Goal: Information Seeking & Learning: Find specific page/section

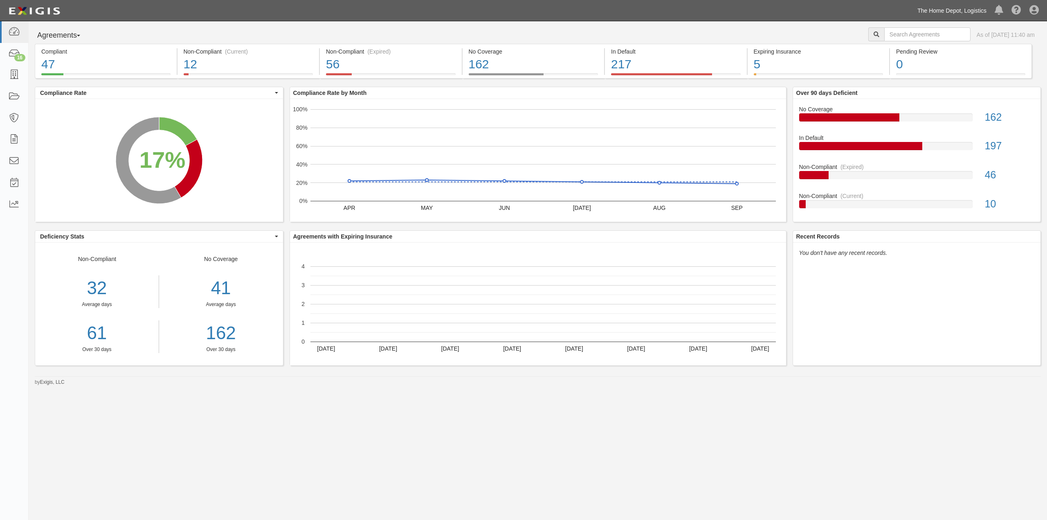
click at [970, 8] on link "The Home Depot, Logistics" at bounding box center [951, 10] width 77 height 16
click at [936, 40] on link "The Home Depot" at bounding box center [940, 46] width 99 height 16
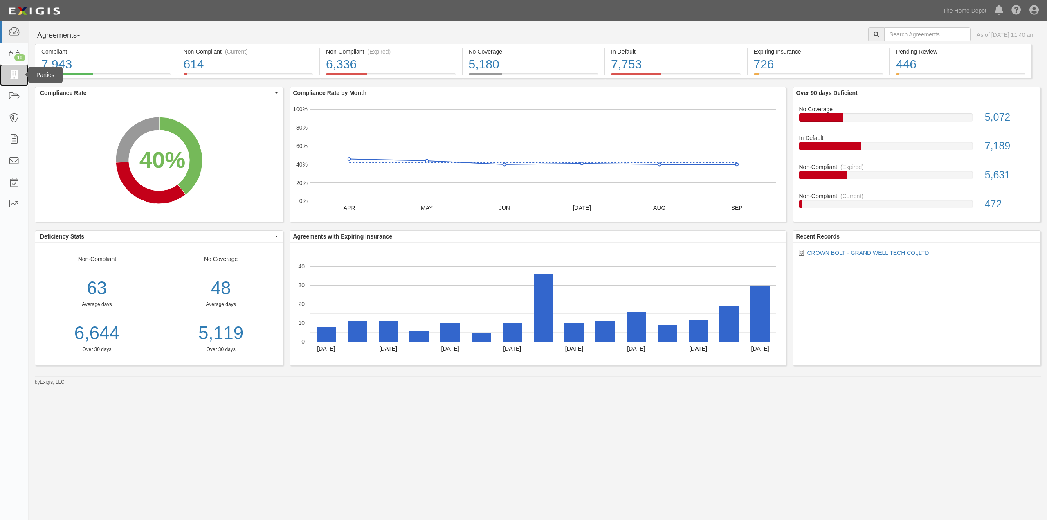
click at [17, 75] on icon at bounding box center [13, 74] width 11 height 9
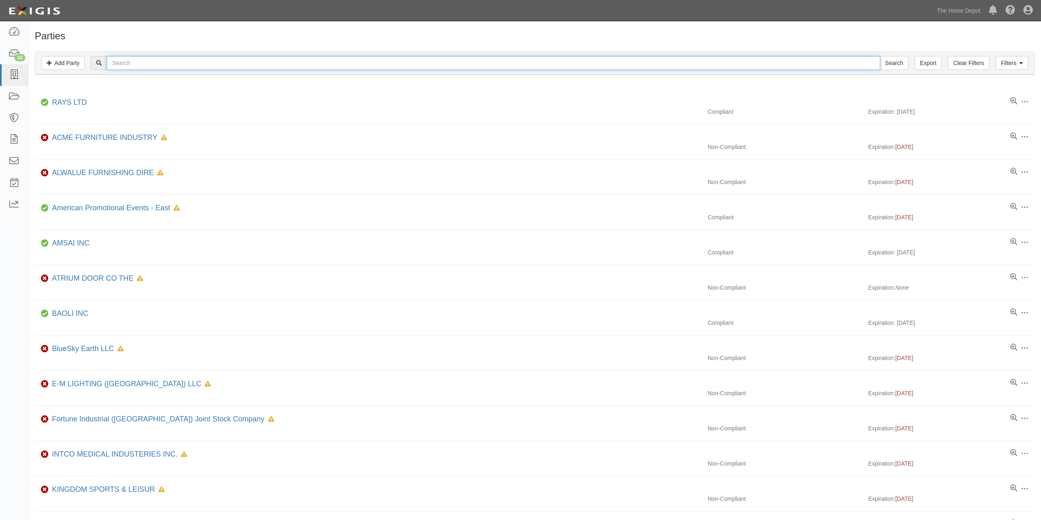
click at [168, 65] on input "text" at bounding box center [493, 63] width 773 height 14
type input "zi chen group limited"
click at [880, 56] on input "Search" at bounding box center [894, 63] width 29 height 14
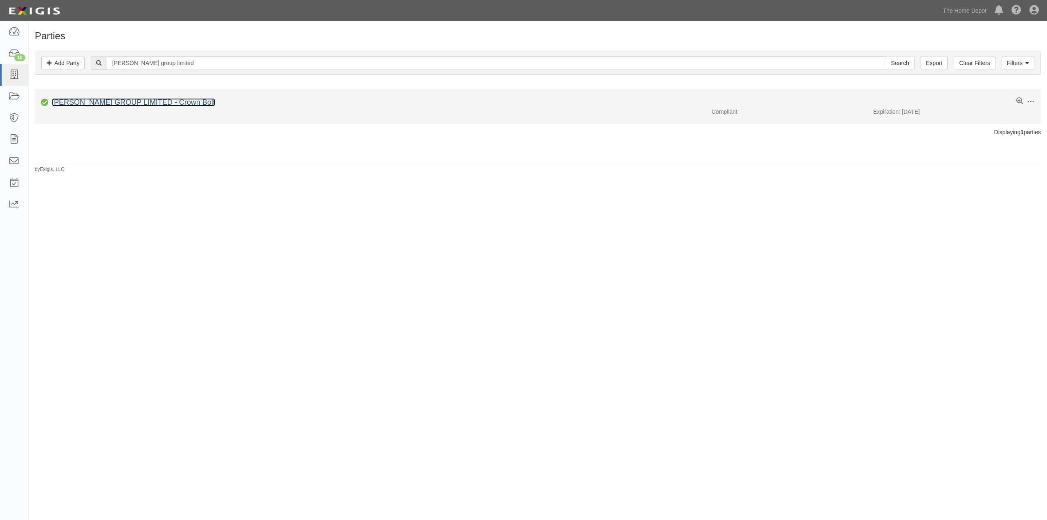
click at [140, 101] on link "ZI CHEN GROUP LIMITED - Crown Bolt" at bounding box center [133, 102] width 163 height 8
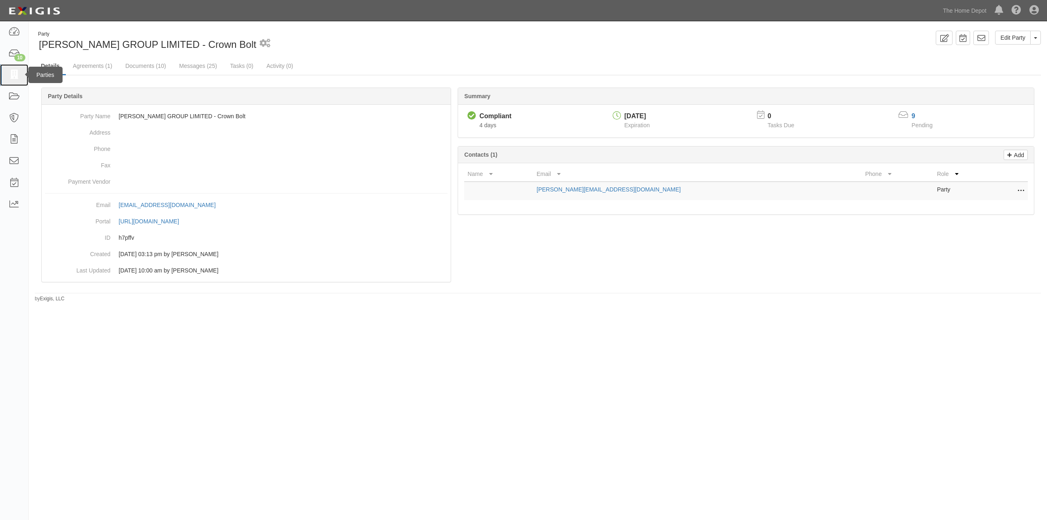
click at [15, 74] on icon at bounding box center [13, 74] width 11 height 9
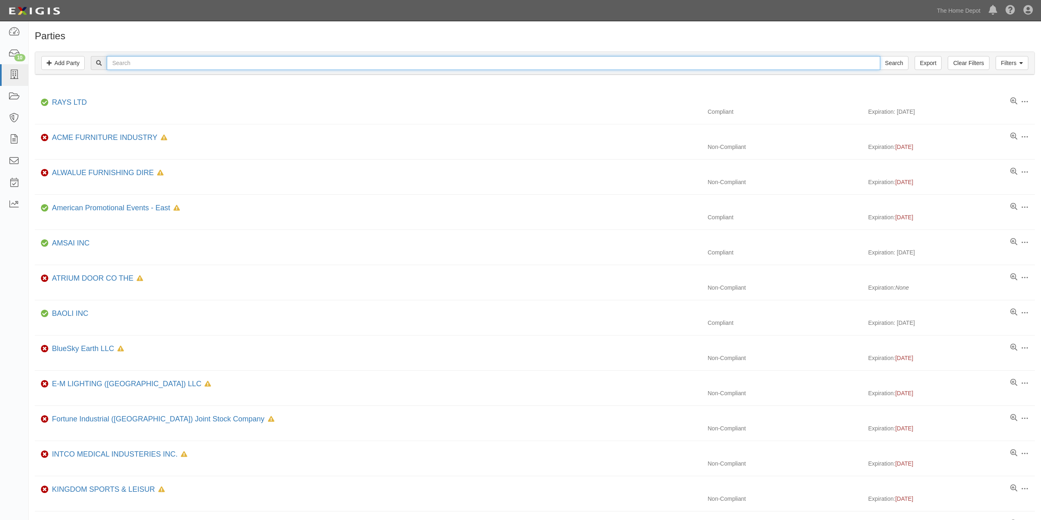
click at [122, 62] on input "text" at bounding box center [493, 63] width 773 height 14
type input "Grand well tech"
click at [880, 56] on input "Search" at bounding box center [894, 63] width 29 height 14
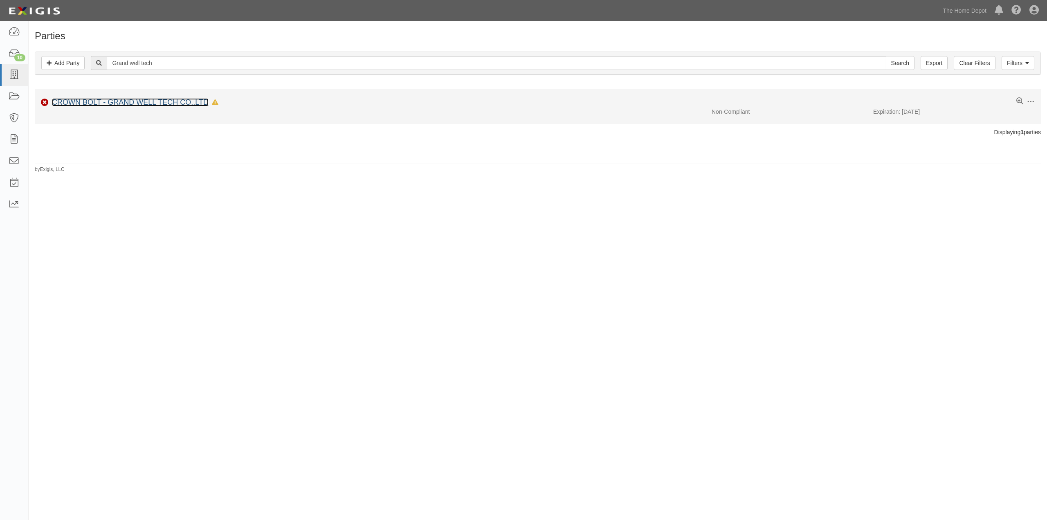
click at [162, 104] on link "CROWN BOLT - GRAND WELL TECH CO.,LTD" at bounding box center [130, 102] width 157 height 8
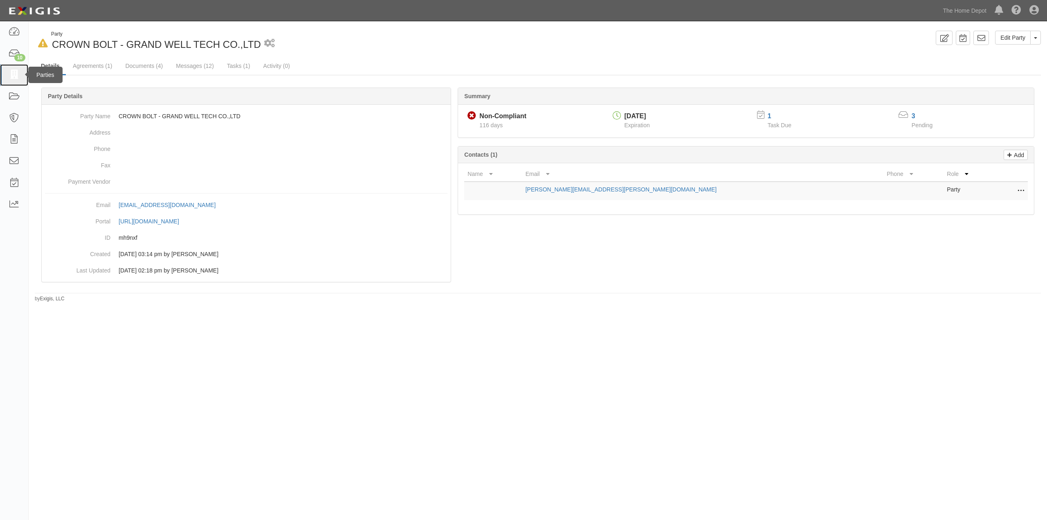
click at [9, 75] on icon at bounding box center [13, 74] width 11 height 9
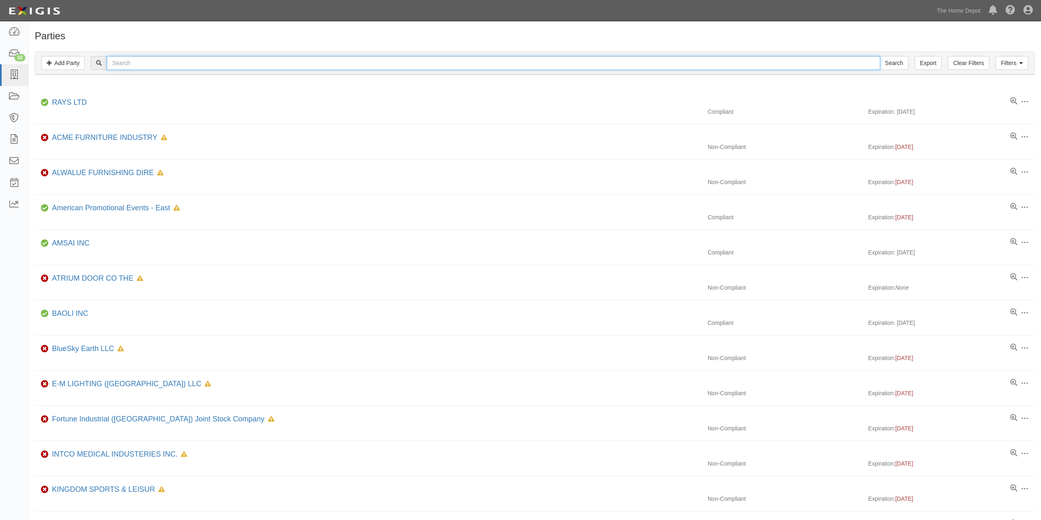
click at [124, 61] on input "text" at bounding box center [493, 63] width 773 height 14
click at [173, 61] on input "text" at bounding box center [493, 63] width 773 height 14
type input "Ropenet"
click at [880, 56] on input "Search" at bounding box center [894, 63] width 29 height 14
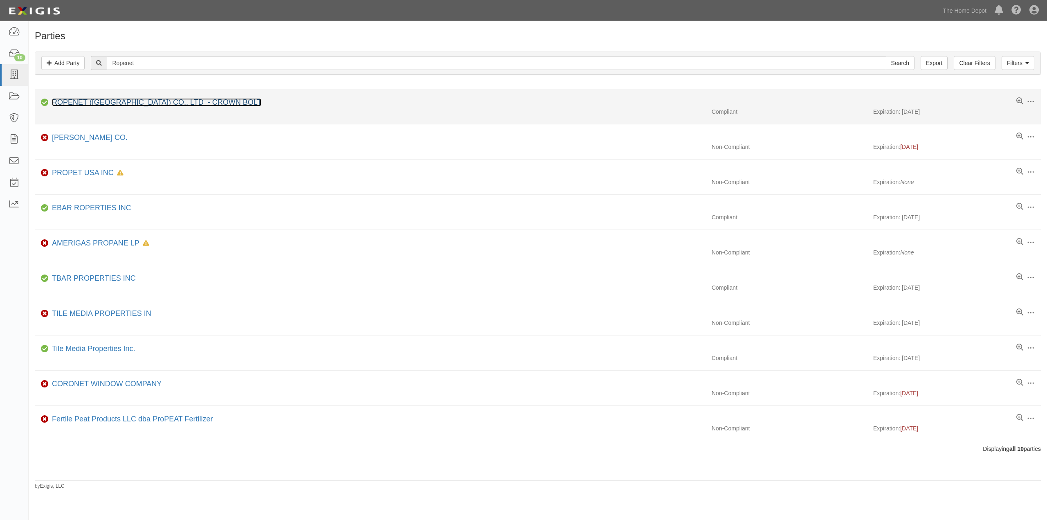
click at [179, 103] on link "ROPENET (THAILAND) CO., LTD - CROWN BOLT" at bounding box center [156, 102] width 209 height 8
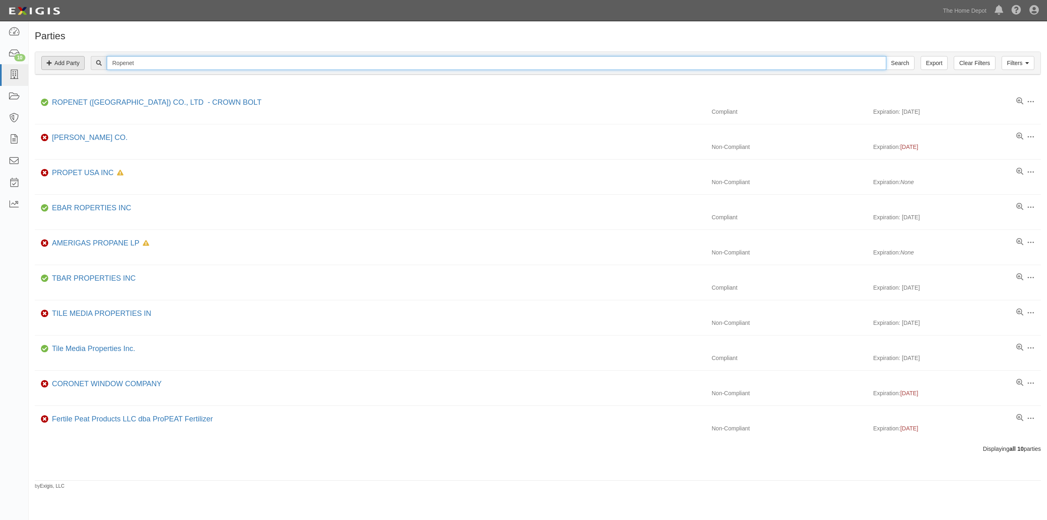
drag, startPoint x: 146, startPoint y: 65, endPoint x: 81, endPoint y: 64, distance: 65.4
click at [81, 64] on div "Filters Add Party Clear Filters Export Ropenet Search Filters" at bounding box center [537, 63] width 1005 height 22
click at [149, 62] on input "text" at bounding box center [496, 63] width 779 height 14
type input "a"
type input "AC Group limited"
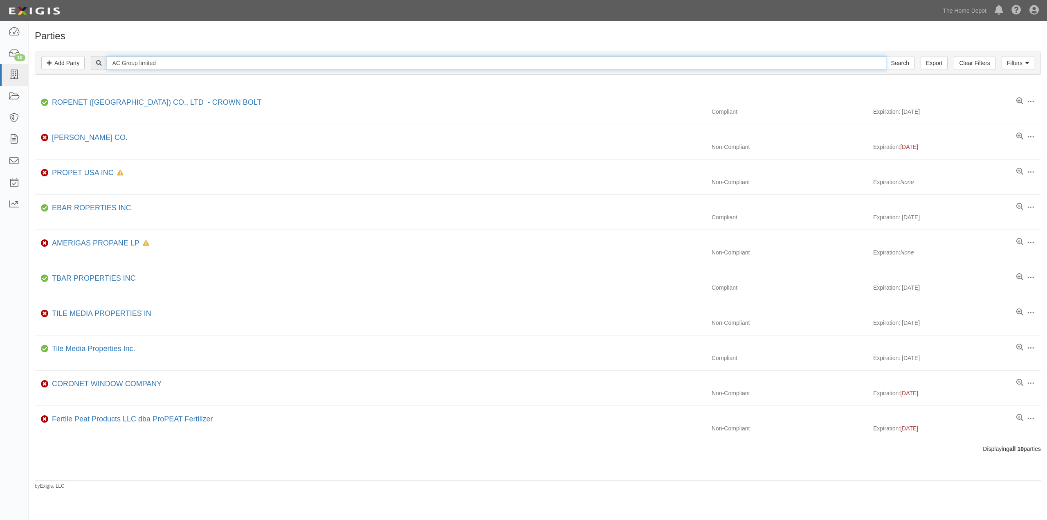
click at [886, 56] on input "Search" at bounding box center [900, 63] width 29 height 14
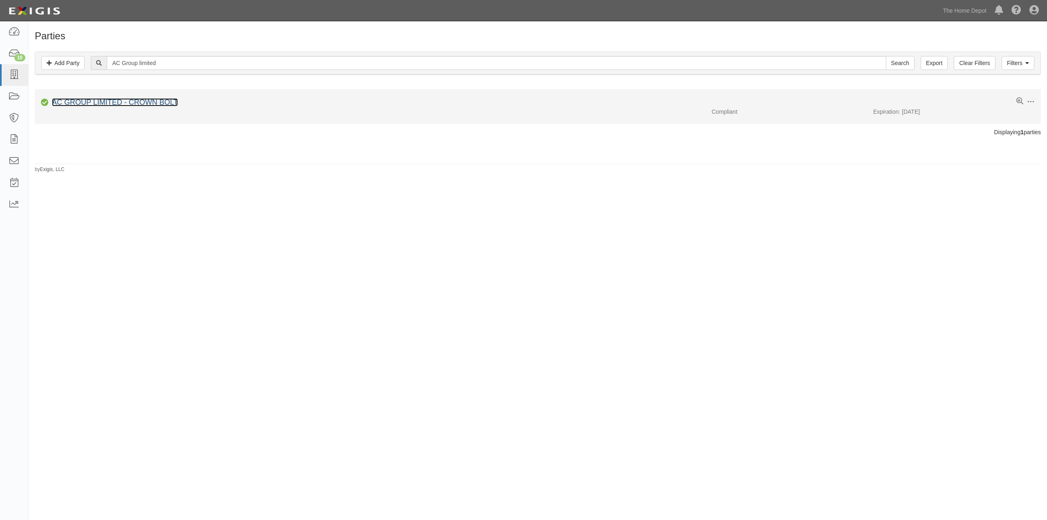
click at [130, 101] on link "AC GROUP LIMITED - CROWN BOLT" at bounding box center [115, 102] width 126 height 8
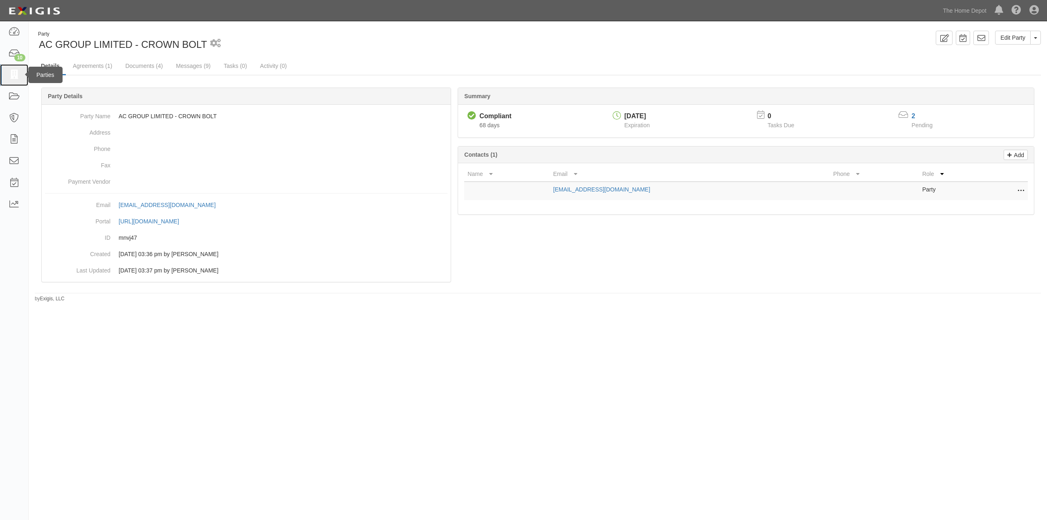
click at [12, 74] on icon at bounding box center [13, 74] width 11 height 9
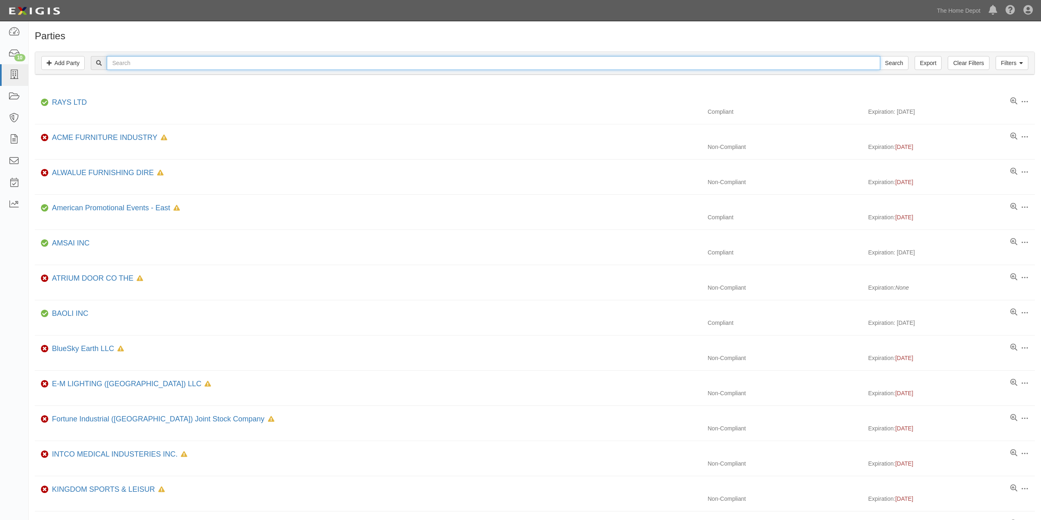
click at [126, 66] on input "text" at bounding box center [493, 63] width 773 height 14
type input "HongKong Suilun Trading"
click at [880, 56] on input "Search" at bounding box center [894, 63] width 29 height 14
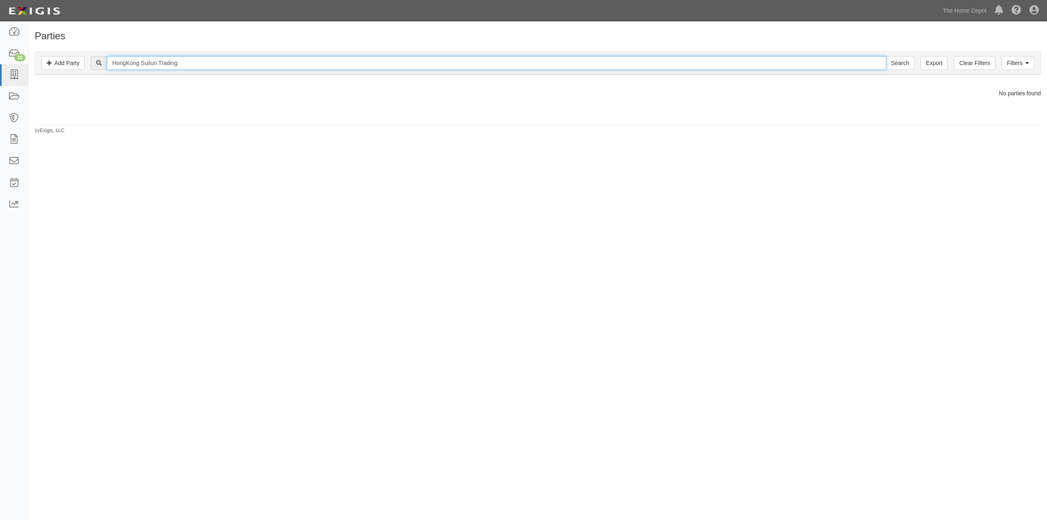
drag, startPoint x: 183, startPoint y: 62, endPoint x: 143, endPoint y: 60, distance: 39.7
click at [143, 60] on input "HongKong Suilun Trading" at bounding box center [496, 63] width 779 height 14
type input "HongKong"
click at [886, 56] on input "Search" at bounding box center [900, 63] width 29 height 14
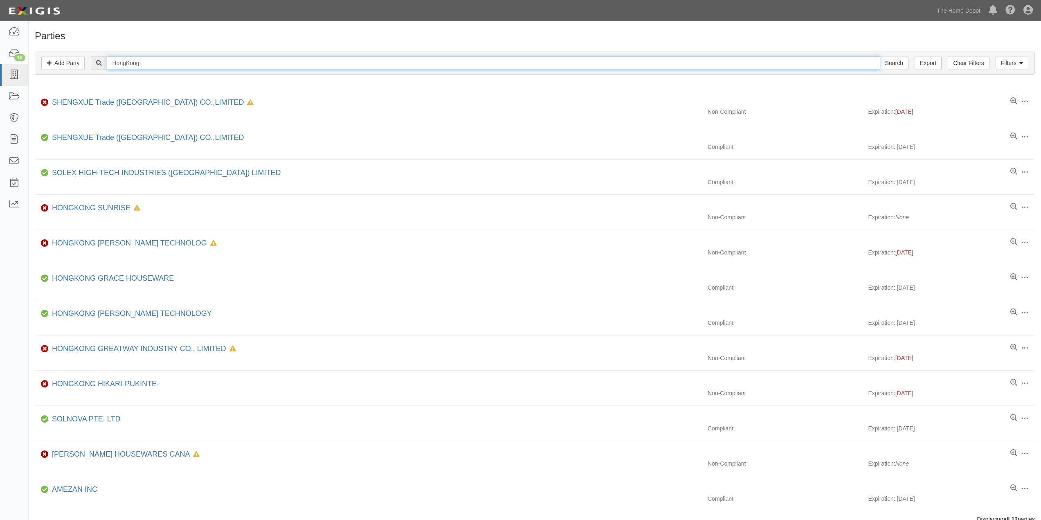
click at [141, 61] on input "HongKong" at bounding box center [493, 63] width 773 height 14
type input "HongKong Suilun"
click at [880, 56] on input "Search" at bounding box center [894, 63] width 29 height 14
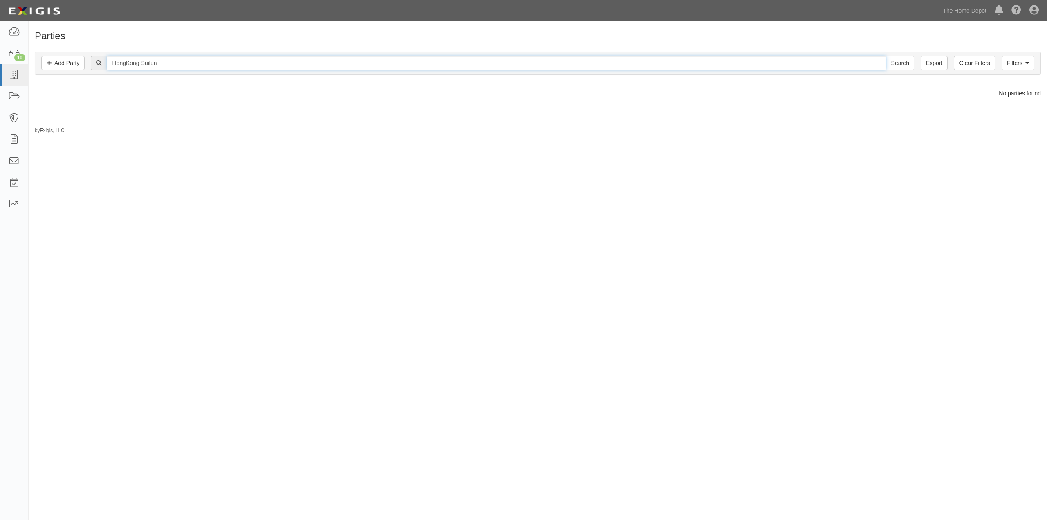
click at [174, 61] on input "HongKong Suilun" at bounding box center [496, 63] width 779 height 14
drag, startPoint x: 200, startPoint y: 64, endPoint x: 108, endPoint y: 62, distance: 91.6
click at [108, 62] on input "HongKong Suilun" at bounding box center [496, 63] width 779 height 14
click at [124, 60] on input "text" at bounding box center [496, 63] width 779 height 14
drag, startPoint x: 124, startPoint y: 60, endPoint x: 121, endPoint y: 64, distance: 4.7
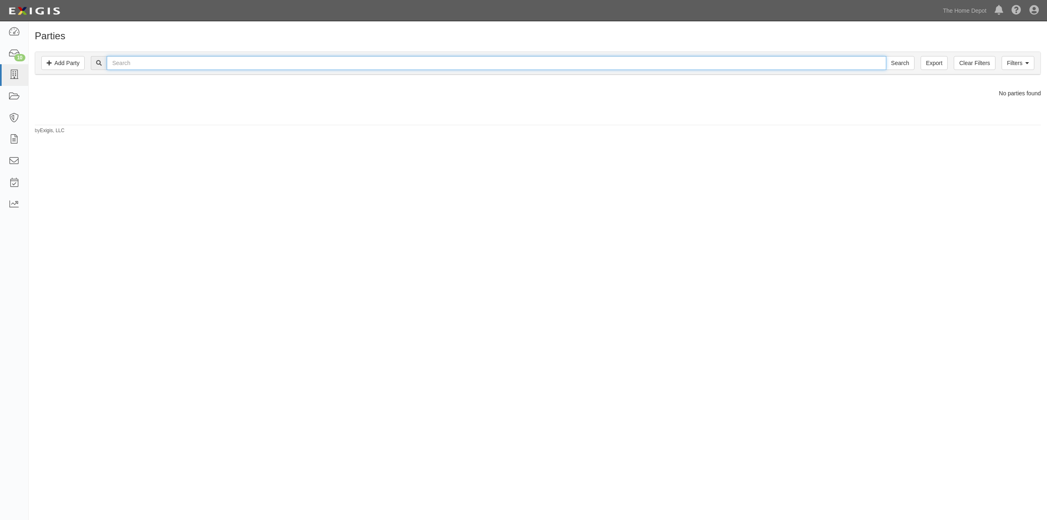
click at [123, 64] on input "text" at bounding box center [496, 63] width 779 height 14
type input "1270707"
click at [886, 56] on input "Search" at bounding box center [900, 63] width 29 height 14
drag, startPoint x: 151, startPoint y: 61, endPoint x: 78, endPoint y: 60, distance: 73.6
click at [78, 60] on div "Filters Add Party Clear Filters Export 1270707 Search Filters" at bounding box center [537, 63] width 1005 height 22
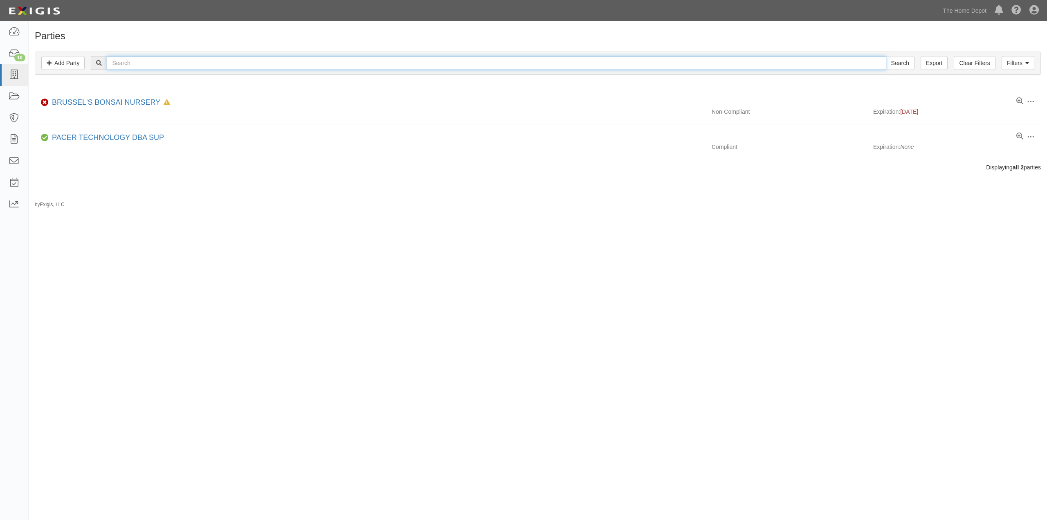
click at [140, 63] on input "text" at bounding box center [496, 63] width 779 height 14
type input "MJ Fastener"
click at [886, 56] on input "Search" at bounding box center [900, 63] width 29 height 14
click at [158, 64] on input "MJ Fastener" at bounding box center [496, 63] width 779 height 14
click at [155, 63] on input "MJ Fastener" at bounding box center [496, 63] width 779 height 14
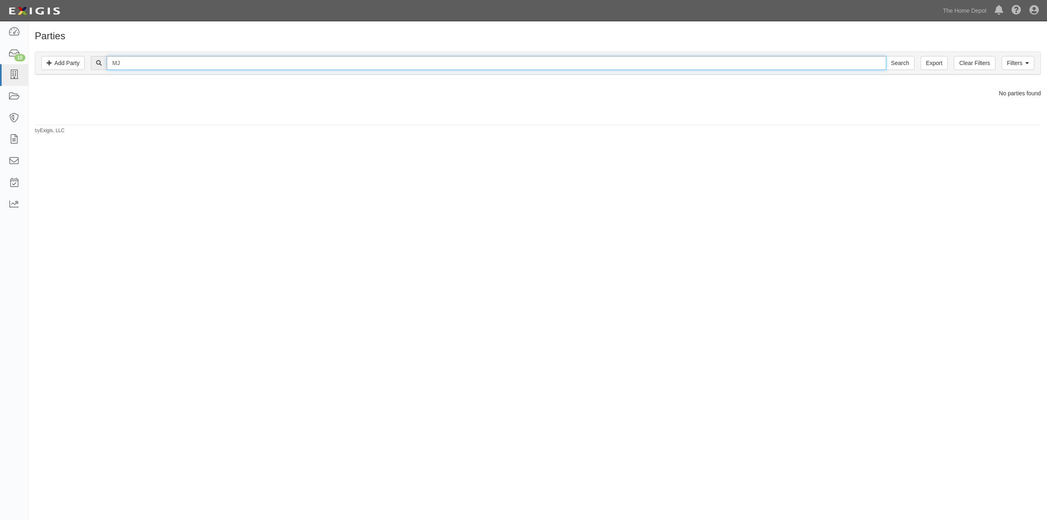
type input "M"
type input "Excel (H.K) International trade"
click at [886, 56] on input "Search" at bounding box center [900, 63] width 29 height 14
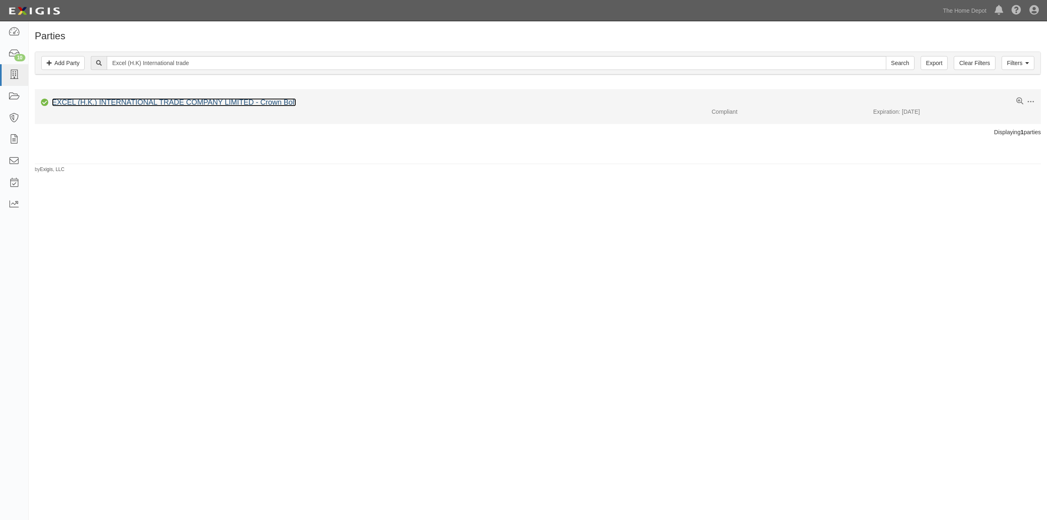
click at [171, 99] on link "EXCEL (H.K.) INTERNATIONAL TRADE COMPANY LIMITED - Crown Bolt" at bounding box center [174, 102] width 244 height 8
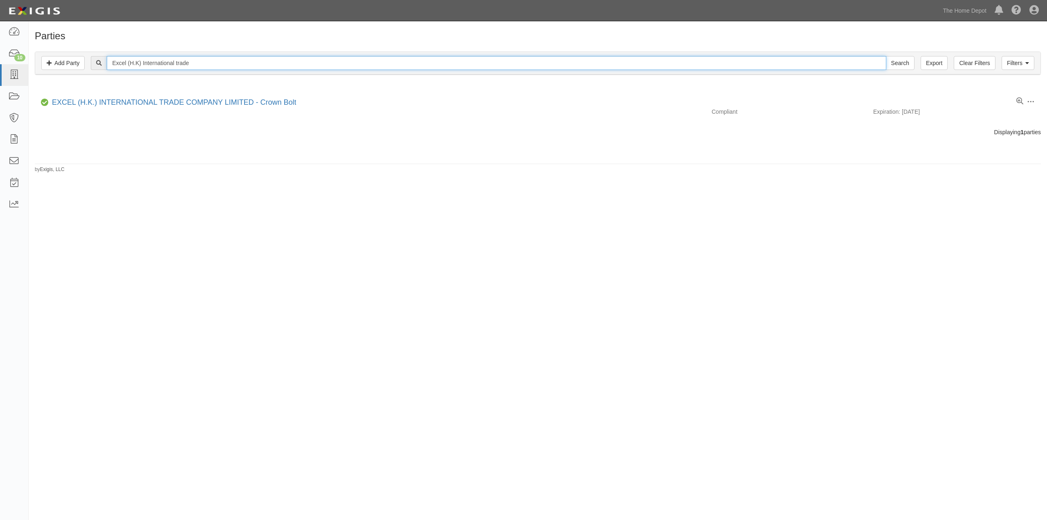
drag, startPoint x: 211, startPoint y: 61, endPoint x: 58, endPoint y: 48, distance: 153.1
click at [58, 48] on div "Filters Add Party Clear Filters Export Excel (H.K) International trade Search F…" at bounding box center [538, 64] width 1018 height 38
type input "Great More Holdings limited"
click at [886, 56] on input "Search" at bounding box center [900, 63] width 29 height 14
drag, startPoint x: 195, startPoint y: 61, endPoint x: 99, endPoint y: 61, distance: 96.5
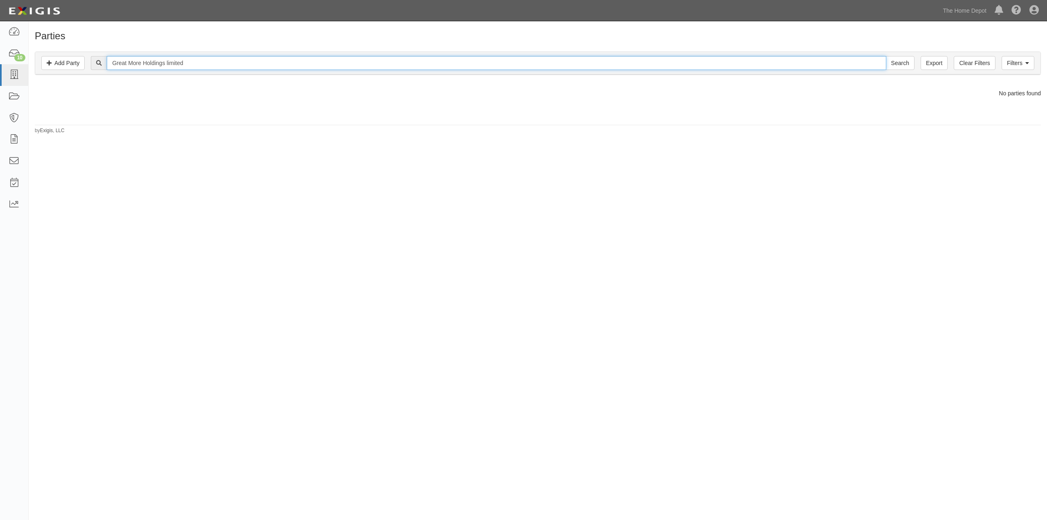
click at [100, 63] on div "Great More Holdings limited Search" at bounding box center [502, 63] width 823 height 14
type input "GREAT MORE GOLDINGS LIMITED"
click at [886, 56] on input "Search" at bounding box center [900, 63] width 29 height 14
click at [225, 64] on input "GREAT MORE GOLDINGS LIMITED" at bounding box center [496, 63] width 779 height 14
type input "GREAT MORE GOLDINGS LIMITED -"
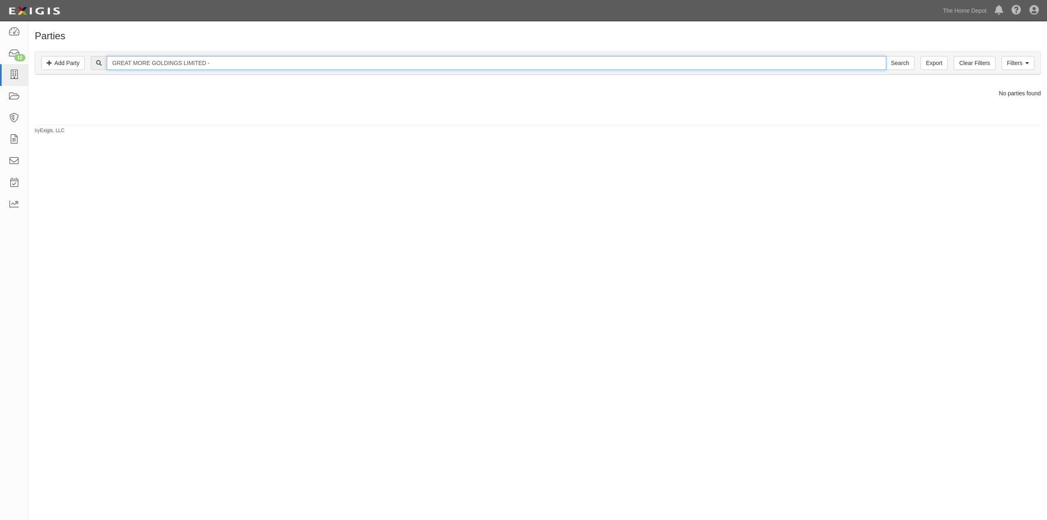
drag, startPoint x: 229, startPoint y: 60, endPoint x: 104, endPoint y: 51, distance: 124.6
click at [104, 51] on div "Filters Add Party Clear Filters Export GREAT MORE GOLDINGS LIMITED - Search Fil…" at bounding box center [538, 64] width 1018 height 38
type input "ZG Group Limited"
click at [886, 56] on input "Search" at bounding box center [900, 63] width 29 height 14
click at [170, 60] on input "ZG Group Limited" at bounding box center [496, 63] width 779 height 14
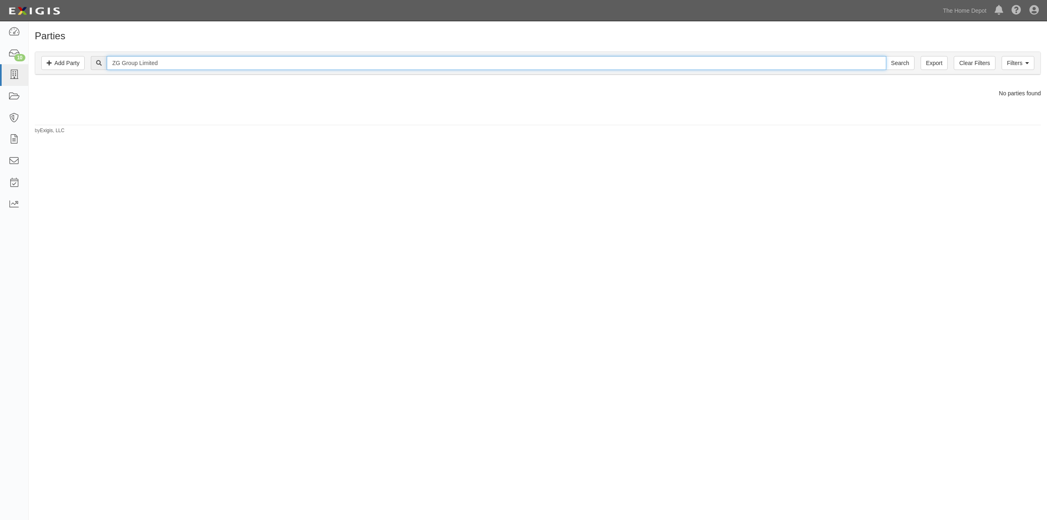
click at [170, 60] on input "ZG Group Limited" at bounding box center [496, 63] width 779 height 14
click at [170, 63] on input "ZG Group Limited" at bounding box center [496, 63] width 779 height 14
type input "Z"
type input "ZG Group Limited"
click at [886, 56] on input "Search" at bounding box center [900, 63] width 29 height 14
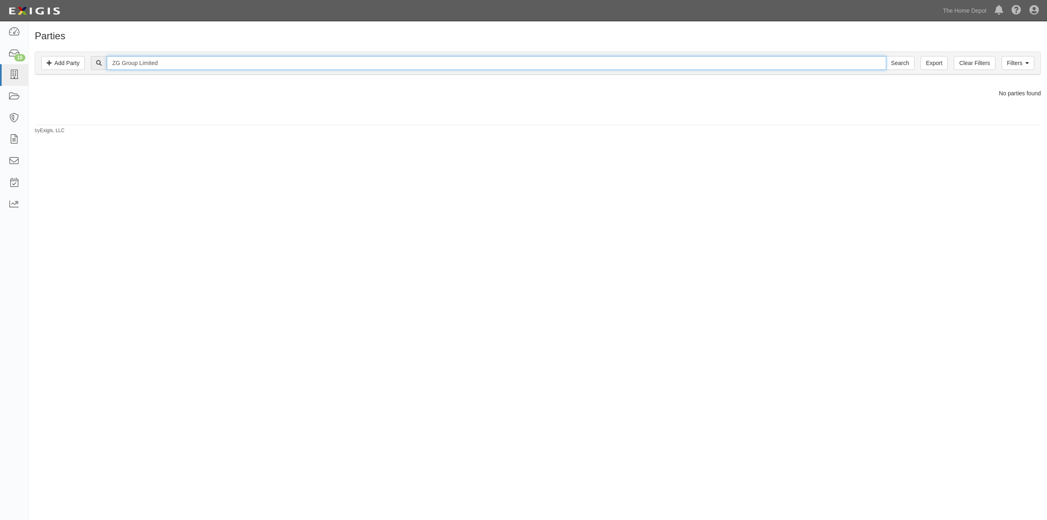
click at [170, 63] on input "ZG Group Limited" at bounding box center [496, 63] width 779 height 14
type input "ZG Group Limited - Crown Bolt"
click at [886, 56] on input "Search" at bounding box center [900, 63] width 29 height 14
drag, startPoint x: 203, startPoint y: 64, endPoint x: 66, endPoint y: 62, distance: 136.6
click at [70, 63] on div "Filters Add Party Clear Filters Export ZG Group Limited - Crown Bolt Search Fil…" at bounding box center [537, 63] width 1005 height 22
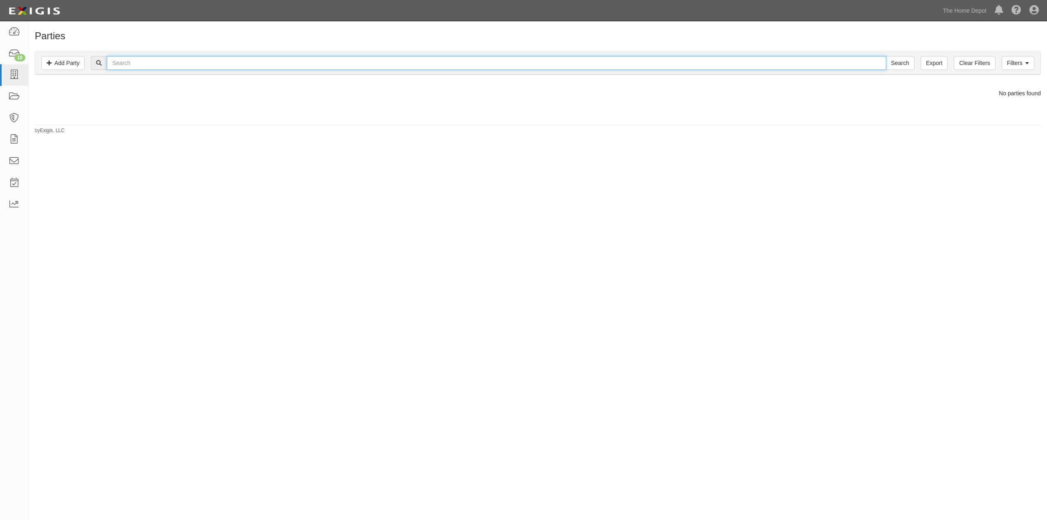
click at [132, 61] on input "text" at bounding box center [496, 63] width 779 height 14
type input "Alliance Rubber Company"
click at [886, 56] on input "Search" at bounding box center [900, 63] width 29 height 14
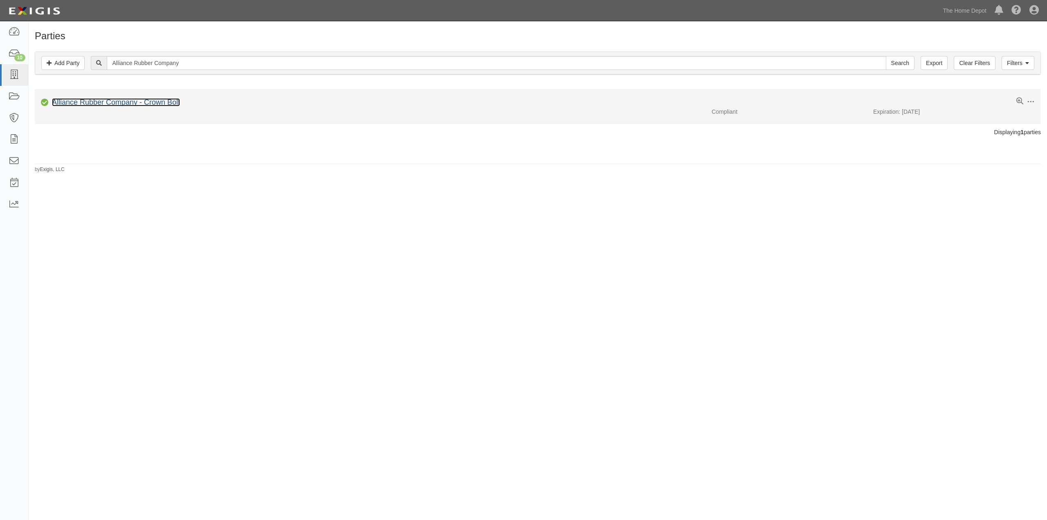
click at [124, 105] on link "Alliance Rubber Company - Crown Bolt" at bounding box center [116, 102] width 128 height 8
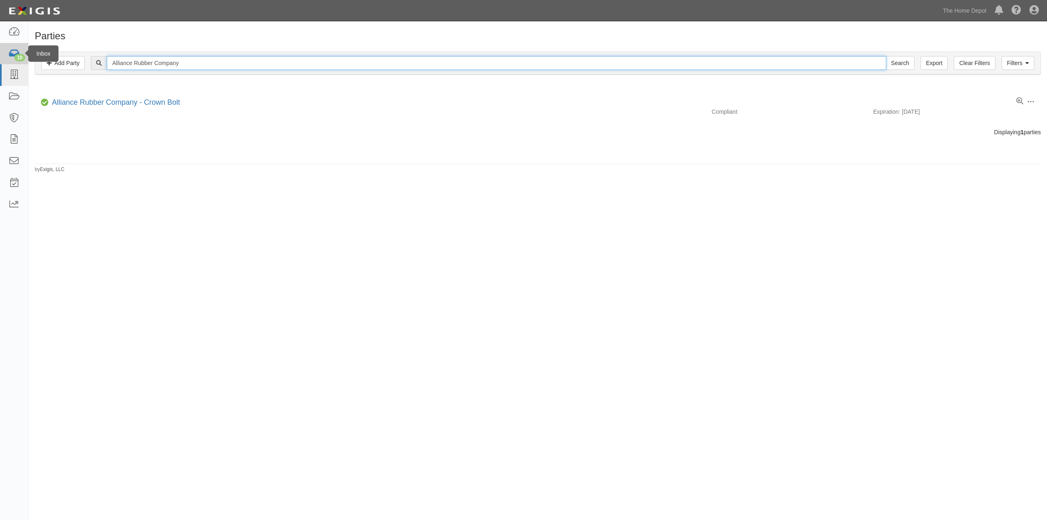
drag, startPoint x: 182, startPoint y: 63, endPoint x: 27, endPoint y: 61, distance: 155.4
click at [27, 61] on body "Toggle navigation Dashboard 10 Inbox Parties Agreements Coverages Documents Mes…" at bounding box center [523, 246] width 1047 height 492
type input "BK Products"
click at [886, 56] on input "Search" at bounding box center [900, 63] width 29 height 14
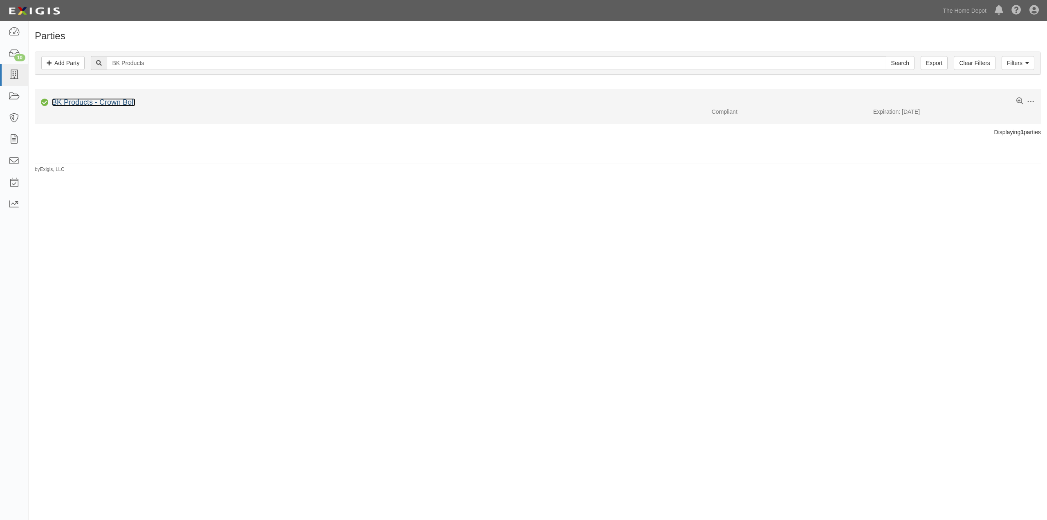
click at [95, 101] on link "BK Products - Crown Bolt" at bounding box center [93, 102] width 83 height 8
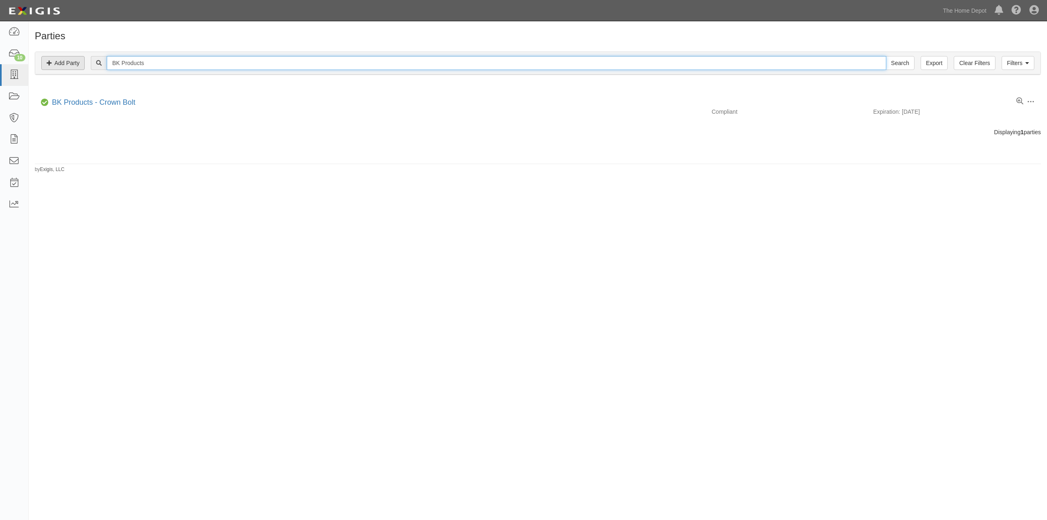
drag, startPoint x: 173, startPoint y: 65, endPoint x: 49, endPoint y: 64, distance: 123.1
click at [49, 64] on div "Filters Add Party Clear Filters Export BK Products Search Filters" at bounding box center [537, 63] width 1005 height 22
type input "D&D Technologies [GEOGRAPHIC_DATA]"
click at [886, 56] on input "Search" at bounding box center [900, 63] width 29 height 14
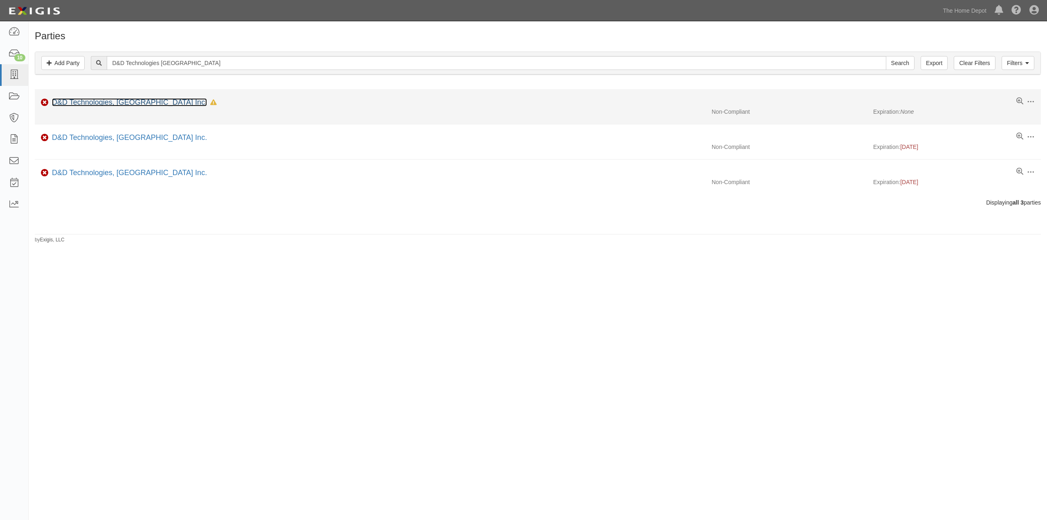
click at [97, 98] on link "D&D Technologies, [GEOGRAPHIC_DATA] Inc." at bounding box center [129, 102] width 155 height 8
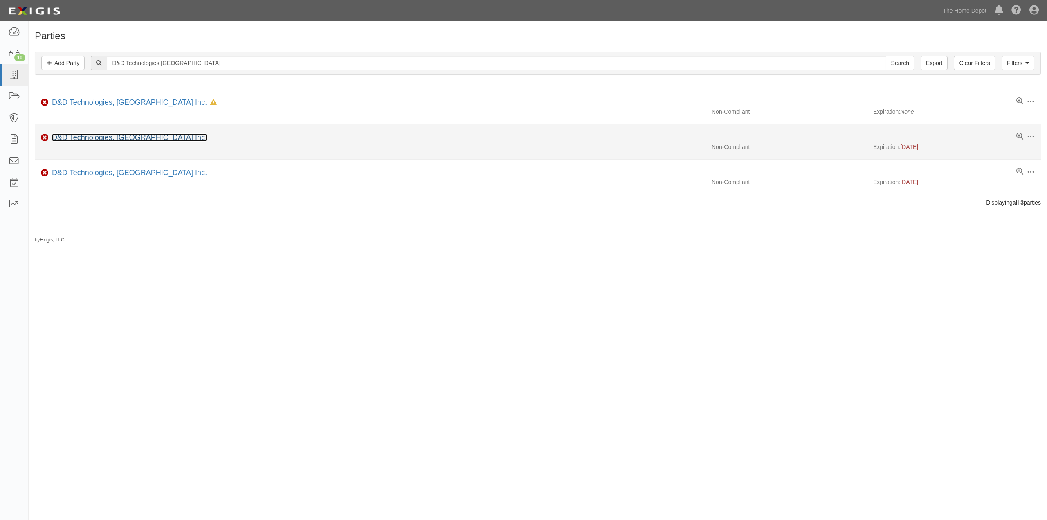
click at [103, 136] on link "D&D Technologies, [GEOGRAPHIC_DATA] Inc." at bounding box center [129, 137] width 155 height 8
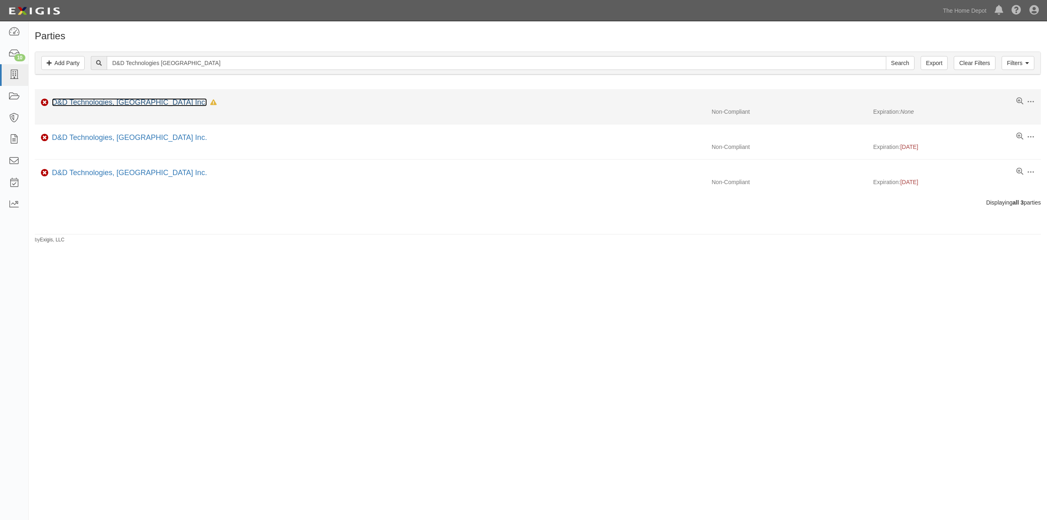
click at [85, 102] on link "D&D Technologies, [GEOGRAPHIC_DATA] Inc." at bounding box center [129, 102] width 155 height 8
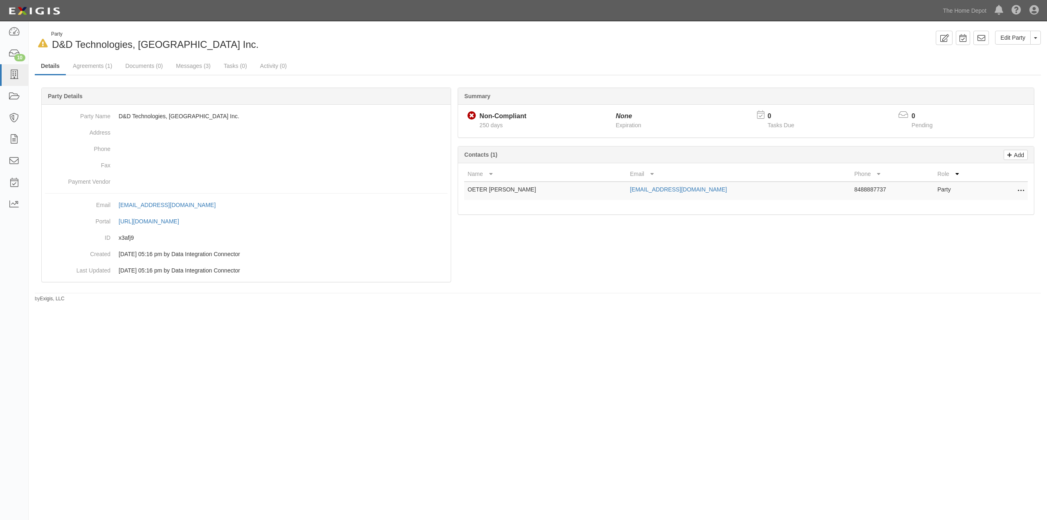
drag, startPoint x: 647, startPoint y: 122, endPoint x: 455, endPoint y: 58, distance: 202.3
click at [455, 58] on ul "Details Agreements (1) Documents (0) Messages (3) Tasks (0) Activity (0)" at bounding box center [538, 67] width 1006 height 18
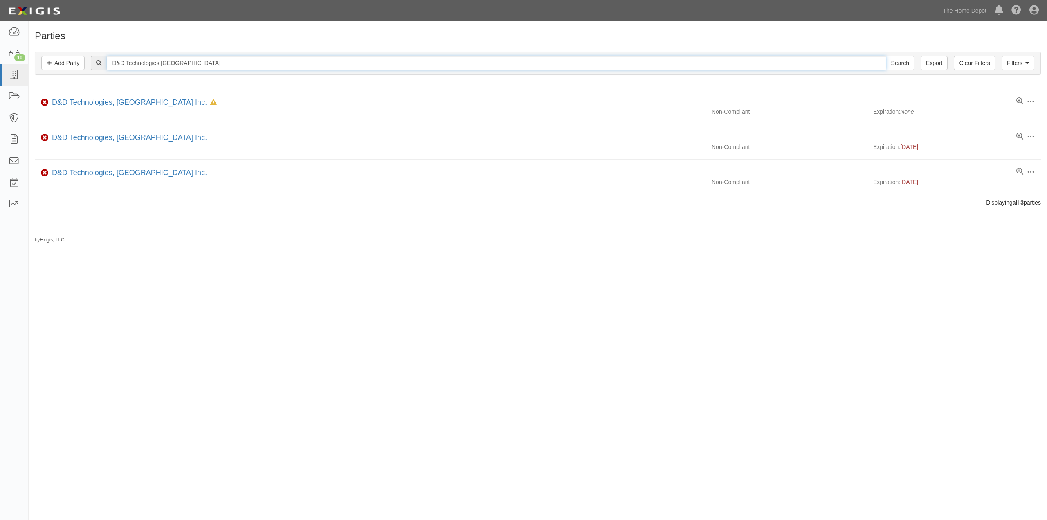
drag, startPoint x: 180, startPoint y: 61, endPoint x: 95, endPoint y: 62, distance: 84.7
click at [95, 62] on div "D&D Technologies USA Search" at bounding box center [502, 63] width 823 height 14
click at [153, 60] on input "text" at bounding box center [496, 63] width 779 height 14
type input "Master Magnets Inc"
click at [886, 56] on input "Search" at bounding box center [900, 63] width 29 height 14
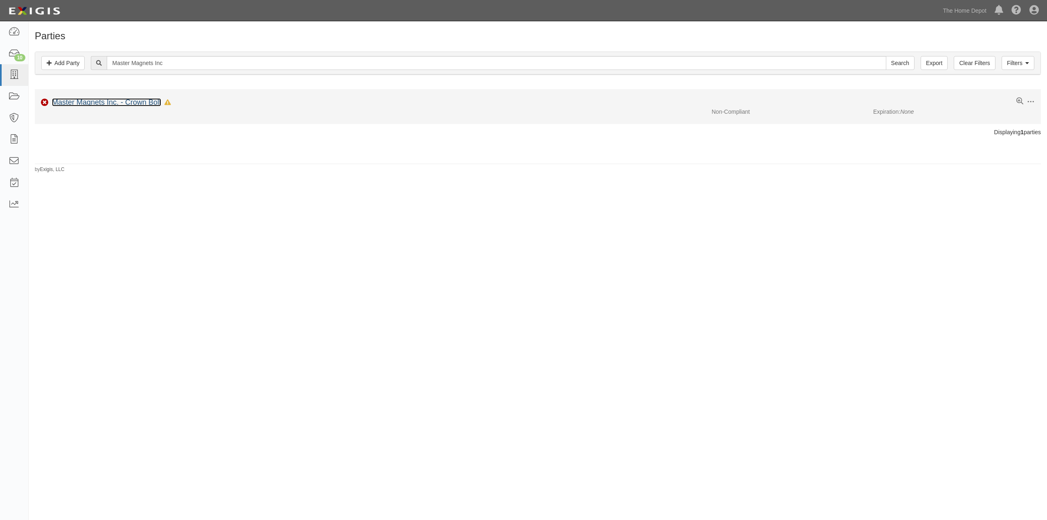
click at [139, 104] on link "Master Magnets Inc. - Crown Bolt" at bounding box center [106, 102] width 109 height 8
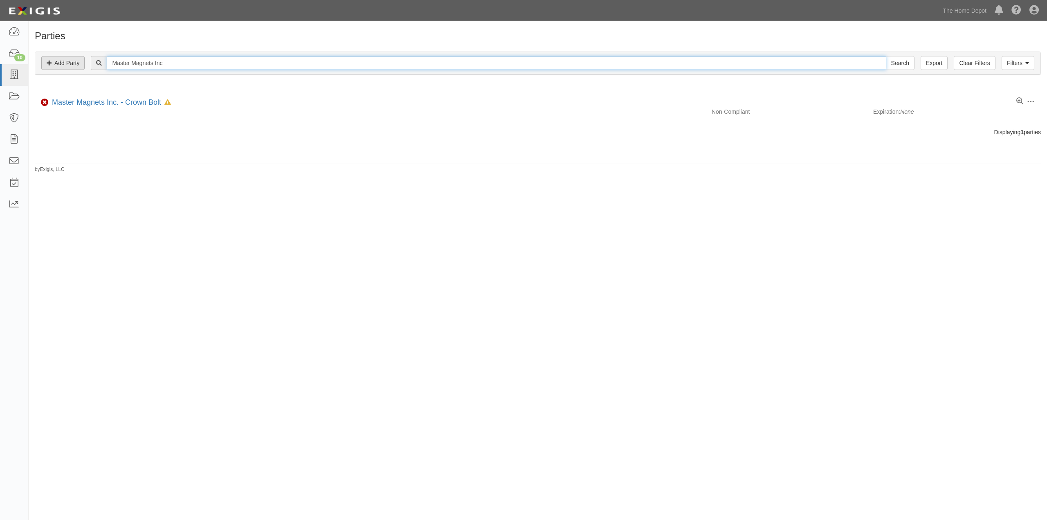
drag, startPoint x: 177, startPoint y: 64, endPoint x: 65, endPoint y: 56, distance: 111.9
click at [65, 56] on div "Filters Add Party Clear Filters Export Master Magnets Inc Search Filters" at bounding box center [537, 63] width 1005 height 22
type input "Midlands Industries"
click at [886, 56] on input "Search" at bounding box center [900, 63] width 29 height 14
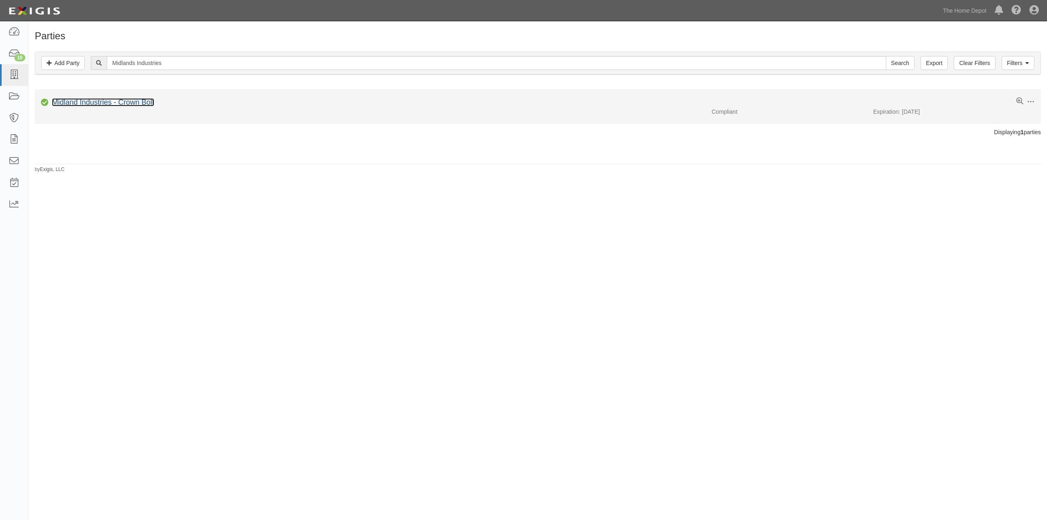
click at [83, 104] on link "Midland Industries - Crown Bolt" at bounding box center [103, 102] width 102 height 8
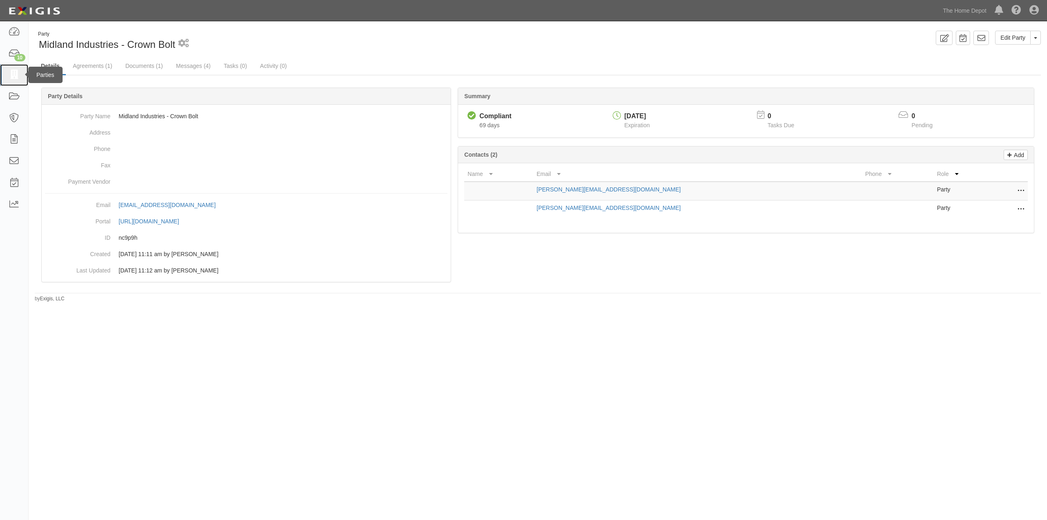
click at [17, 74] on icon at bounding box center [13, 74] width 11 height 9
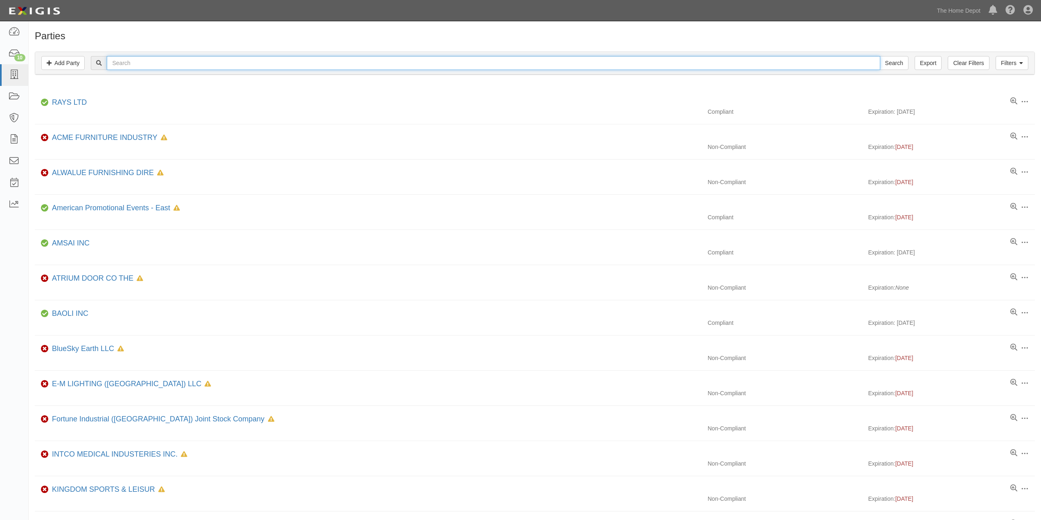
click at [151, 64] on input "text" at bounding box center [493, 63] width 773 height 14
type input "Saunders Midwest"
click at [880, 56] on input "Search" at bounding box center [894, 63] width 29 height 14
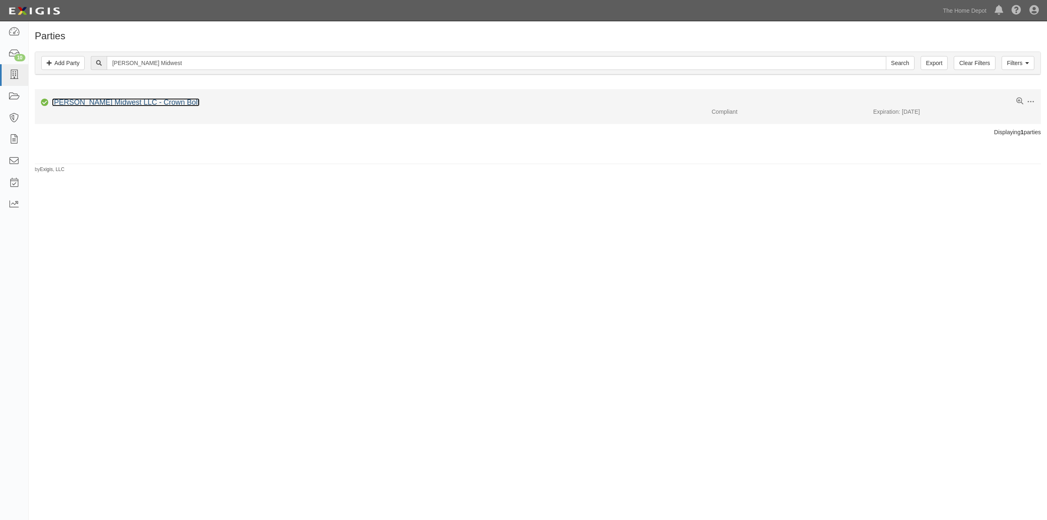
click at [124, 99] on link "[PERSON_NAME] Midwest LLC - Crown Bolt" at bounding box center [126, 102] width 148 height 8
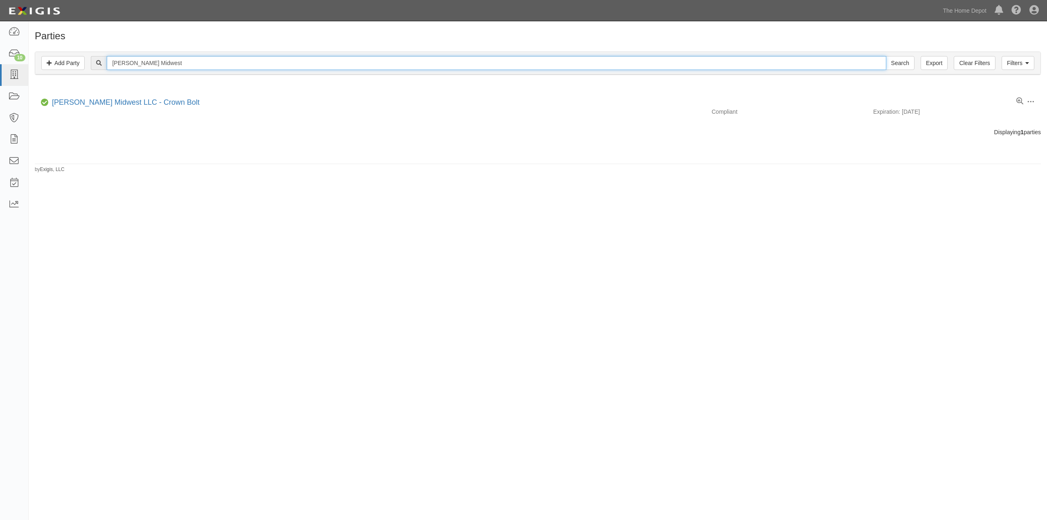
drag, startPoint x: 171, startPoint y: 60, endPoint x: 61, endPoint y: 51, distance: 111.2
click at [61, 51] on div "Filters Add Party Clear Filters Export [PERSON_NAME] Midwest Search Filters Com…" at bounding box center [538, 64] width 1018 height 38
type input "Whitehall Products"
click at [886, 56] on input "Search" at bounding box center [900, 63] width 29 height 14
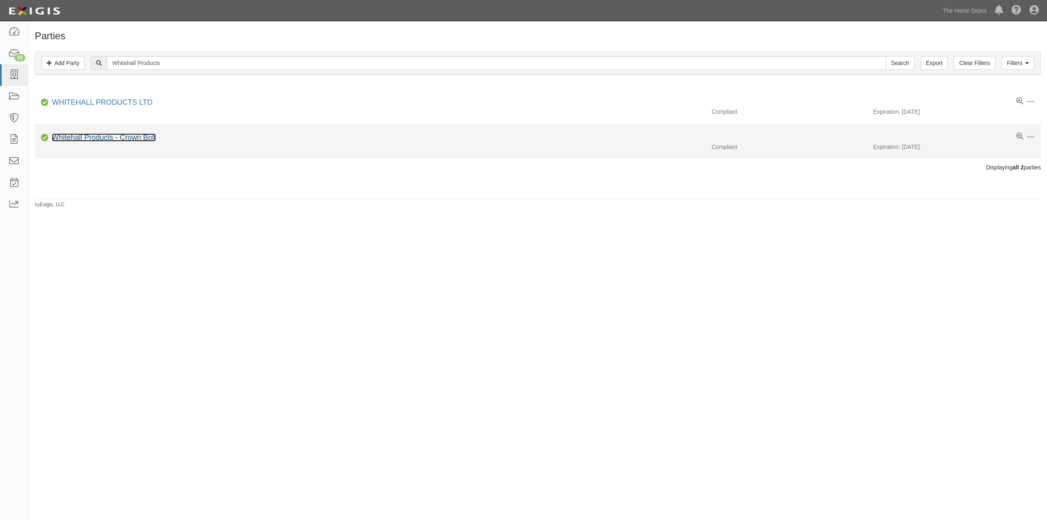
click at [117, 135] on link "Whitehall Products - Crown Bolt" at bounding box center [104, 137] width 104 height 8
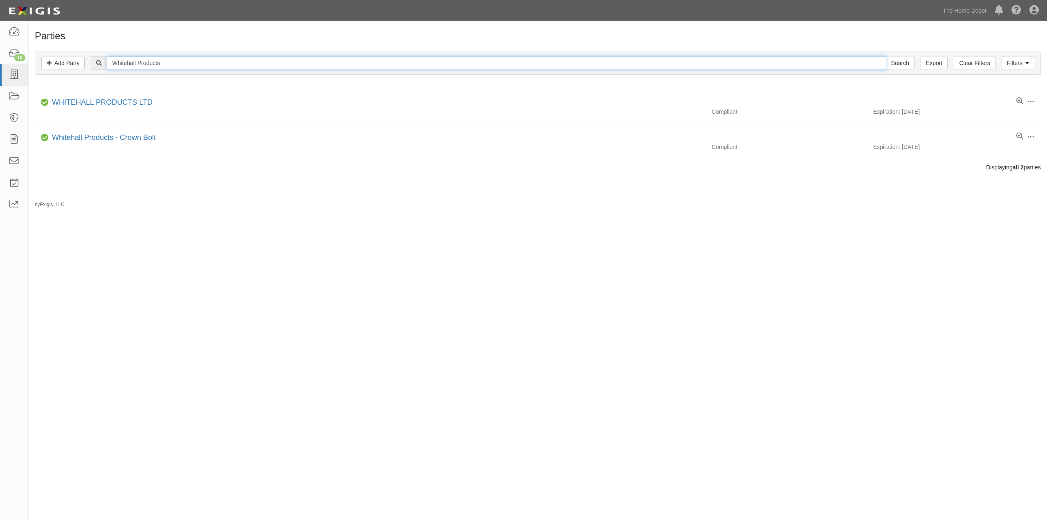
drag, startPoint x: 179, startPoint y: 61, endPoint x: 97, endPoint y: 60, distance: 81.4
click at [97, 60] on div "Whitehall Products Search" at bounding box center [502, 63] width 823 height 14
type input "Woodmate Corporation"
click at [886, 56] on input "Search" at bounding box center [900, 63] width 29 height 14
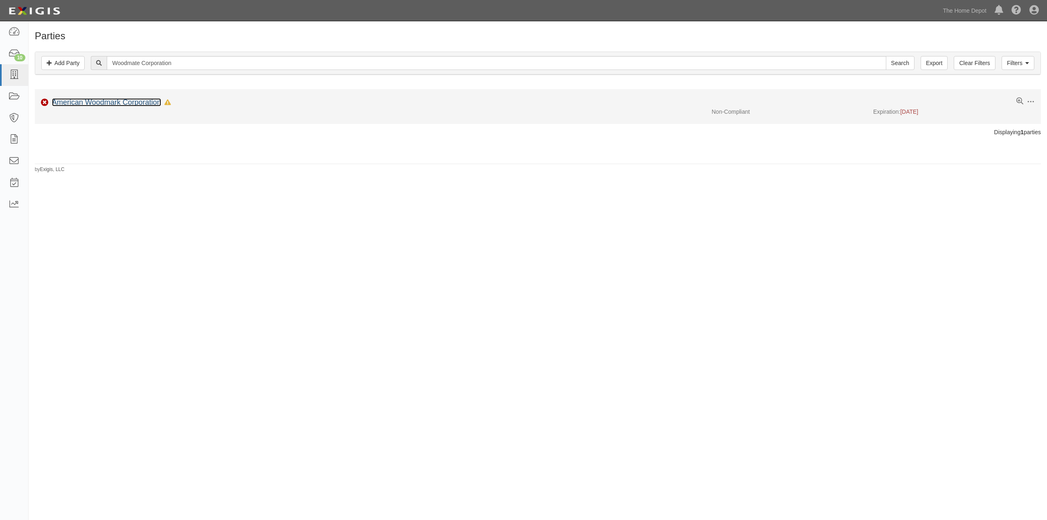
click at [112, 101] on link "American Woodmark Corporation" at bounding box center [106, 102] width 109 height 8
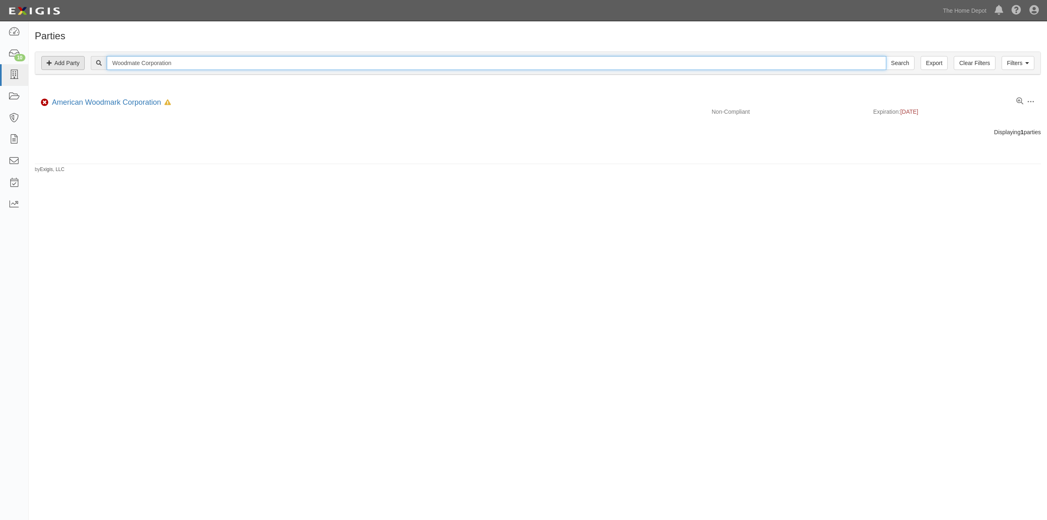
drag, startPoint x: 176, startPoint y: 64, endPoint x: 66, endPoint y: 64, distance: 110.4
click at [66, 64] on div "Filters Add Party Clear Filters Export Woodmate Corporation Search Filters" at bounding box center [537, 63] width 1005 height 22
type input "achbest Company"
click at [886, 56] on input "Search" at bounding box center [900, 63] width 29 height 14
drag, startPoint x: 169, startPoint y: 63, endPoint x: 82, endPoint y: 61, distance: 87.1
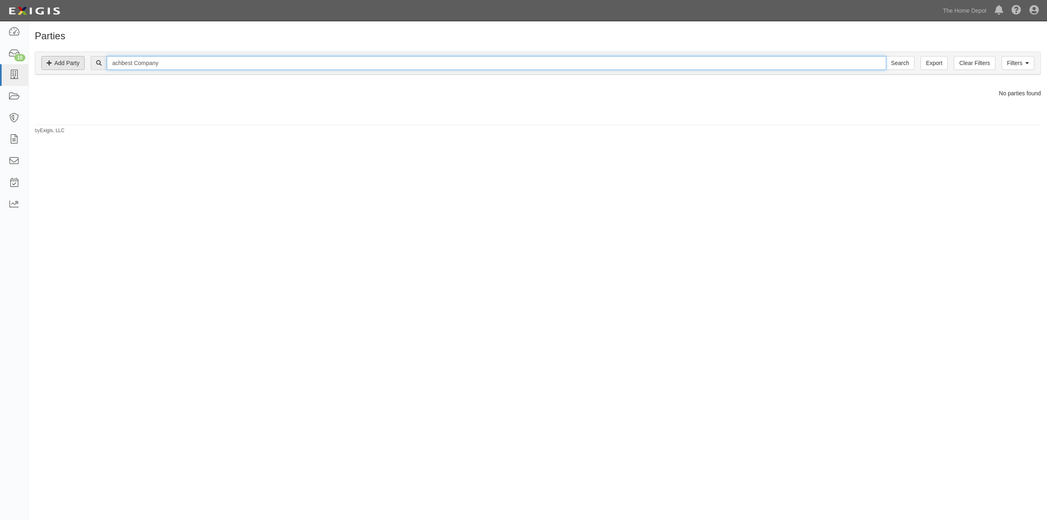
click at [82, 61] on div "Filters Add Party Clear Filters Export achbest Company Search Filters" at bounding box center [537, 63] width 1005 height 22
type input "Achbest Company LTd, Yantai"
click at [886, 56] on input "Search" at bounding box center [900, 63] width 29 height 14
click at [199, 63] on input "Achbest Company LTd, Yantai" at bounding box center [496, 63] width 779 height 14
type input "Achbest Company LTd, Yantai - Crown Bolt"
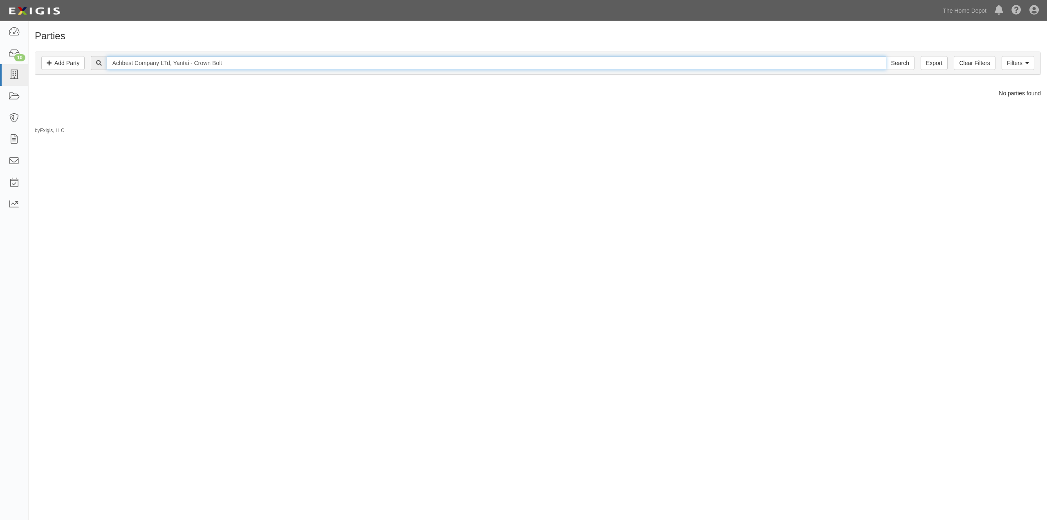
click at [886, 56] on input "Search" at bounding box center [900, 63] width 29 height 14
drag, startPoint x: 230, startPoint y: 63, endPoint x: 137, endPoint y: 65, distance: 92.8
click at [137, 65] on input "Achbest Company LTd, Yantai - Crown Bolt" at bounding box center [496, 63] width 779 height 14
type input "Achbest"
click at [886, 56] on input "Search" at bounding box center [900, 63] width 29 height 14
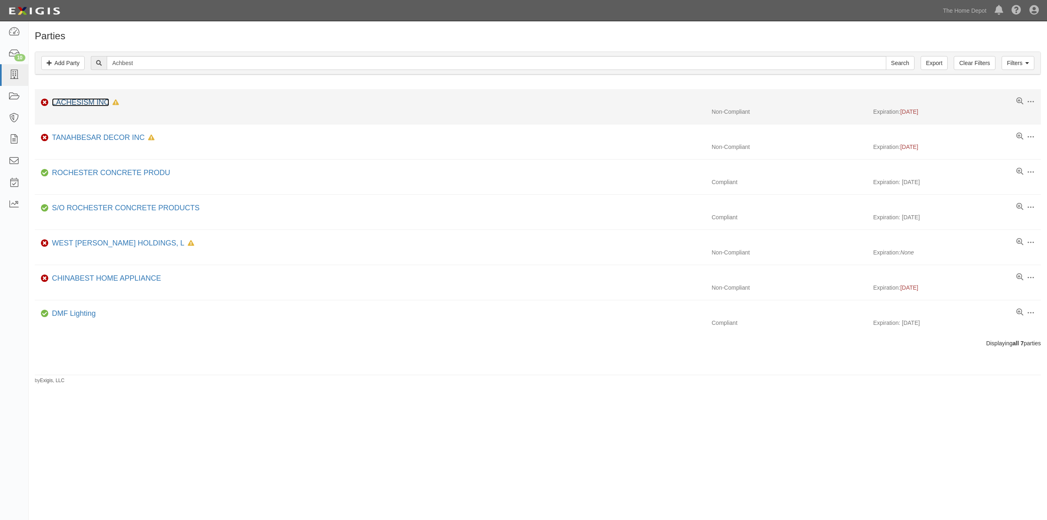
click at [89, 101] on link "LACHESISM INC" at bounding box center [80, 102] width 57 height 8
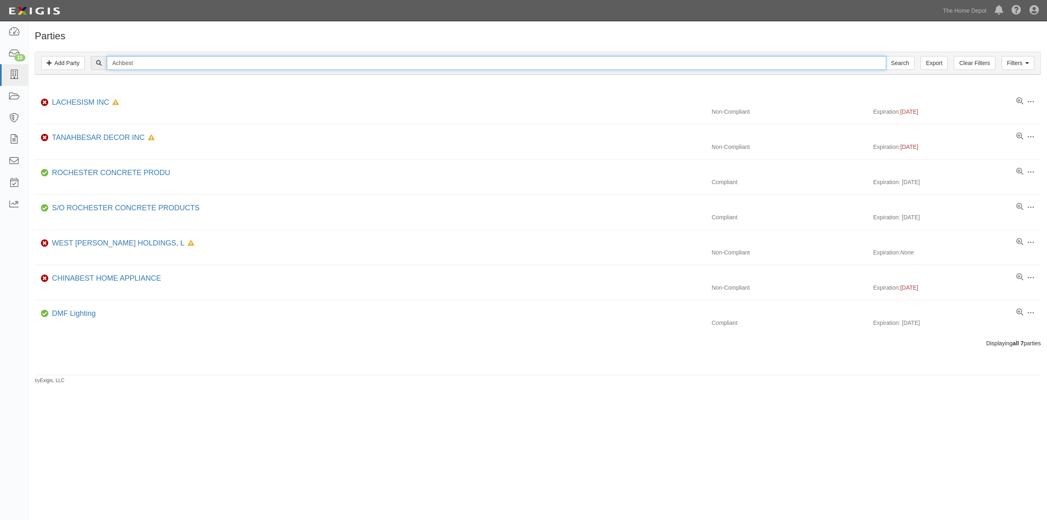
drag, startPoint x: 160, startPoint y: 61, endPoint x: 113, endPoint y: 61, distance: 47.0
click at [113, 61] on input "Achbest" at bounding box center [496, 63] width 779 height 14
click at [169, 61] on input "text" at bounding box center [496, 63] width 779 height 14
type input "Anhui Langxi County Wantong"
click at [886, 56] on input "Search" at bounding box center [900, 63] width 29 height 14
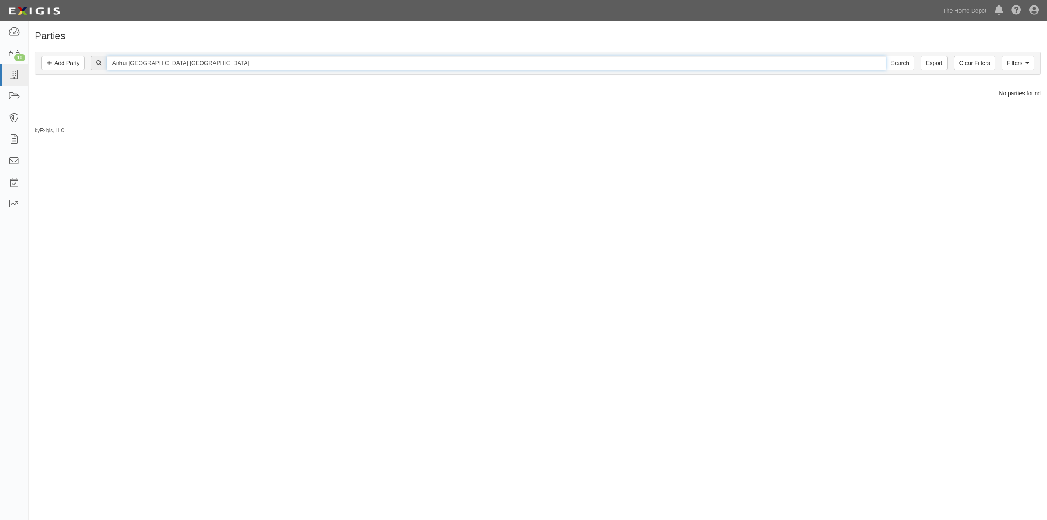
click at [200, 65] on input "Anhui Langxi County Wantong" at bounding box center [496, 63] width 779 height 14
type input "Anhui Langxi County Wantong tool"
click at [886, 56] on input "Search" at bounding box center [900, 63] width 29 height 14
drag, startPoint x: 213, startPoint y: 63, endPoint x: 110, endPoint y: 61, distance: 103.1
click at [110, 61] on input "Anhui Langxi County Wantong tool" at bounding box center [496, 63] width 779 height 14
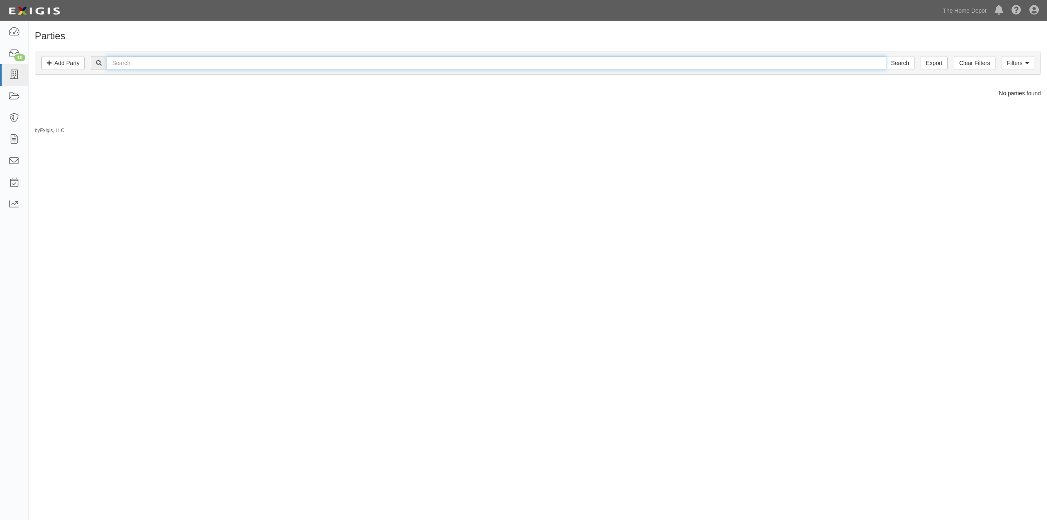
click at [137, 65] on input "text" at bounding box center [496, 63] width 779 height 14
type input "[PERSON_NAME]"
click at [886, 56] on input "Search" at bounding box center [900, 63] width 29 height 14
drag, startPoint x: 168, startPoint y: 63, endPoint x: 93, endPoint y: 63, distance: 74.4
click at [93, 63] on div "Anhui Lemedes Search" at bounding box center [502, 63] width 823 height 14
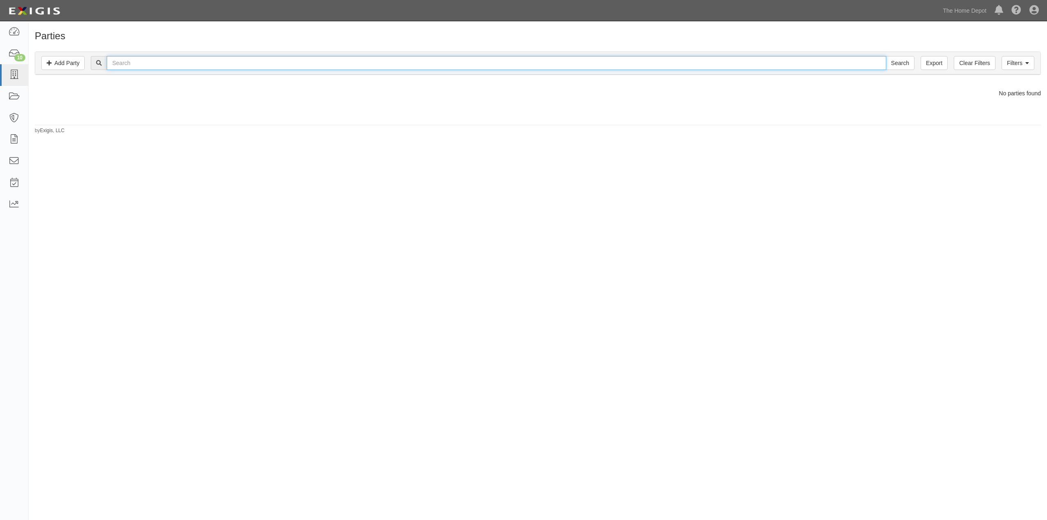
click at [134, 61] on input "text" at bounding box center [496, 63] width 779 height 14
type input "[PERSON_NAME] Hong Chain Manufacturing"
click at [886, 56] on input "Search" at bounding box center [900, 63] width 29 height 14
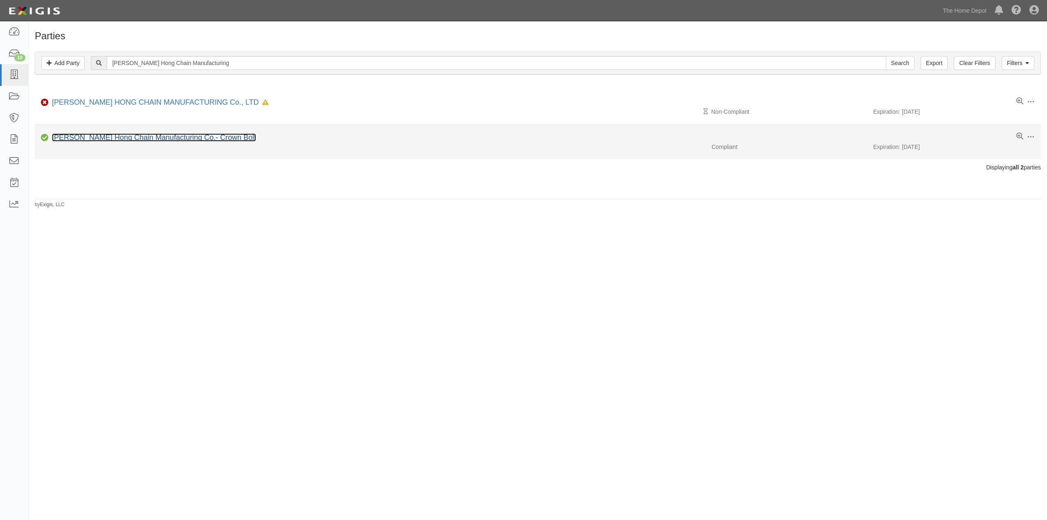
click at [140, 137] on link "Anji Chang Hong Chain Manufacturing Co.- Crown Bolt" at bounding box center [154, 137] width 204 height 8
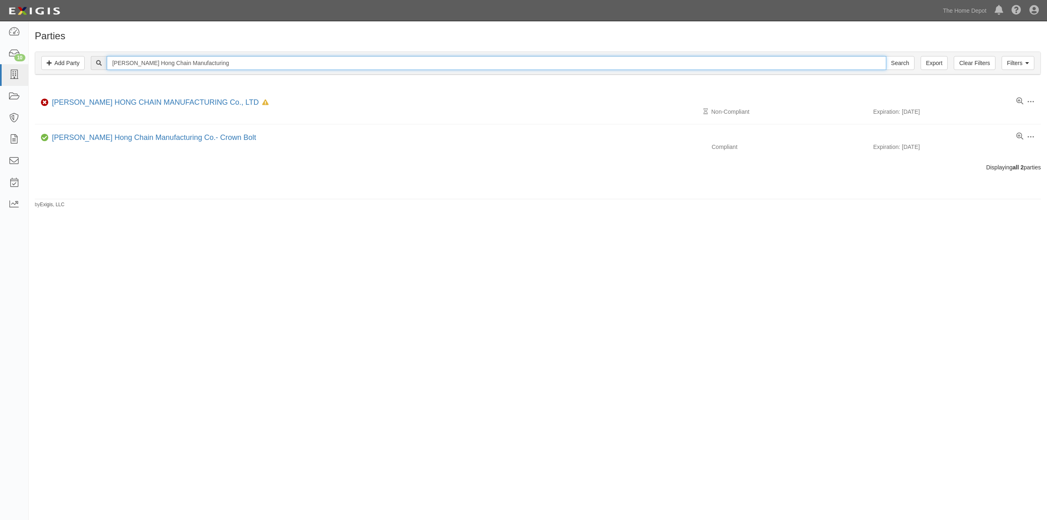
drag, startPoint x: 216, startPoint y: 63, endPoint x: 96, endPoint y: 59, distance: 119.9
click at [97, 59] on div "ANji Chang Hong Chain Manufacturing Search" at bounding box center [502, 63] width 823 height 14
type input "Beifa Group Co"
click at [886, 56] on input "Search" at bounding box center [900, 63] width 29 height 14
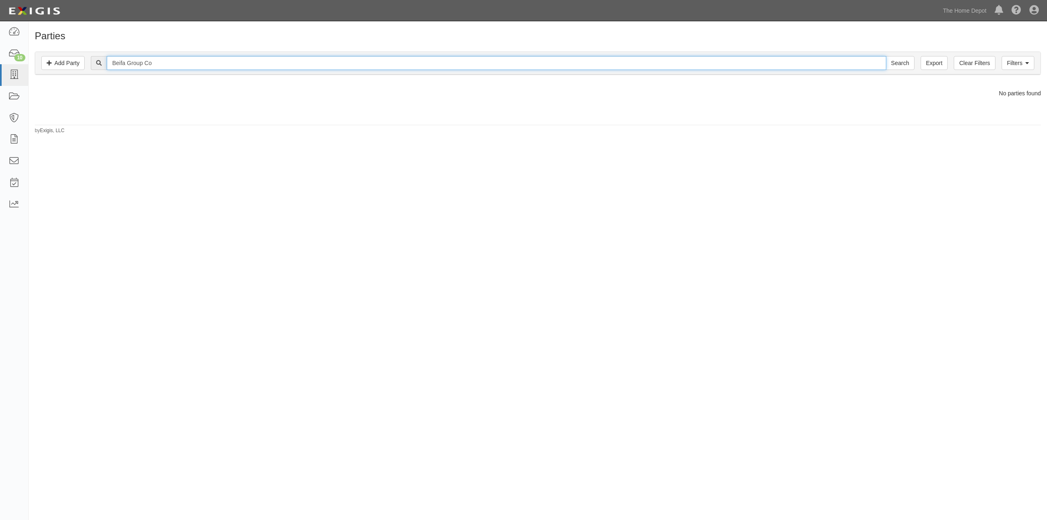
drag, startPoint x: 164, startPoint y: 62, endPoint x: 89, endPoint y: 62, distance: 75.2
click at [89, 62] on div "Beifa Group Co Search" at bounding box center [537, 63] width 993 height 14
click at [129, 61] on input "text" at bounding box center [496, 63] width 779 height 14
type input "Best Goal Hardware"
click at [886, 56] on input "Search" at bounding box center [900, 63] width 29 height 14
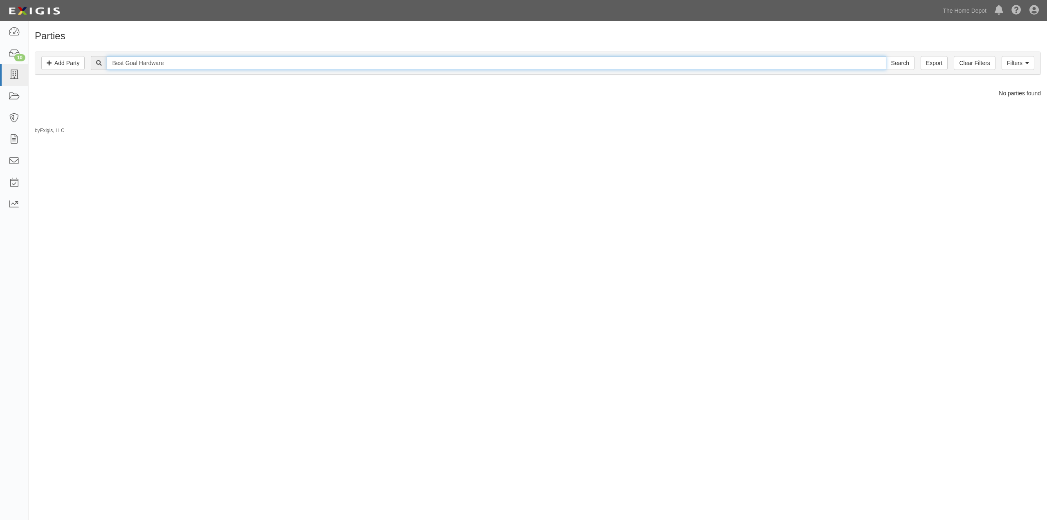
click at [187, 61] on input "Best Goal Hardware" at bounding box center [496, 63] width 779 height 14
type input "Best Goal Hardware Ltd"
click at [886, 56] on input "Search" at bounding box center [900, 63] width 29 height 14
drag, startPoint x: 190, startPoint y: 62, endPoint x: 61, endPoint y: 66, distance: 128.9
click at [61, 66] on div "Filters Add Party Clear Filters Export Best Goal Hardware Ltd Search Filters" at bounding box center [537, 63] width 1005 height 22
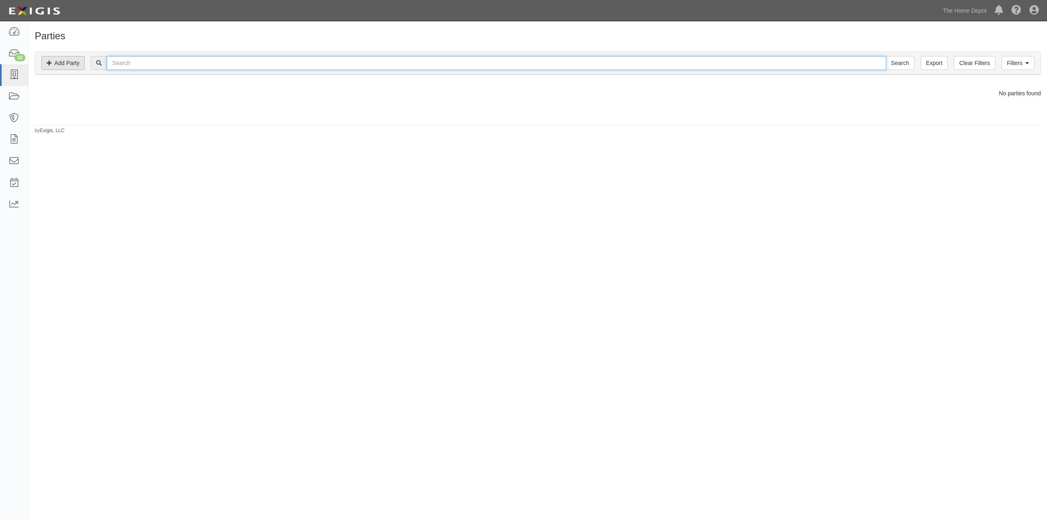
type input "\"
type input "Cixi Hexie Fastener"
click at [886, 56] on input "Search" at bounding box center [900, 63] width 29 height 14
drag, startPoint x: 126, startPoint y: 66, endPoint x: 48, endPoint y: 55, distance: 78.8
click at [47, 57] on div "Filters Add Party Clear Filters Export Cixi Hexie Fastener Search Filters" at bounding box center [537, 63] width 1005 height 22
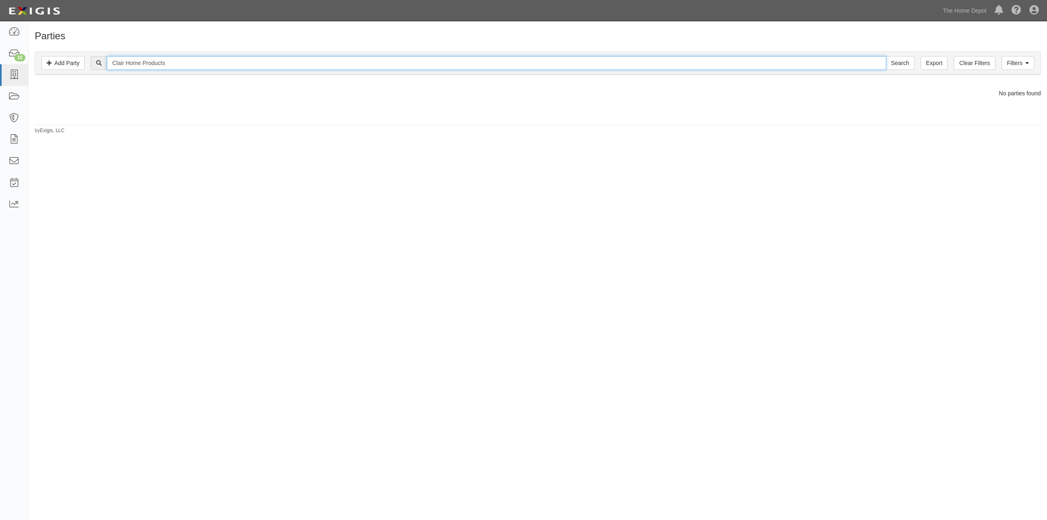
type input "Clair Home Products"
click at [886, 56] on input "Search" at bounding box center [900, 63] width 29 height 14
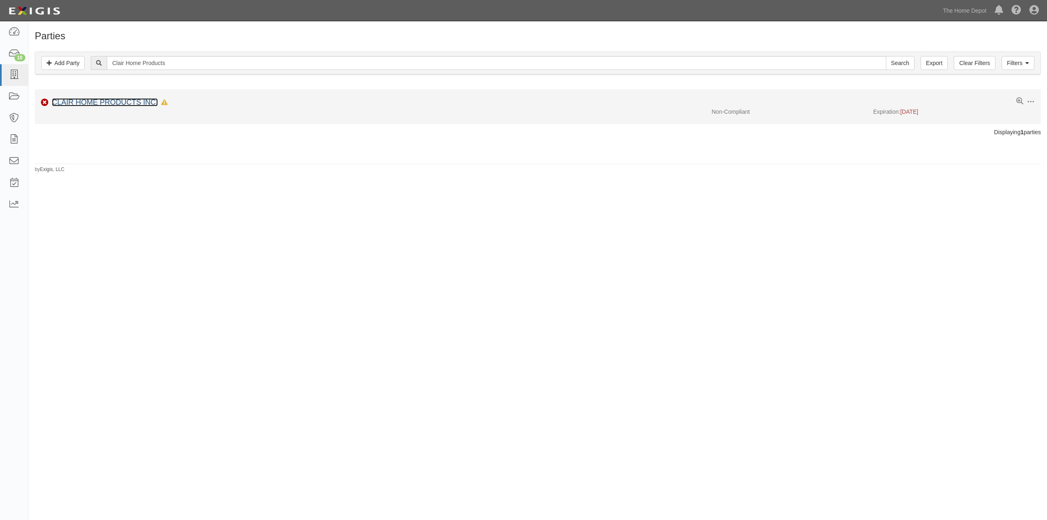
click at [102, 104] on link "CLAIR HOME PRODUCTS INC." at bounding box center [105, 102] width 106 height 8
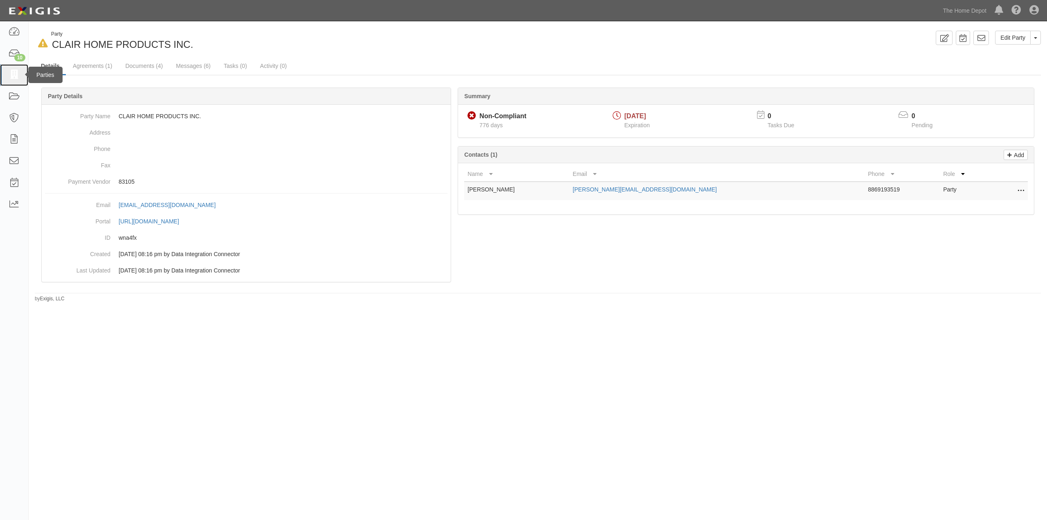
click at [13, 72] on icon at bounding box center [13, 74] width 11 height 9
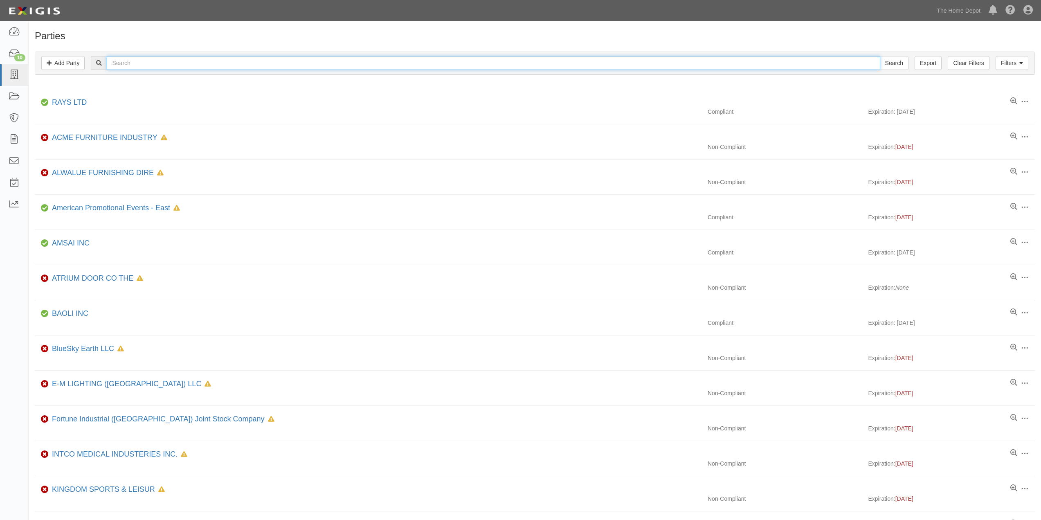
click at [135, 60] on input "text" at bounding box center [493, 63] width 773 height 14
type input "Dar Yu Enterprise Co"
click at [880, 56] on input "Search" at bounding box center [894, 63] width 29 height 14
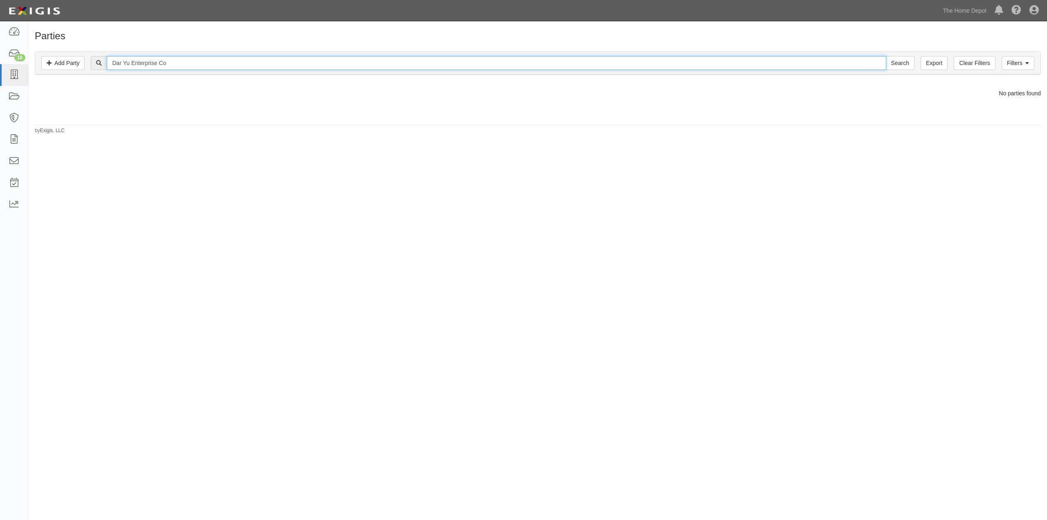
click at [177, 61] on input "Dar Yu Enterprise Co" at bounding box center [496, 63] width 779 height 14
drag, startPoint x: 225, startPoint y: 63, endPoint x: 69, endPoint y: 67, distance: 155.4
click at [69, 67] on div "Filters Add Party Clear Filters Export Dar Yu Enterprise Co Search Filters" at bounding box center [537, 63] width 1005 height 22
type input "EC International Nantong Co"
click at [886, 56] on input "Search" at bounding box center [900, 63] width 29 height 14
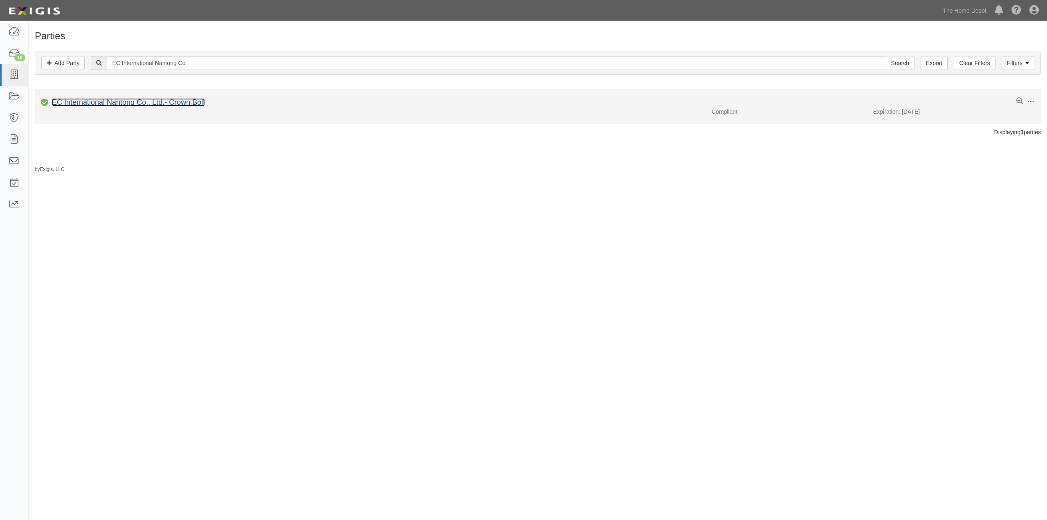
click at [98, 99] on link "EC International Nantong Co., Ltd.- Crown Bolt" at bounding box center [128, 102] width 153 height 8
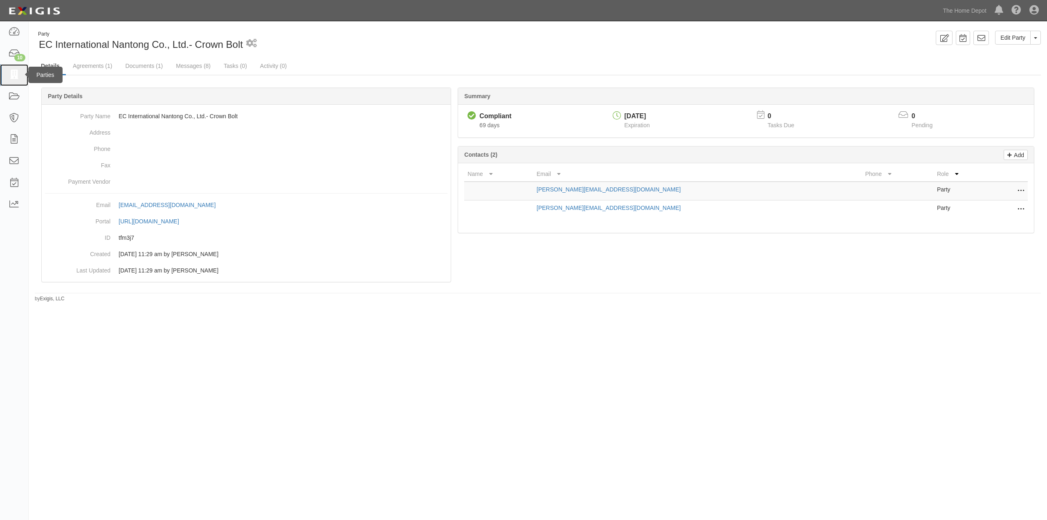
click at [16, 73] on icon at bounding box center [13, 74] width 11 height 9
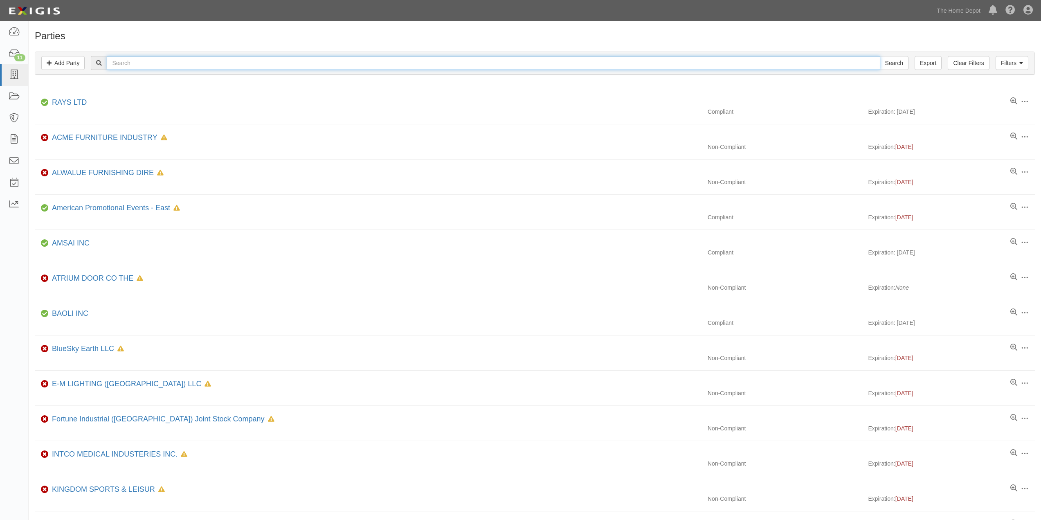
click at [135, 65] on input "text" at bounding box center [493, 63] width 773 height 14
type input "Faithful Engineering Products"
click at [880, 56] on input "Search" at bounding box center [894, 63] width 29 height 14
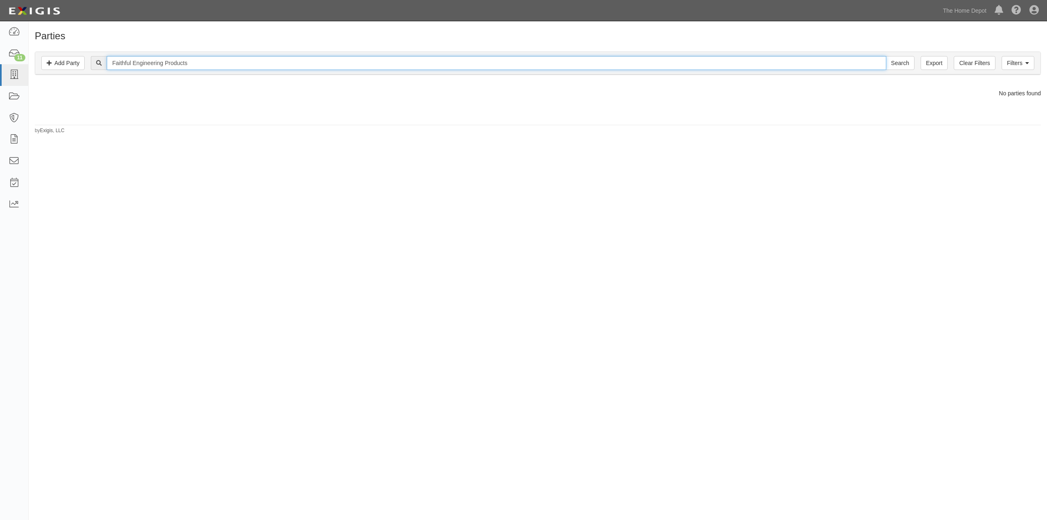
click at [192, 63] on input "Faithful Engineering Products" at bounding box center [496, 63] width 779 height 14
type input "Faithful Engineering Products"
click at [886, 56] on input "Search" at bounding box center [900, 63] width 29 height 14
drag, startPoint x: 249, startPoint y: 63, endPoint x: 53, endPoint y: 50, distance: 196.3
click at [53, 50] on div "Filters Add Party Clear Filters Export Faithful Engineering Products Search Fil…" at bounding box center [538, 64] width 1018 height 38
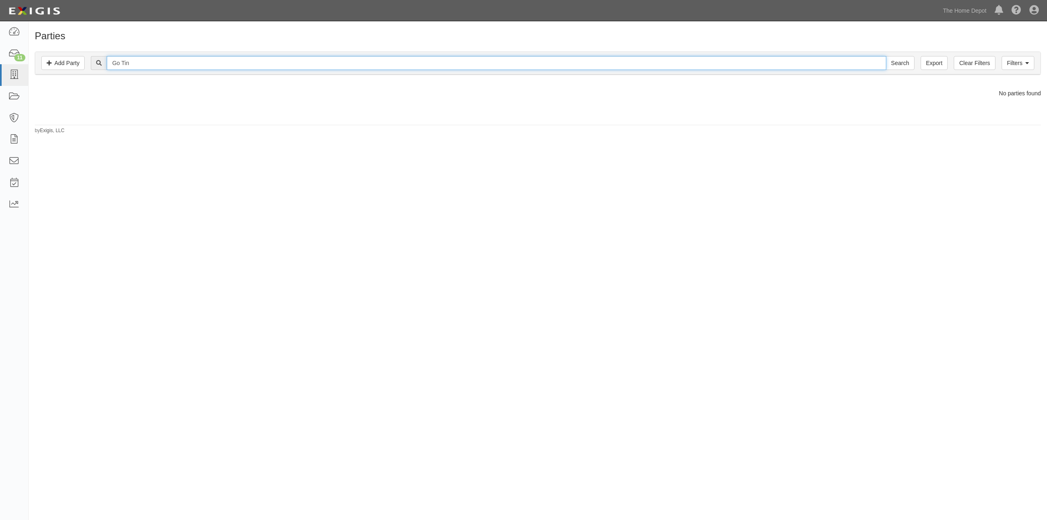
type input "Go Tin"
click at [886, 56] on input "Search" at bounding box center [900, 63] width 29 height 14
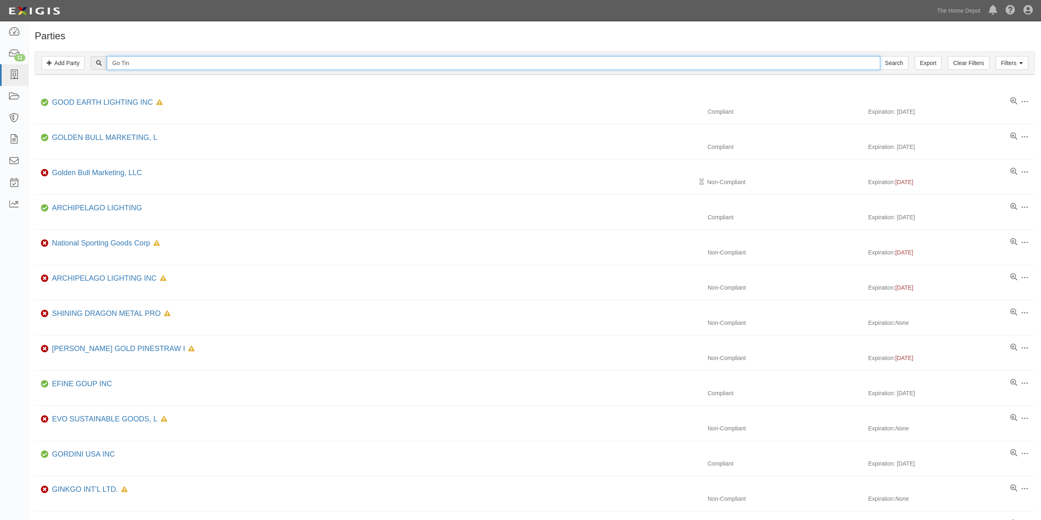
click at [149, 62] on input "Go Tin" at bounding box center [493, 63] width 773 height 14
type input "Go Tin ([GEOGRAPHIC_DATA]) Hardware LTD"
click at [880, 56] on input "Search" at bounding box center [894, 63] width 29 height 14
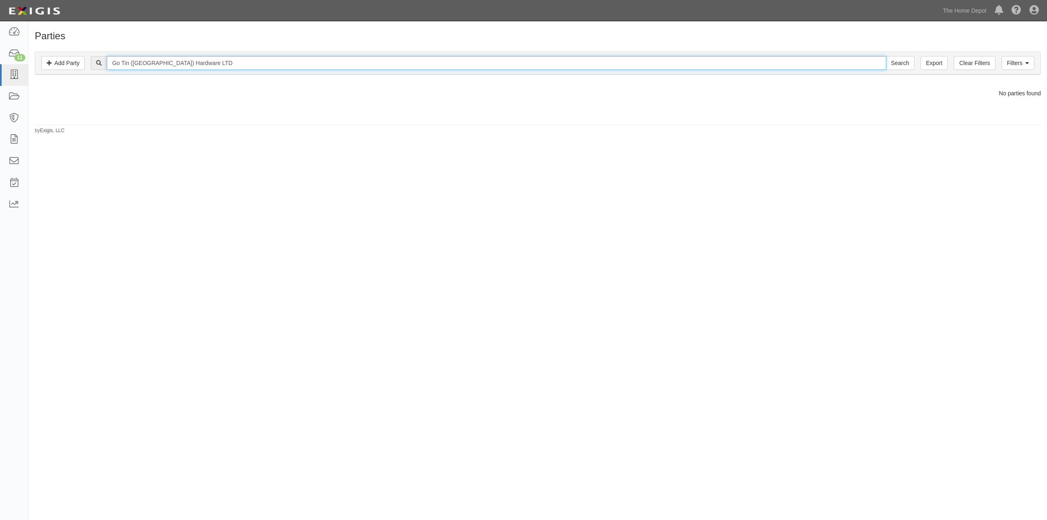
click at [230, 63] on input "Go Tin (Hong Kong) Hardware LTD" at bounding box center [496, 63] width 779 height 14
type input "Go Tin (Hong Kong)"
click at [886, 56] on input "Search" at bounding box center [900, 63] width 29 height 14
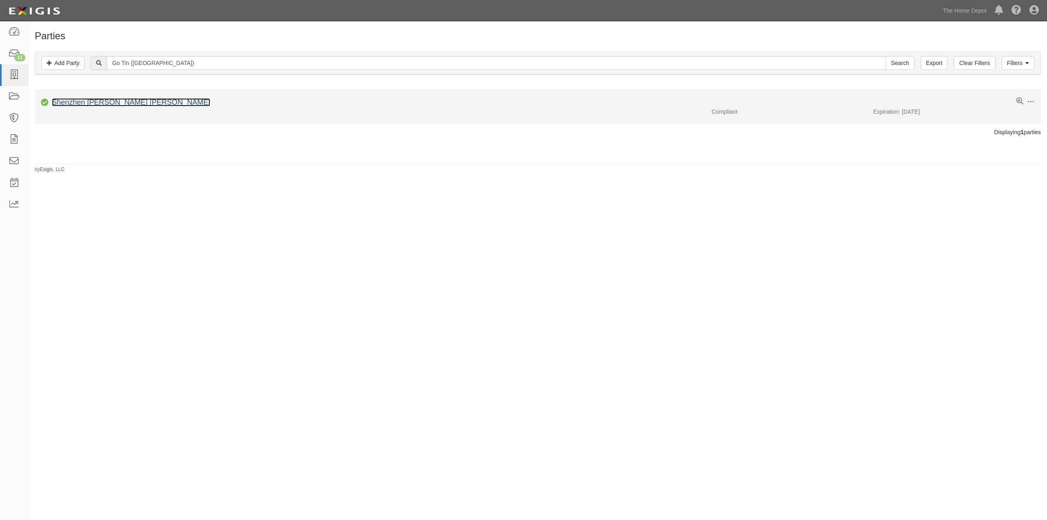
click at [158, 102] on link "Shenzhen [PERSON_NAME] [PERSON_NAME]" at bounding box center [131, 102] width 158 height 8
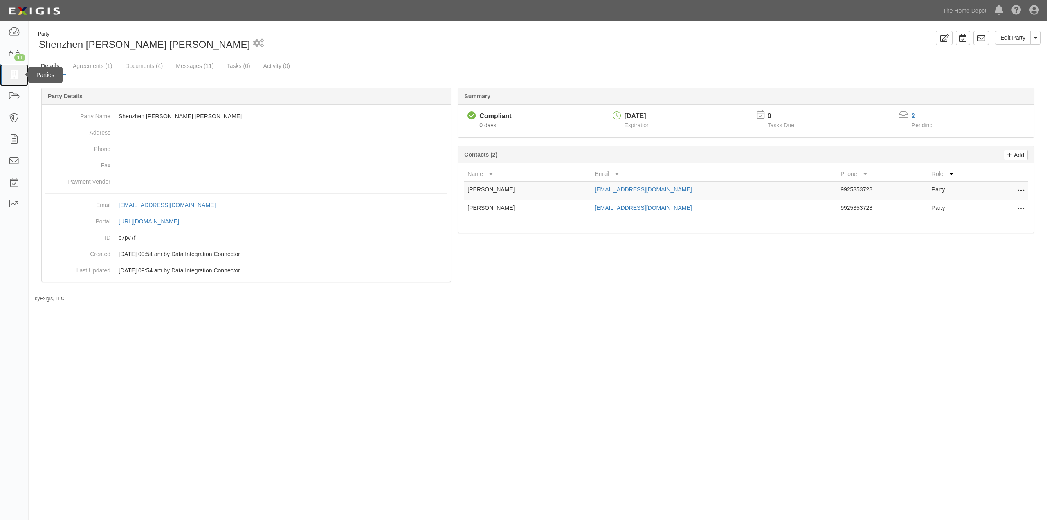
click at [15, 74] on icon at bounding box center [13, 74] width 11 height 9
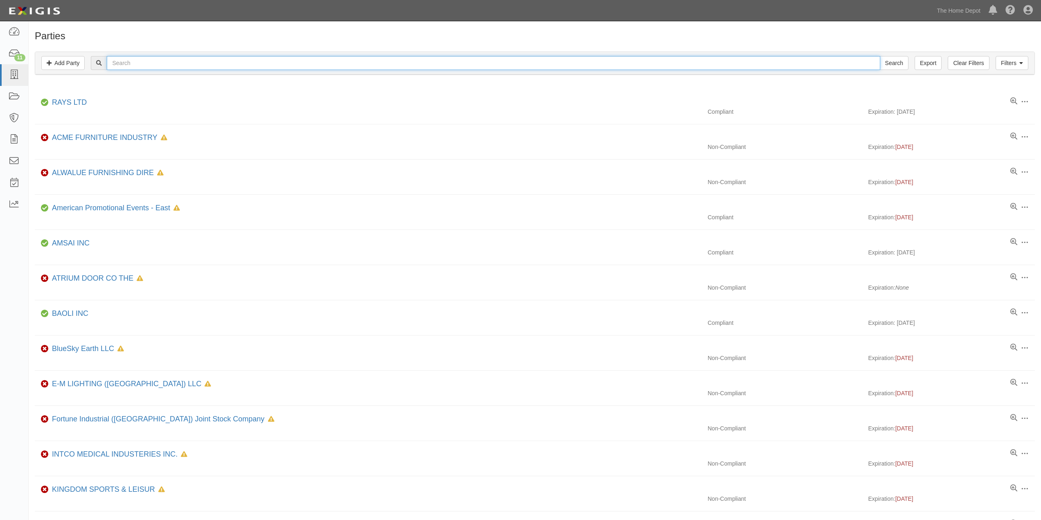
click at [141, 64] on input "text" at bounding box center [493, 63] width 773 height 14
click at [128, 62] on input "text" at bounding box center [493, 63] width 773 height 14
type input "Guangxi YiXing Sisal Industry"
click at [880, 56] on input "Search" at bounding box center [894, 63] width 29 height 14
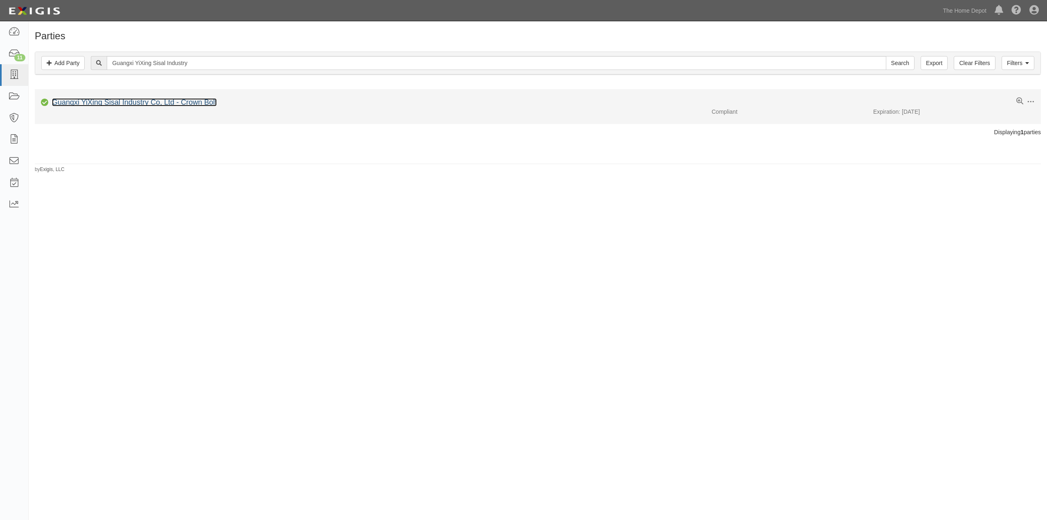
click at [148, 102] on link "Guangxi YiXing Sisal Industry Co, Ltd - Crown Bolt" at bounding box center [134, 102] width 165 height 8
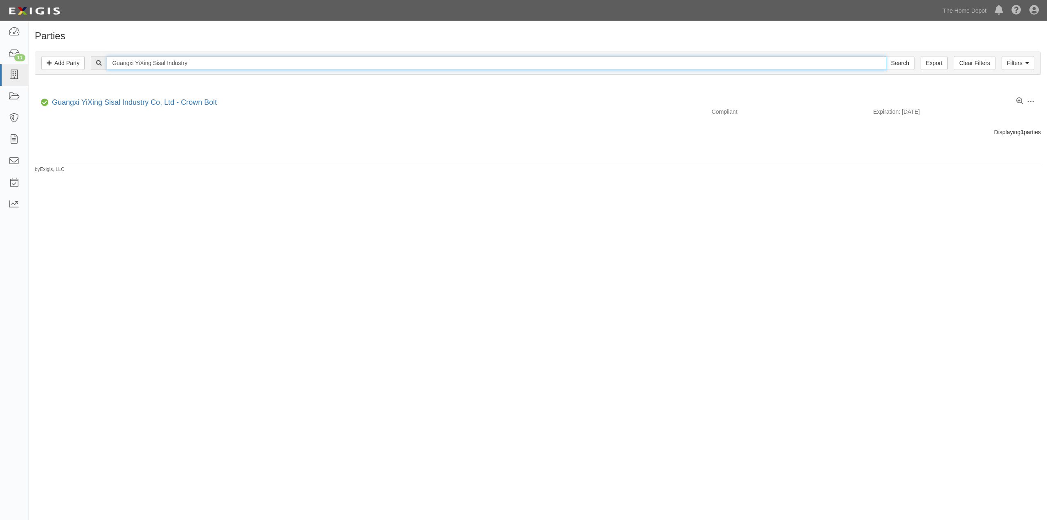
drag, startPoint x: 206, startPoint y: 61, endPoint x: 41, endPoint y: 48, distance: 165.3
click at [42, 48] on div "Filters Add Party Clear Filters Export Guangxi YiXing Sisal Industry Search Fil…" at bounding box center [538, 64] width 1018 height 38
type input "Hangzhou Ailong Metal Products"
click at [886, 56] on input "Search" at bounding box center [900, 63] width 29 height 14
drag, startPoint x: 203, startPoint y: 59, endPoint x: 141, endPoint y: 61, distance: 61.8
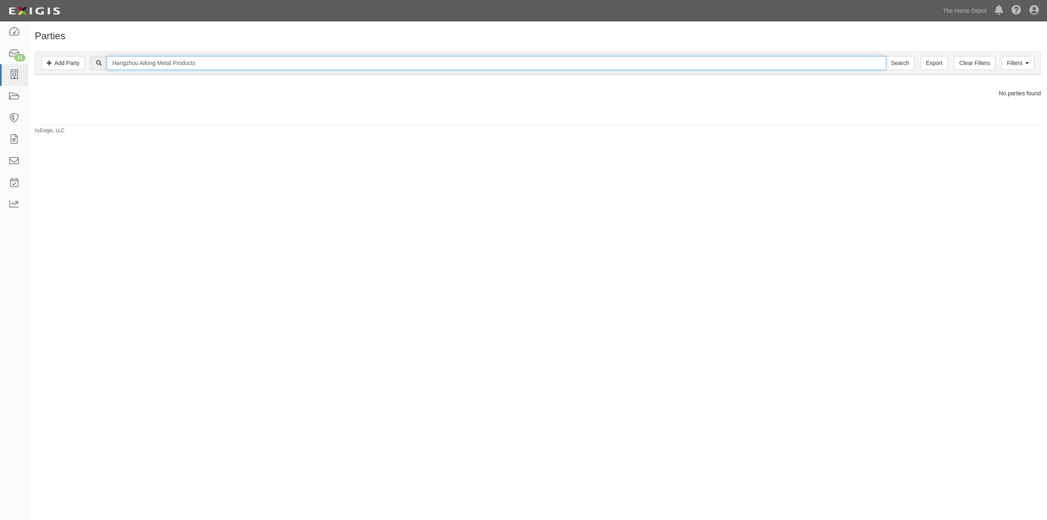
click at [141, 61] on input "Hangzhou Ailong Metal Products" at bounding box center [496, 63] width 779 height 14
type input "Hangzhou Great Star Industrial Co"
click at [886, 56] on input "Search" at bounding box center [900, 63] width 29 height 14
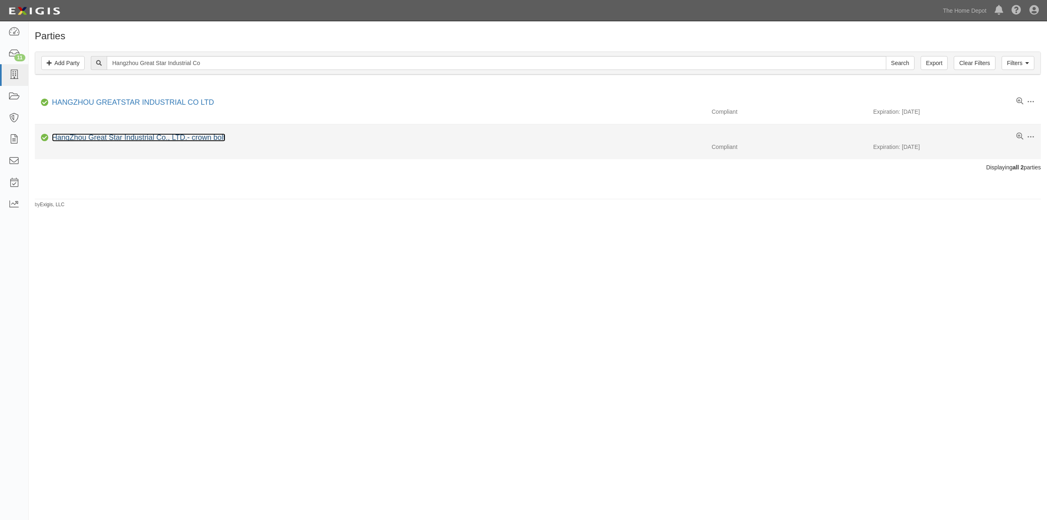
click at [144, 138] on link "HangZhou Great Star Industrial Co., LTD.- crown bolt" at bounding box center [138, 137] width 173 height 8
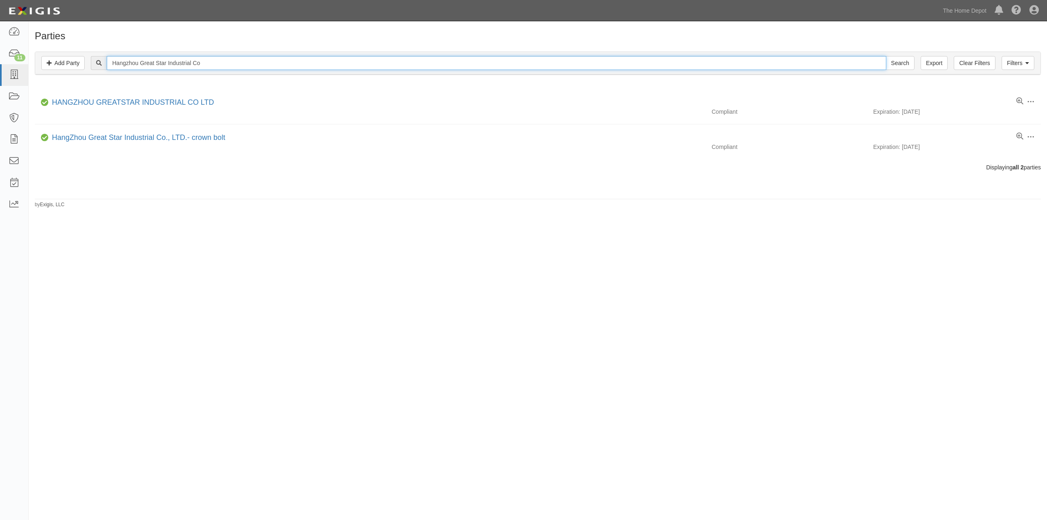
drag, startPoint x: 209, startPoint y: 61, endPoint x: 143, endPoint y: 55, distance: 66.5
click at [143, 55] on div "Filters Add Party Clear Filters Export Hangzhou Great Star Industrial Co Search…" at bounding box center [537, 63] width 1005 height 22
type input "Hangzhou Spring Washer Co"
click at [886, 56] on input "Search" at bounding box center [900, 63] width 29 height 14
click at [194, 63] on input "Hangzhou Spring Washer Co" at bounding box center [496, 63] width 779 height 14
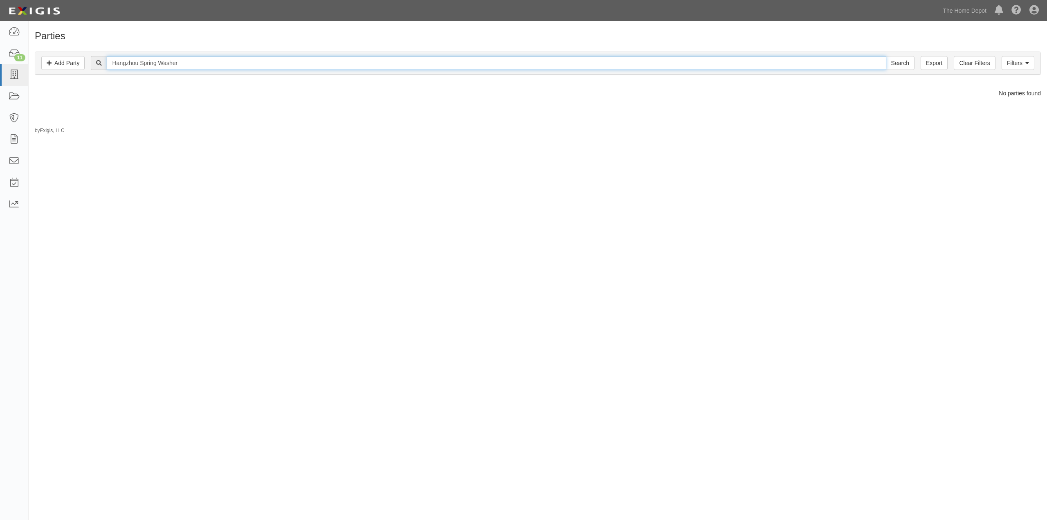
type input "Hangzhou Spring Washer"
click at [886, 56] on input "Search" at bounding box center [900, 63] width 29 height 14
drag, startPoint x: 194, startPoint y: 63, endPoint x: 84, endPoint y: 63, distance: 109.6
click at [84, 63] on div "Filters Add Party Clear Filters Export Hangzhou Spring Washer Search Filters" at bounding box center [537, 63] width 1005 height 22
click at [146, 60] on input "text" at bounding box center [496, 63] width 779 height 14
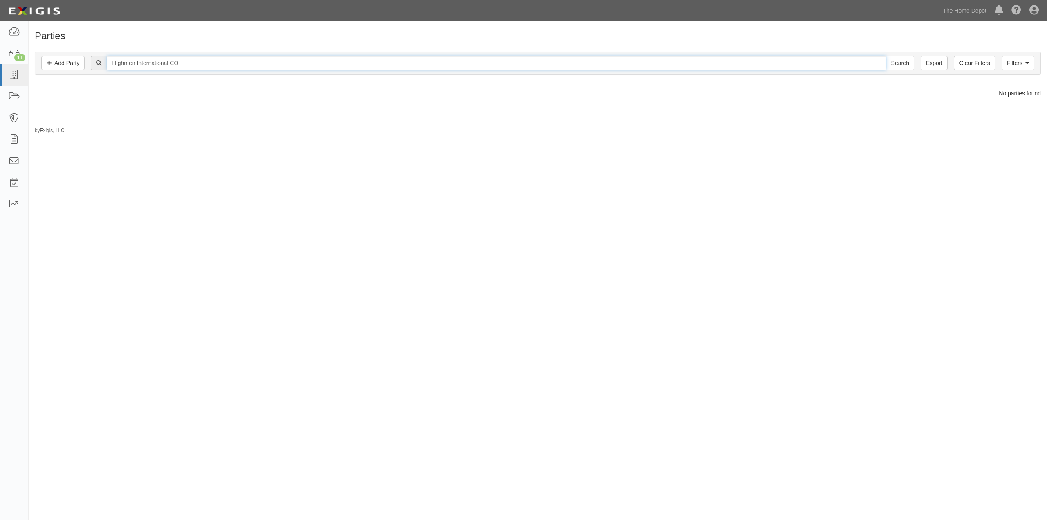
type input "Highmen International CO"
click at [886, 56] on input "Search" at bounding box center [900, 63] width 29 height 14
click at [188, 63] on input "Highmen International CO" at bounding box center [496, 63] width 779 height 14
type input "Highmen International CO Ltd"
click at [886, 56] on input "Search" at bounding box center [900, 63] width 29 height 14
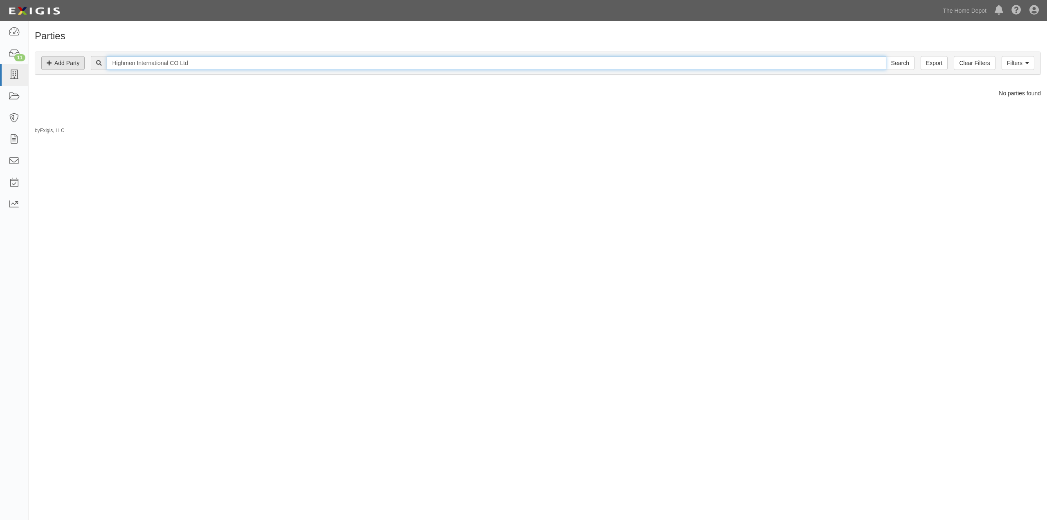
drag, startPoint x: 203, startPoint y: 63, endPoint x: 56, endPoint y: 56, distance: 147.0
click at [55, 56] on div "Filters Add Party Clear Filters Export Highmen International CO Ltd Search Filt…" at bounding box center [537, 63] width 1005 height 22
click at [188, 63] on input "text" at bounding box center [496, 63] width 779 height 14
type input "Huizhou Jiaxin Rubber Co"
click at [886, 56] on input "Search" at bounding box center [900, 63] width 29 height 14
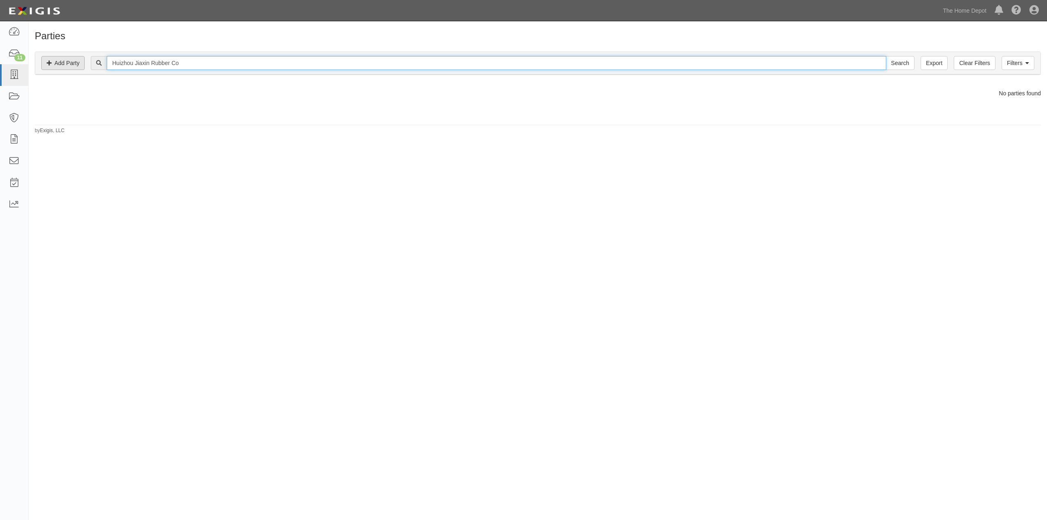
drag, startPoint x: 196, startPoint y: 63, endPoint x: 72, endPoint y: 60, distance: 124.3
click at [72, 60] on div "Filters Add Party Clear Filters Export Huizhou Jiaxin Rubber Co Search Filters" at bounding box center [537, 63] width 1005 height 22
click at [137, 60] on input "text" at bounding box center [496, 63] width 779 height 14
type input "Internal Force Co"
click at [886, 56] on input "Search" at bounding box center [900, 63] width 29 height 14
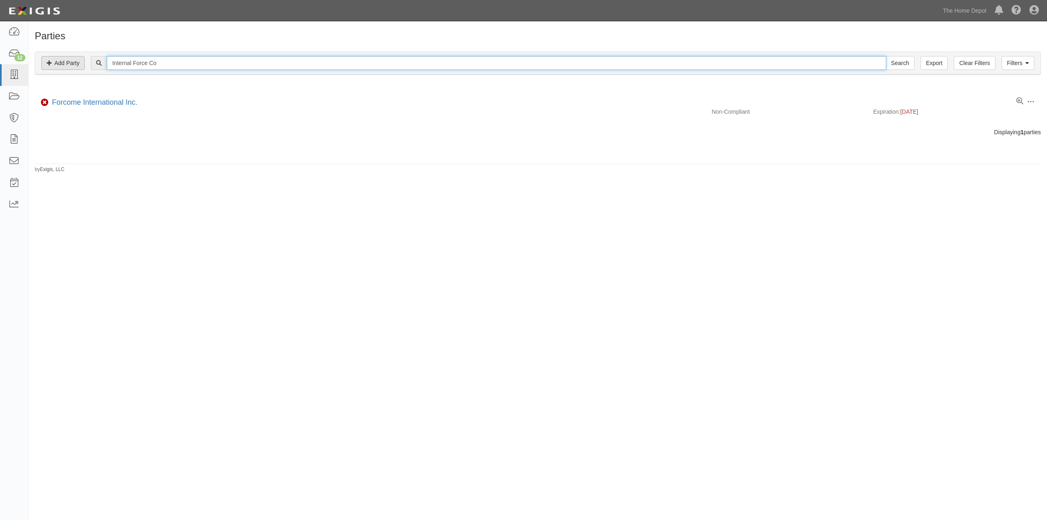
drag, startPoint x: 179, startPoint y: 63, endPoint x: 75, endPoint y: 57, distance: 103.6
click at [75, 57] on div "Filters Add Party Clear Filters Export Internal Force Co Search Filters" at bounding box center [537, 63] width 1005 height 22
type input "Jiaxing Globallion Import & Export"
click at [886, 56] on input "Search" at bounding box center [900, 63] width 29 height 14
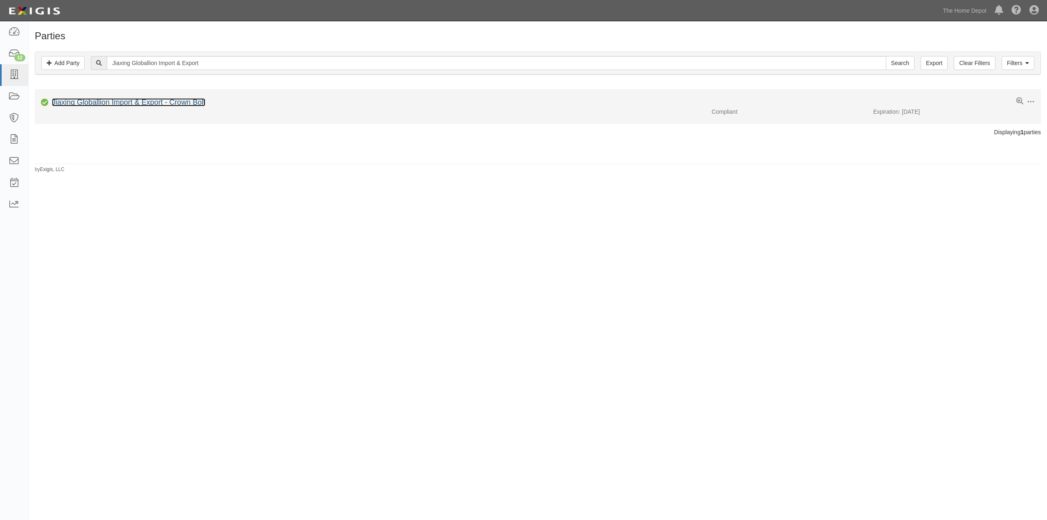
click at [126, 103] on link "Jiaxing Globallion Import & Export - Crown Bolt" at bounding box center [128, 102] width 153 height 8
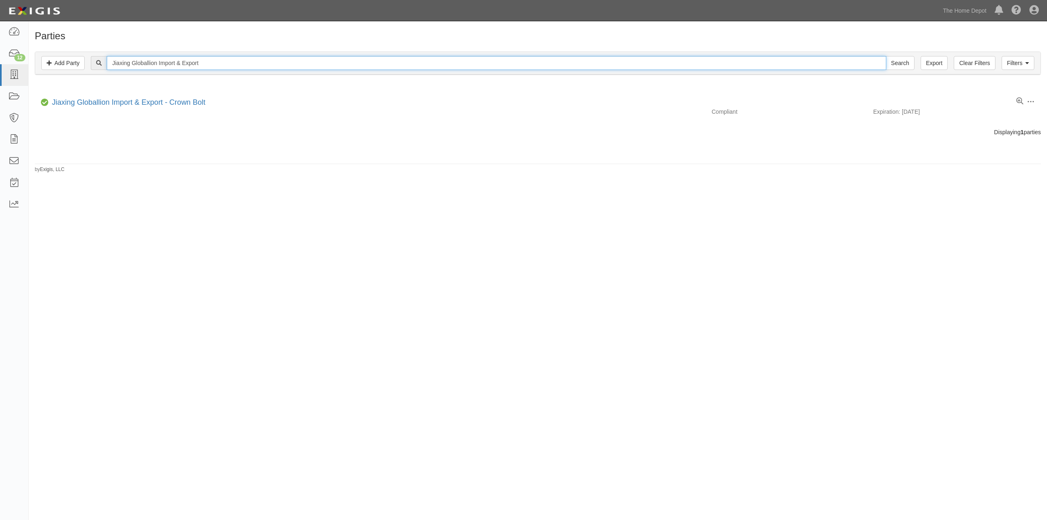
drag, startPoint x: 239, startPoint y: 65, endPoint x: 97, endPoint y: 61, distance: 142.8
click at [97, 61] on div "Jiaxing Globallion Import & Export Search" at bounding box center [502, 63] width 823 height 14
type input "King of fans"
click at [886, 56] on input "Search" at bounding box center [900, 63] width 29 height 14
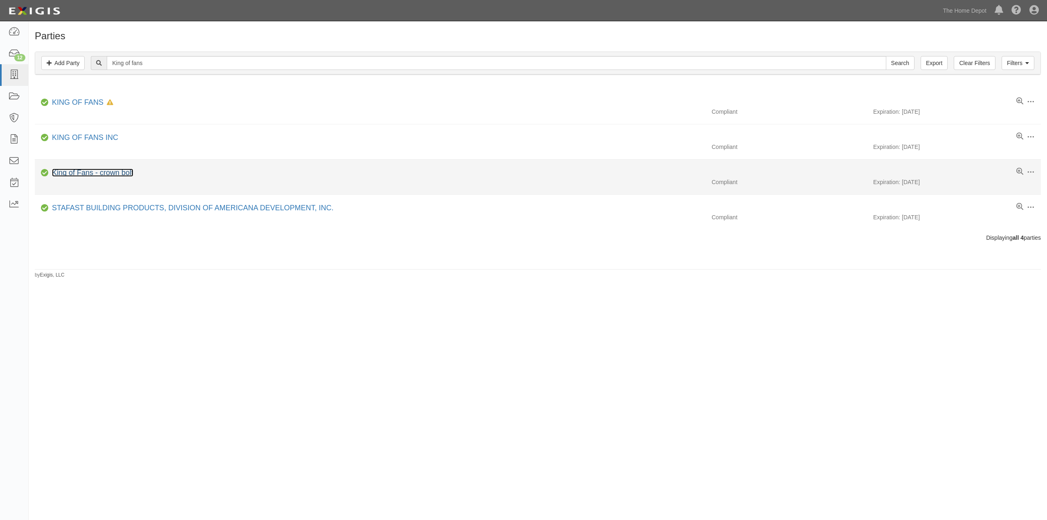
click at [95, 173] on link "King of Fans - crown bolt" at bounding box center [92, 172] width 81 height 8
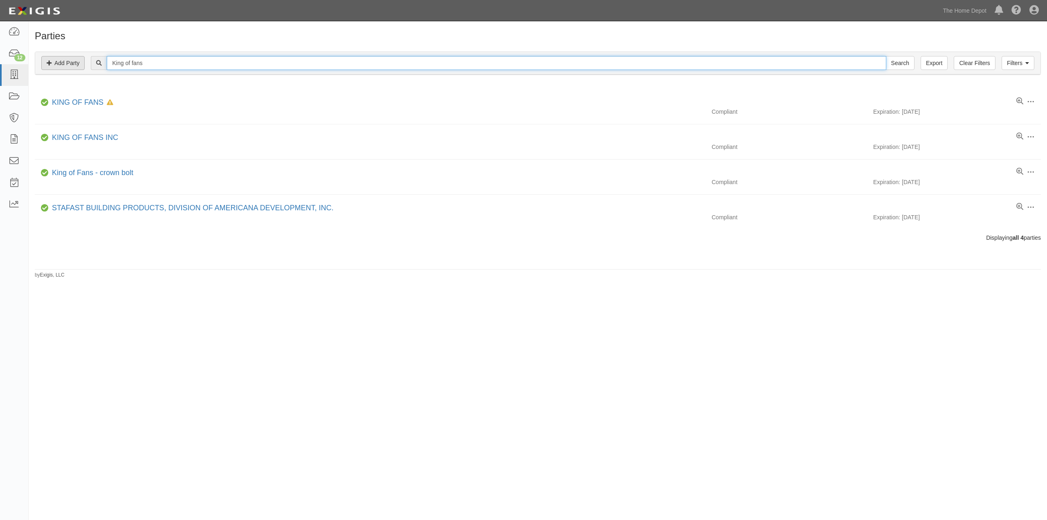
drag, startPoint x: 163, startPoint y: 61, endPoint x: 86, endPoint y: 57, distance: 77.0
click at [86, 57] on div "Filters Add Party Clear Filters Export King of fans Search Filters" at bounding box center [537, 63] width 1005 height 22
type input "Lota International FZE"
click at [886, 56] on input "Search" at bounding box center [900, 63] width 29 height 14
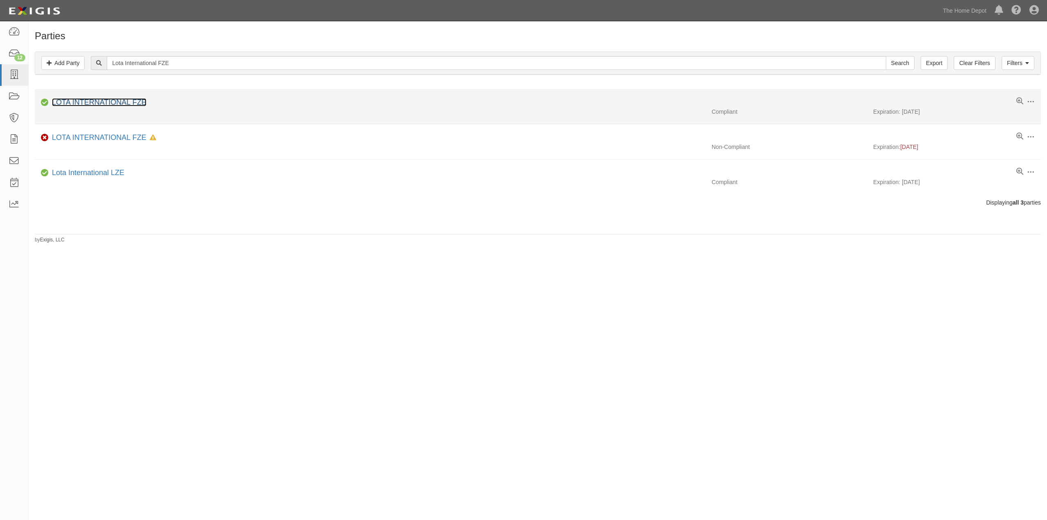
click at [113, 103] on link "LOTA INTERNATIONAL FZE" at bounding box center [99, 102] width 94 height 8
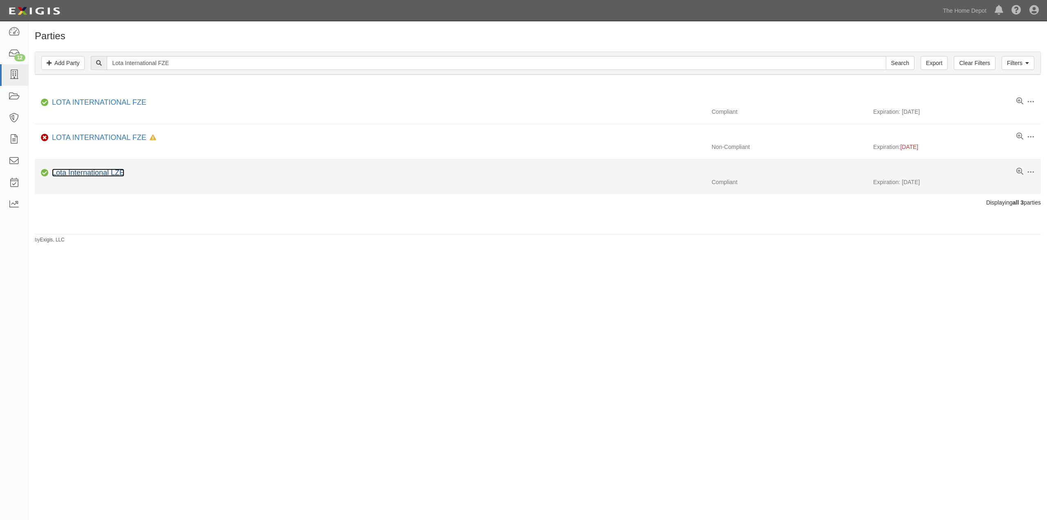
click at [98, 171] on link "Lota International LZE" at bounding box center [88, 172] width 72 height 8
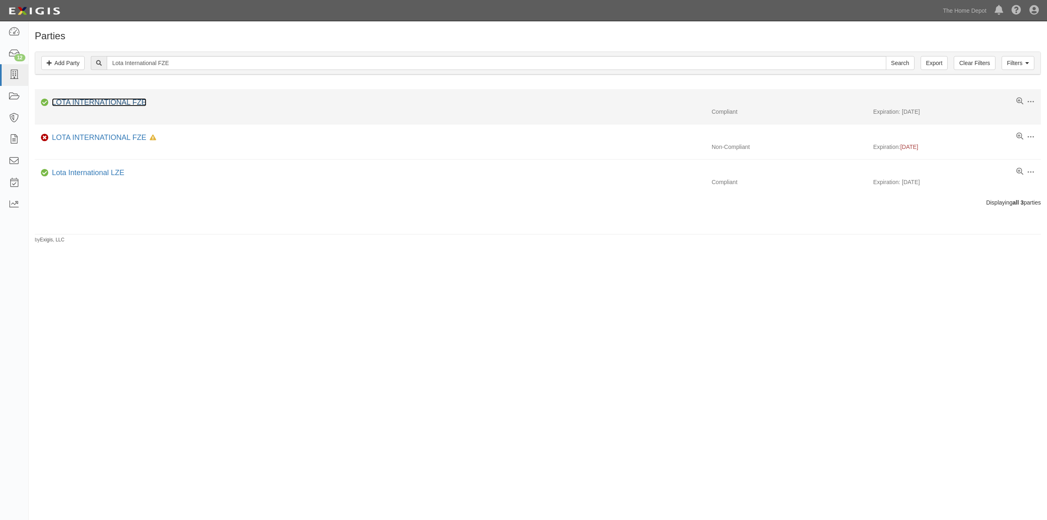
click at [107, 99] on link "LOTA INTERNATIONAL FZE" at bounding box center [99, 102] width 94 height 8
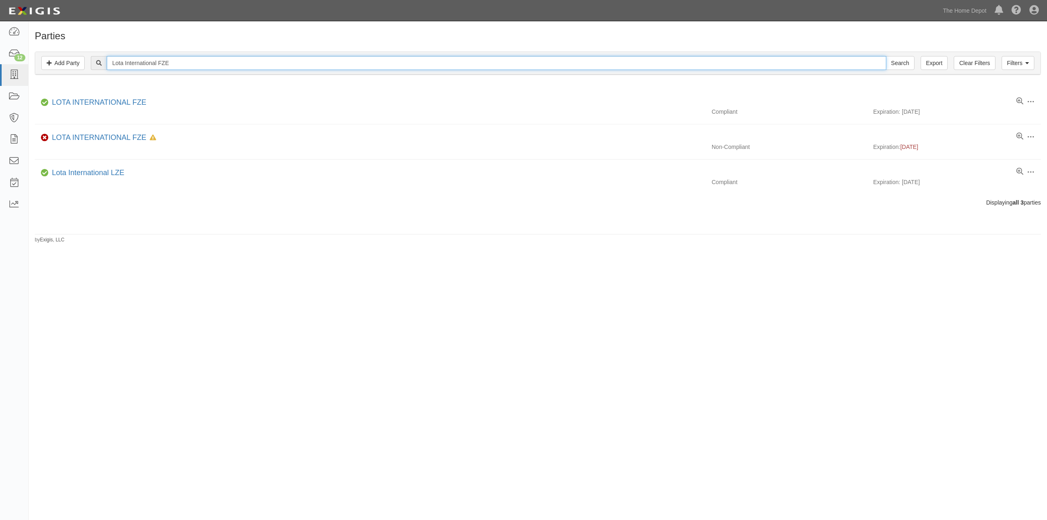
drag, startPoint x: 181, startPoint y: 61, endPoint x: 90, endPoint y: 58, distance: 90.8
click at [90, 58] on div "Lota International FZE Search" at bounding box center [537, 63] width 993 height 14
type input "Manila Cordage Company"
click at [886, 56] on input "Search" at bounding box center [900, 63] width 29 height 14
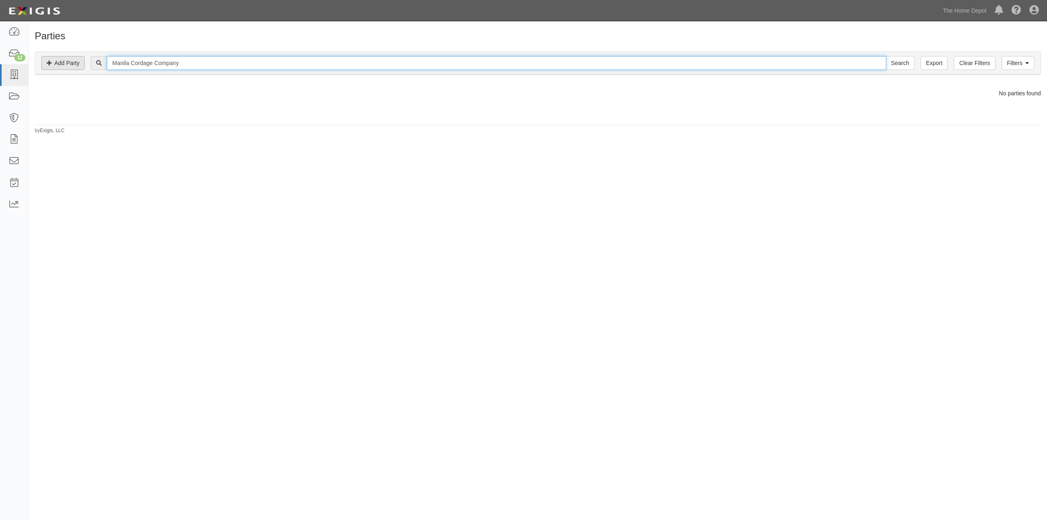
drag, startPoint x: 189, startPoint y: 61, endPoint x: 84, endPoint y: 61, distance: 104.7
click at [84, 61] on div "Filters Add Party Clear Filters Export Manila Cordage Company Search Filters" at bounding box center [537, 63] width 1005 height 22
click at [182, 61] on input "text" at bounding box center [496, 63] width 779 height 14
type input "Masterpiece Hardware Industrial Co"
click at [886, 56] on input "Search" at bounding box center [900, 63] width 29 height 14
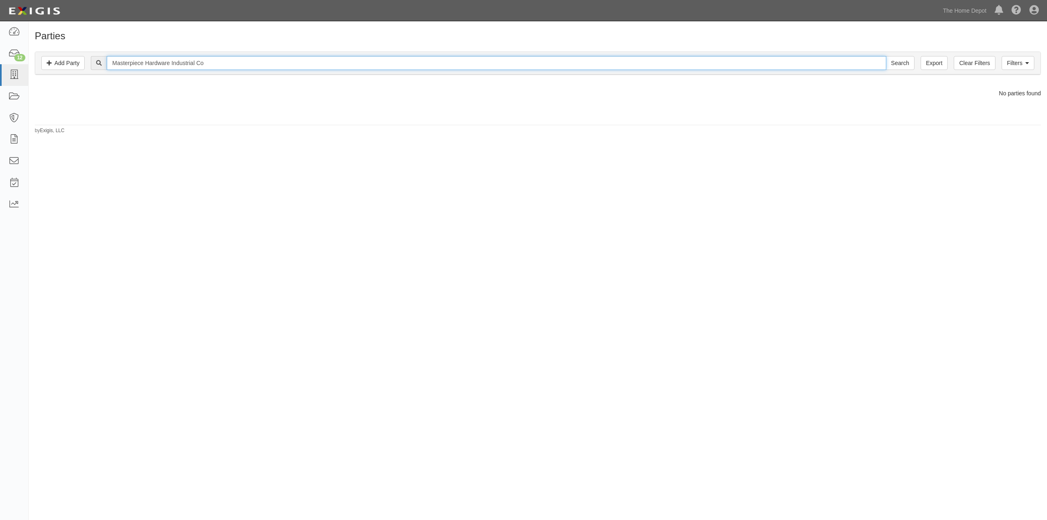
drag, startPoint x: 215, startPoint y: 63, endPoint x: 107, endPoint y: 61, distance: 107.6
click at [107, 61] on div "Masterpiece Hardware Industrial Co Search" at bounding box center [502, 63] width 823 height 14
type input "Ningbo Huayou Tools Manu-Co"
click at [886, 56] on input "Search" at bounding box center [900, 63] width 29 height 14
drag, startPoint x: 211, startPoint y: 60, endPoint x: 155, endPoint y: 61, distance: 55.6
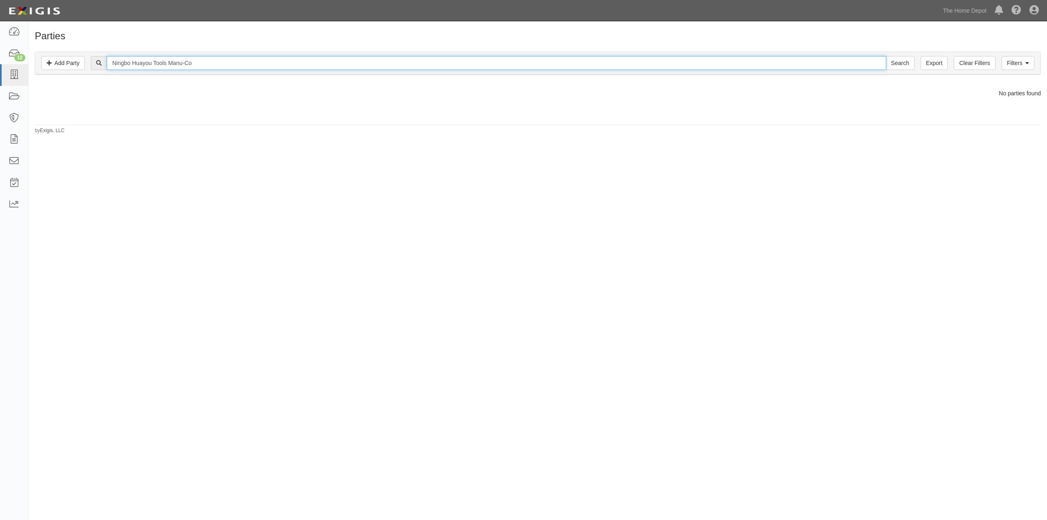
click at [155, 61] on input "Ningbo Huayou Tools Manu-Co" at bounding box center [496, 63] width 779 height 14
type input "Ningbo Huayou Metal Products"
click at [886, 56] on input "Search" at bounding box center [900, 63] width 29 height 14
click at [208, 61] on input "Ningbo Huayou Metal Products" at bounding box center [496, 63] width 779 height 14
type input "Ningbo Huayou Metal Products"
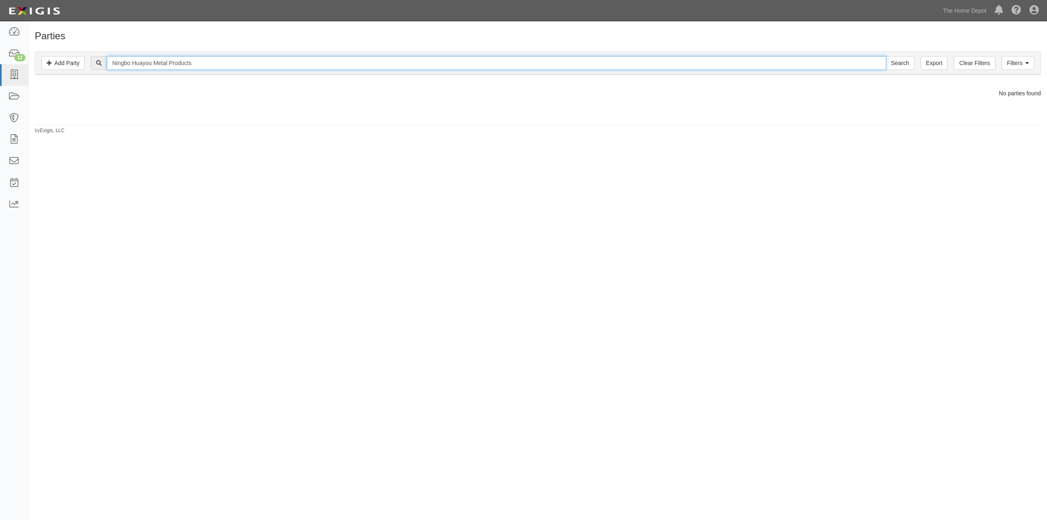
click at [886, 56] on input "Search" at bounding box center [900, 63] width 29 height 14
drag, startPoint x: 180, startPoint y: 63, endPoint x: 19, endPoint y: 62, distance: 161.1
click at [19, 62] on body "Toggle navigation Dashboard 12 Inbox Parties Agreements Coverages Documents Mes…" at bounding box center [523, 246] width 1047 height 492
type input "Prosperity Inc"
click at [886, 56] on input "Search" at bounding box center [900, 63] width 29 height 14
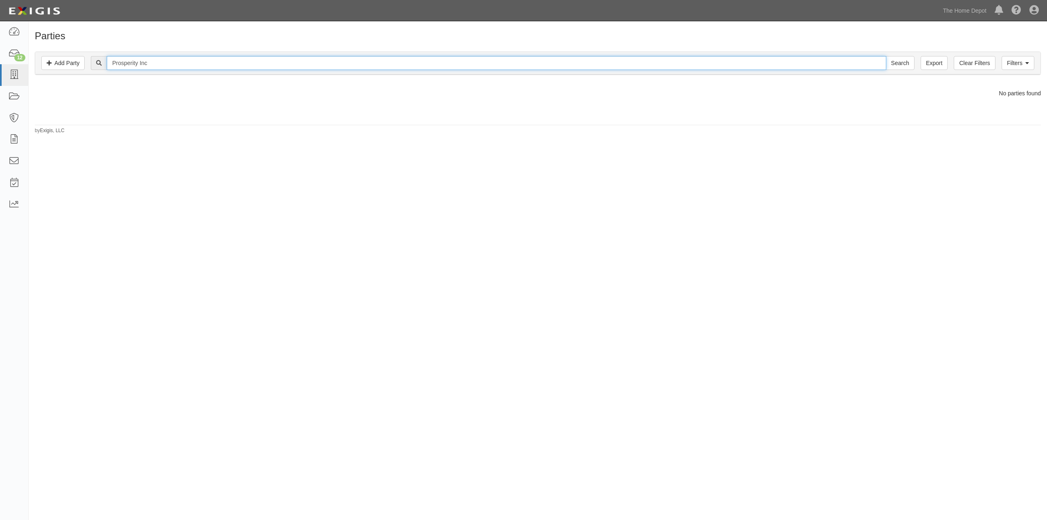
click at [165, 57] on input "Prosperity Inc" at bounding box center [496, 63] width 779 height 14
type input "Prosperity Inc., Limited"
click at [886, 56] on input "Search" at bounding box center [900, 63] width 29 height 14
drag, startPoint x: 171, startPoint y: 63, endPoint x: 88, endPoint y: 62, distance: 83.4
click at [88, 62] on div "Prosperity Inc., Limited Search" at bounding box center [537, 63] width 993 height 14
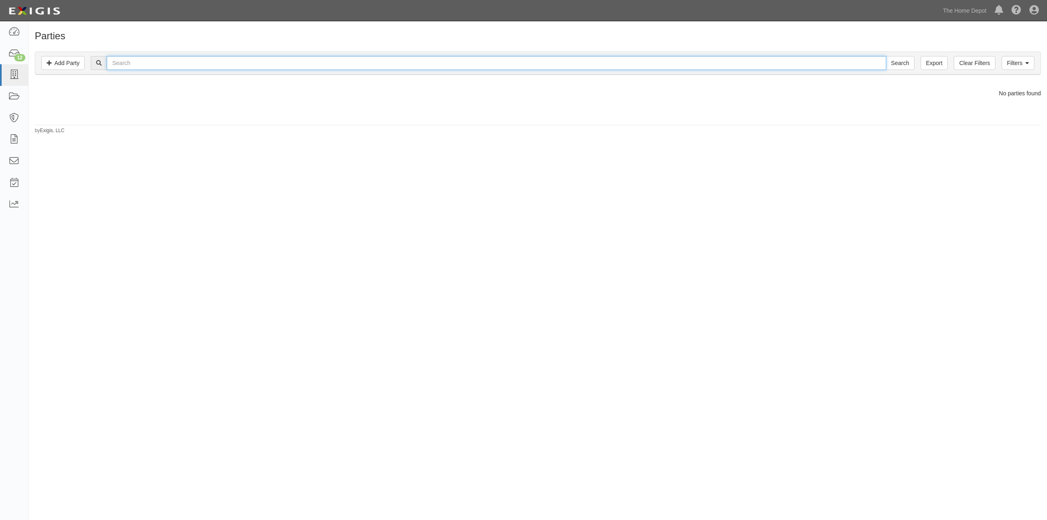
click at [226, 62] on input "text" at bounding box center [496, 63] width 779 height 14
type input "Guzhou T-nine Tools Co., Ltd"
click at [886, 56] on input "Search" at bounding box center [900, 63] width 29 height 14
drag, startPoint x: 218, startPoint y: 60, endPoint x: 43, endPoint y: 61, distance: 174.6
click at [43, 61] on div "Filters Add Party Clear Filters Export Guzhou T-nine Tools Co., Ltd Search Filt…" at bounding box center [537, 63] width 1005 height 22
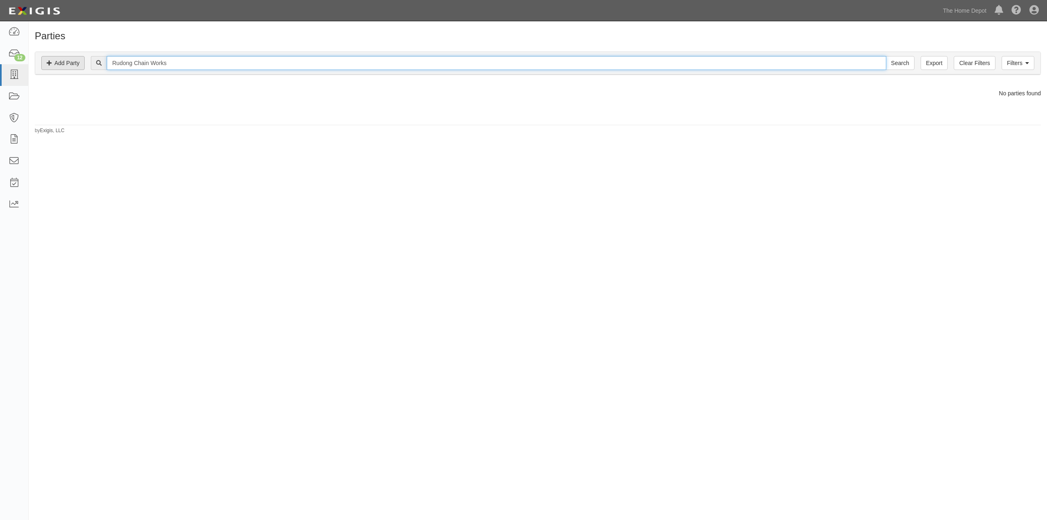
type input "Rudong Chain Works"
click at [886, 56] on input "Search" at bounding box center [900, 63] width 29 height 14
click at [174, 63] on input "Rudong Chain Works" at bounding box center [496, 63] width 779 height 14
type input "Rudong Chain Works - Crown Bolt"
click at [886, 56] on input "Search" at bounding box center [900, 63] width 29 height 14
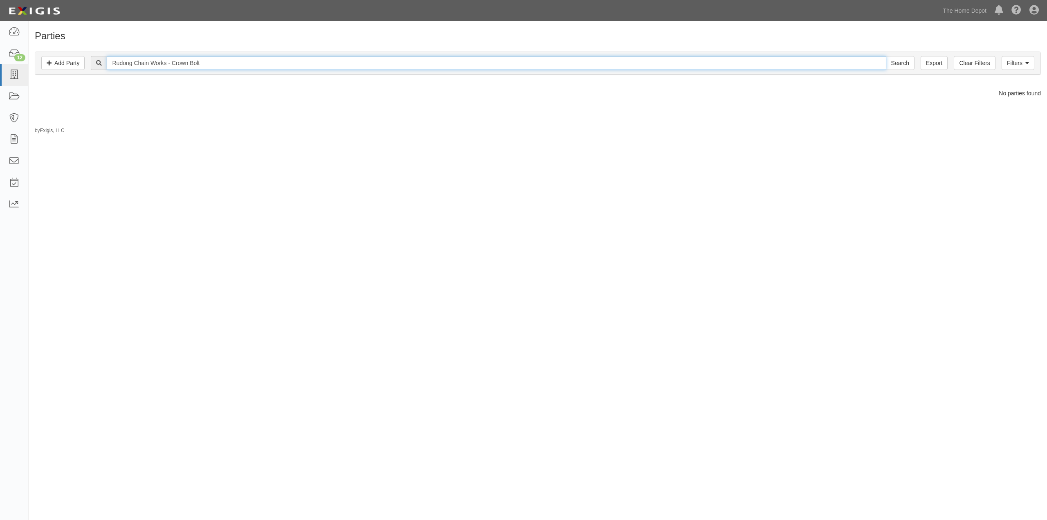
drag, startPoint x: 214, startPoint y: 60, endPoint x: 88, endPoint y: 58, distance: 126.0
click at [88, 58] on div "Rudong Chain Works - Crown Bolt Search" at bounding box center [537, 63] width 993 height 14
click at [227, 61] on input "text" at bounding box center [496, 63] width 779 height 14
type input "Shandong Excel Light Industrial Products"
click at [886, 56] on input "Search" at bounding box center [900, 63] width 29 height 14
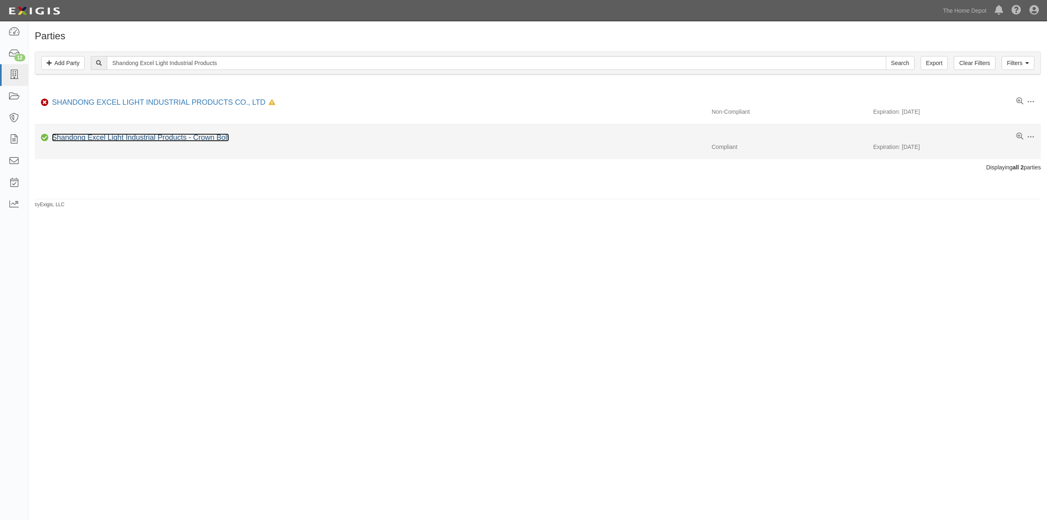
click at [183, 137] on link "Shandong Excel Light Industrial Products - Crown Bolt" at bounding box center [140, 137] width 177 height 8
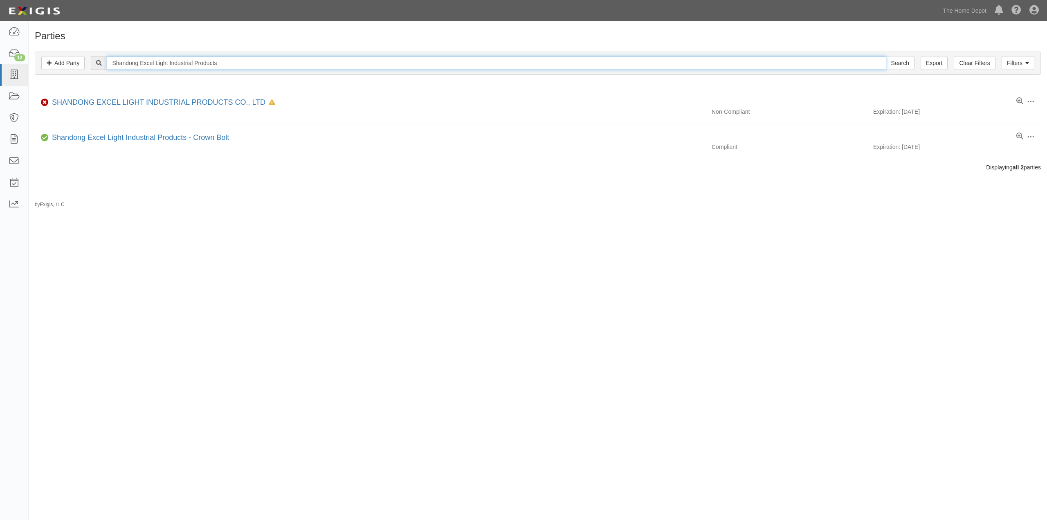
drag, startPoint x: 234, startPoint y: 62, endPoint x: 143, endPoint y: 61, distance: 91.2
click at [143, 61] on input "Shandong Excel Light Industrial Products" at bounding box center [496, 63] width 779 height 14
type input "Shandong Baron New Materials Co"
click at [886, 56] on input "Search" at bounding box center [900, 63] width 29 height 14
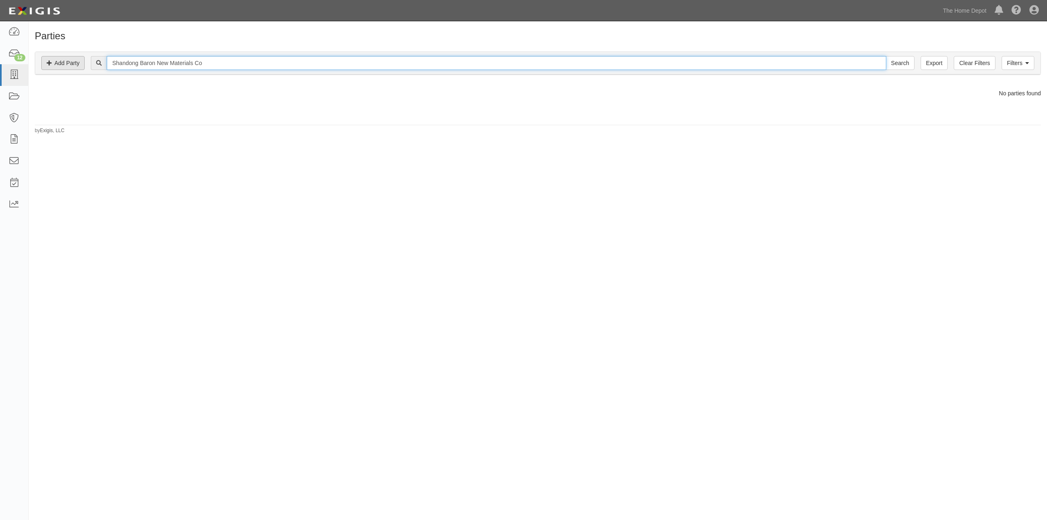
drag, startPoint x: 224, startPoint y: 62, endPoint x: 85, endPoint y: 58, distance: 139.5
click at [85, 58] on div "Filters Add Party Clear Filters Export Shandong Baron New Materials Co Search F…" at bounding box center [537, 63] width 1005 height 22
type input "Shandong Rope Technology Co"
click at [886, 56] on input "Search" at bounding box center [900, 63] width 29 height 14
drag, startPoint x: 229, startPoint y: 63, endPoint x: 107, endPoint y: 69, distance: 122.8
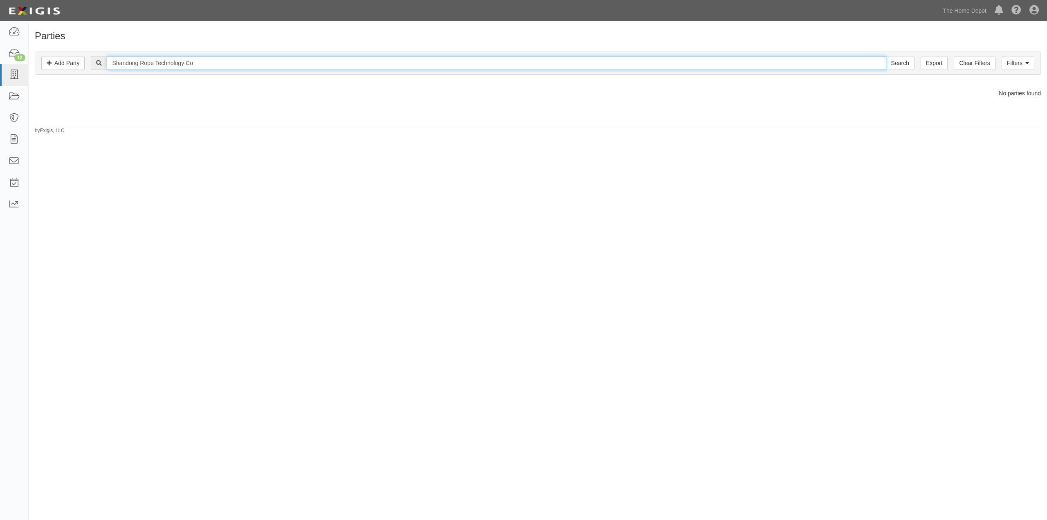
click at [107, 69] on div "Shandong Rope Technology Co Search" at bounding box center [502, 63] width 823 height 14
type input "Silver Industries (HK) Limited"
click at [886, 56] on input "Search" at bounding box center [900, 63] width 29 height 14
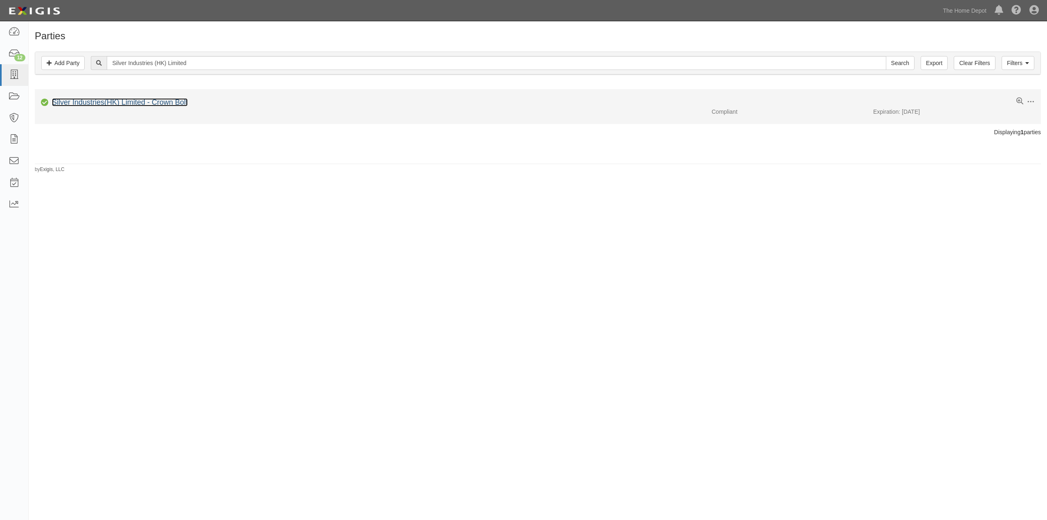
click at [126, 99] on link "Silver Industries(HK) Limited - Crown Bolt" at bounding box center [120, 102] width 136 height 8
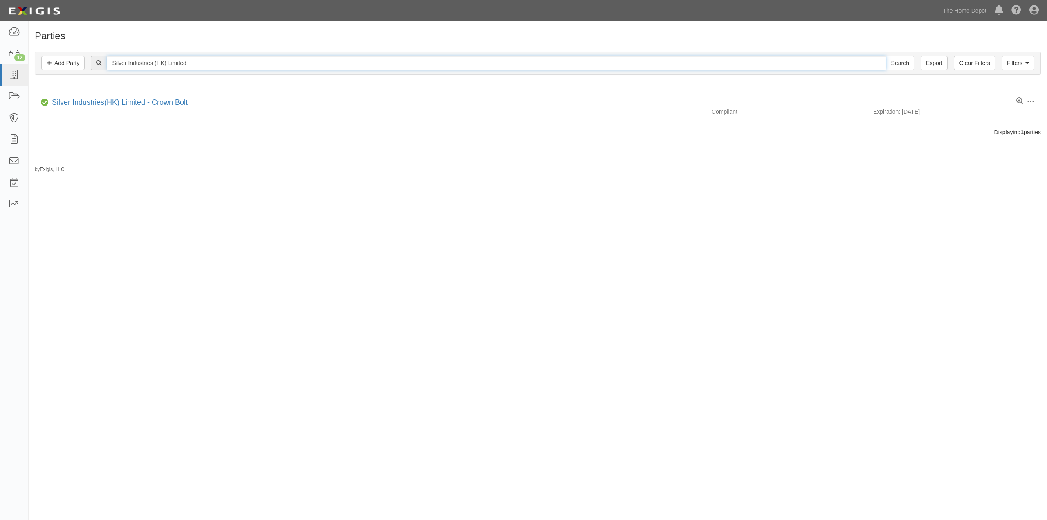
drag, startPoint x: 211, startPoint y: 65, endPoint x: 108, endPoint y: 65, distance: 102.6
click at [108, 65] on input "Silver Industries (HK) Limited" at bounding box center [496, 63] width 779 height 14
type input "Taizhou New Sanhe Sanitary Ware Co."
click at [886, 56] on input "Search" at bounding box center [900, 63] width 29 height 14
drag, startPoint x: 224, startPoint y: 63, endPoint x: 83, endPoint y: 64, distance: 141.1
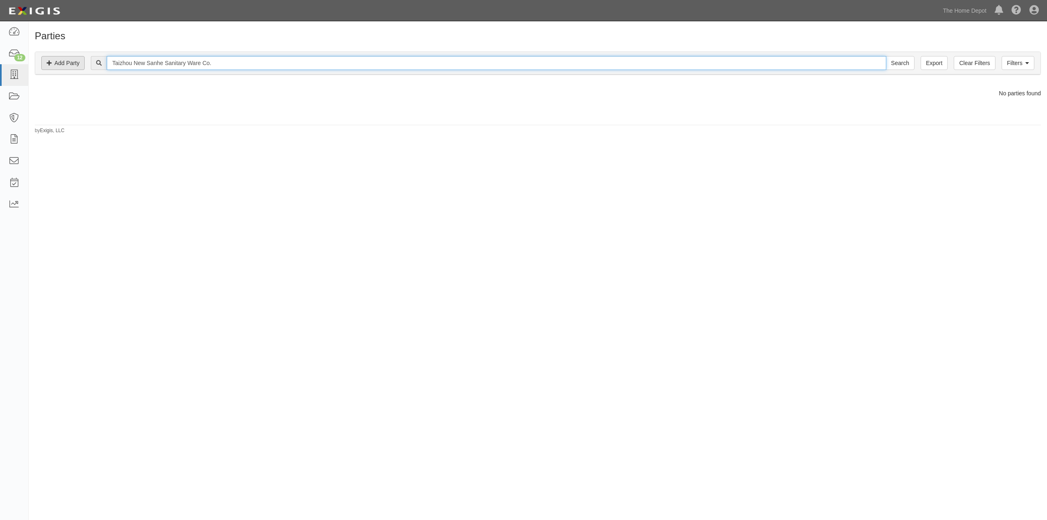
click at [84, 64] on div "Filters Add Party Clear Filters Export Taizhou New Sanhe Sanitary Ware Co. Sear…" at bounding box center [537, 63] width 1005 height 22
click at [139, 63] on input "text" at bounding box center [496, 63] width 779 height 14
type input "Tenz International Limited"
click at [886, 56] on input "Search" at bounding box center [900, 63] width 29 height 14
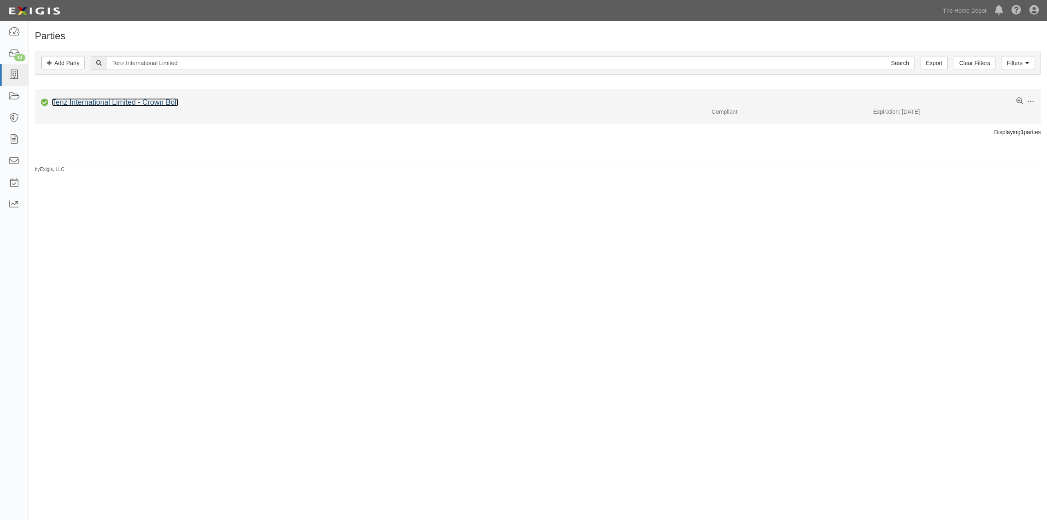
click at [132, 103] on link "Tenz International Limited - Crown Bolt" at bounding box center [115, 102] width 126 height 8
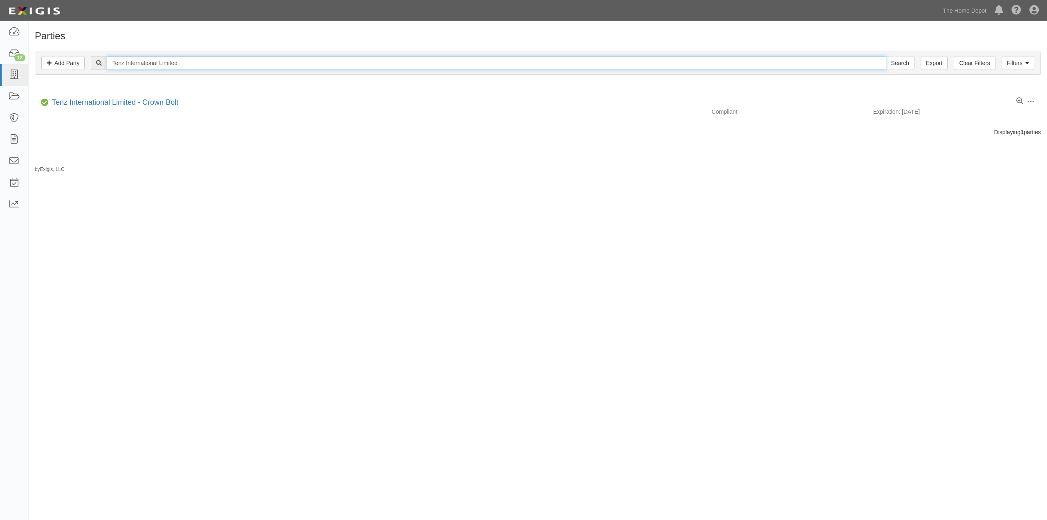
drag, startPoint x: 195, startPoint y: 61, endPoint x: 75, endPoint y: 50, distance: 120.3
click at [75, 50] on div "Filters Add Party Clear Filters Export Tenz International Limited Search Filter…" at bounding box center [538, 64] width 1018 height 38
type input "U Three Logistics Co"
click at [886, 56] on input "Search" at bounding box center [900, 63] width 29 height 14
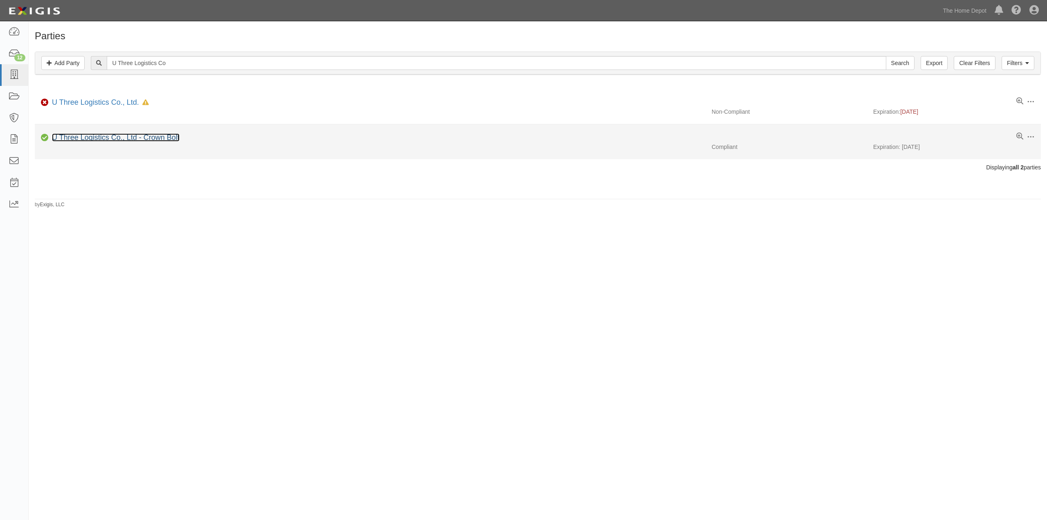
click at [116, 135] on link "U Three Logistics Co., Ltd - Crown Bolt" at bounding box center [116, 137] width 128 height 8
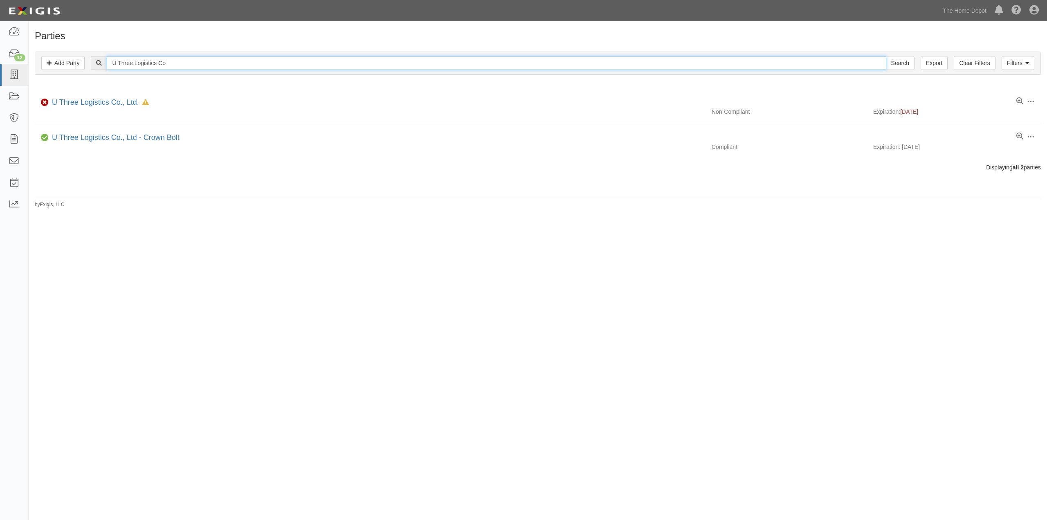
drag, startPoint x: 179, startPoint y: 63, endPoint x: 67, endPoint y: 52, distance: 112.2
click at [67, 52] on div "Filters Add Party Clear Filters Export U Three Logistics Co Search Filters" at bounding box center [537, 63] width 1005 height 22
type input "Wellsco International Group Co.,"
click at [886, 56] on input "Search" at bounding box center [900, 63] width 29 height 14
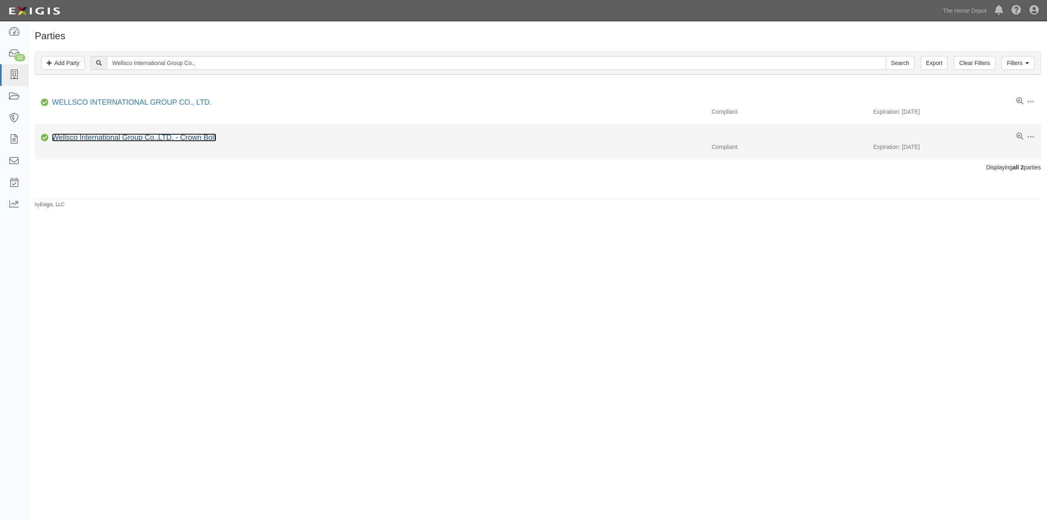
click at [135, 139] on link "Wellsco International Group Co.,LTD. - Crown Bolt" at bounding box center [134, 137] width 164 height 8
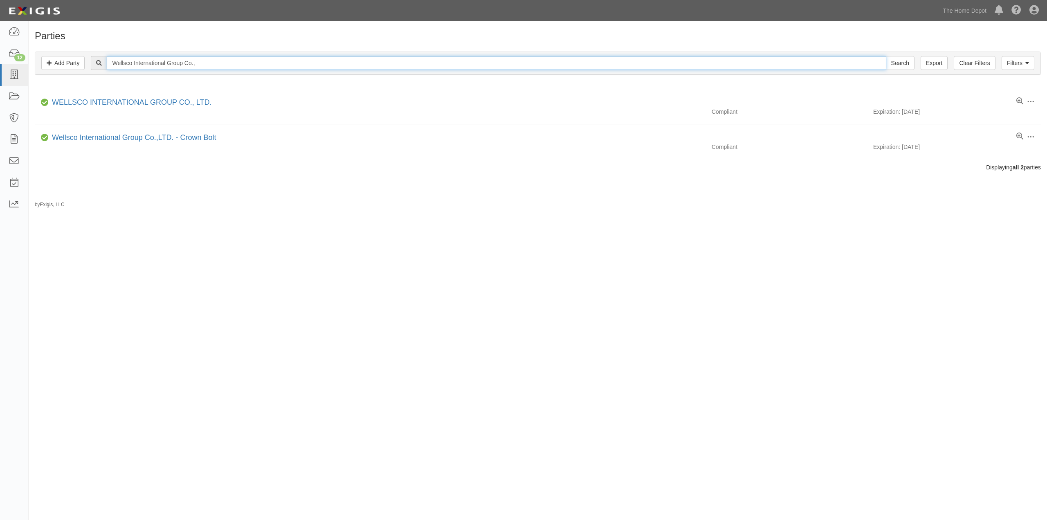
drag, startPoint x: 206, startPoint y: 59, endPoint x: 99, endPoint y: 58, distance: 107.2
click at [99, 58] on div "Wellsco International Group Co., Search" at bounding box center [502, 63] width 823 height 14
type input "[PERSON_NAME] Corporation"
click at [886, 56] on input "Search" at bounding box center [900, 63] width 29 height 14
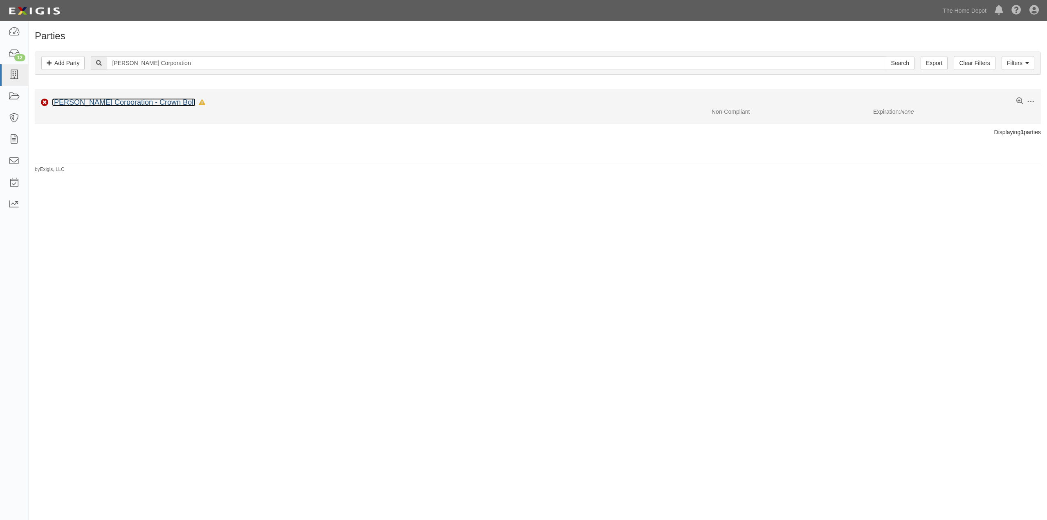
click at [116, 101] on link "Yeswin Corporation - Crown Bolt" at bounding box center [124, 102] width 144 height 8
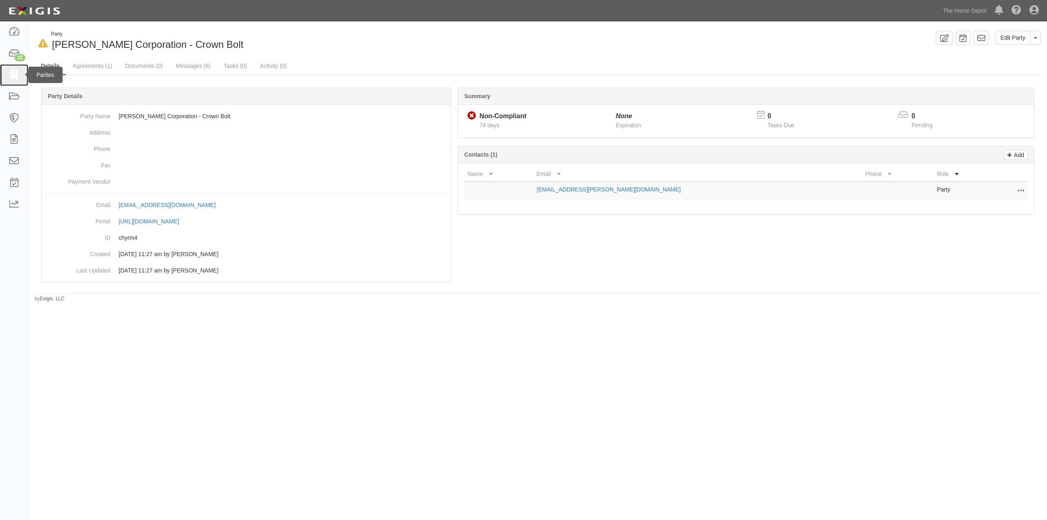
click at [21, 75] on link at bounding box center [14, 75] width 28 height 22
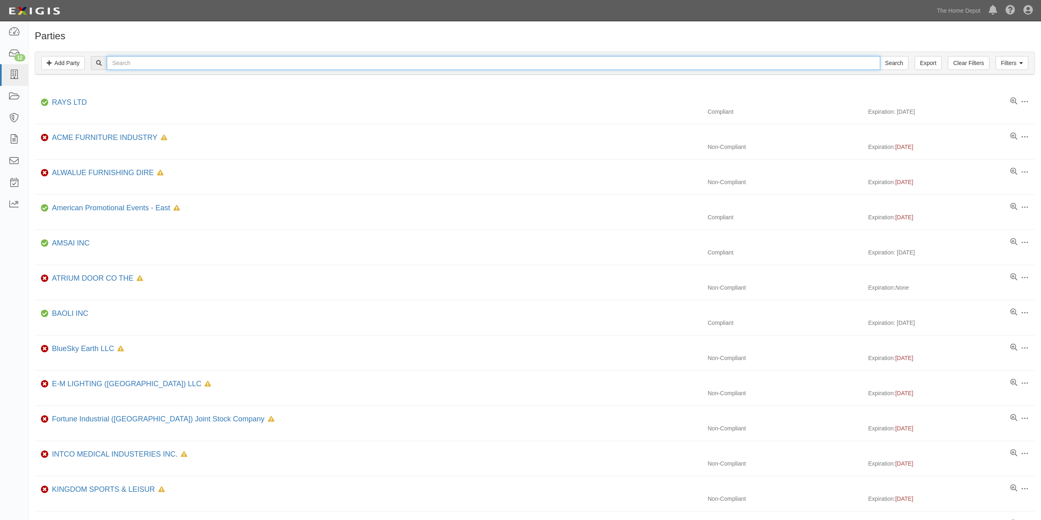
click at [124, 65] on input "text" at bounding box center [493, 63] width 773 height 14
type input "Zhejiang Wandekai Fluid Equipment Techno"
click at [880, 56] on input "Search" at bounding box center [894, 63] width 29 height 14
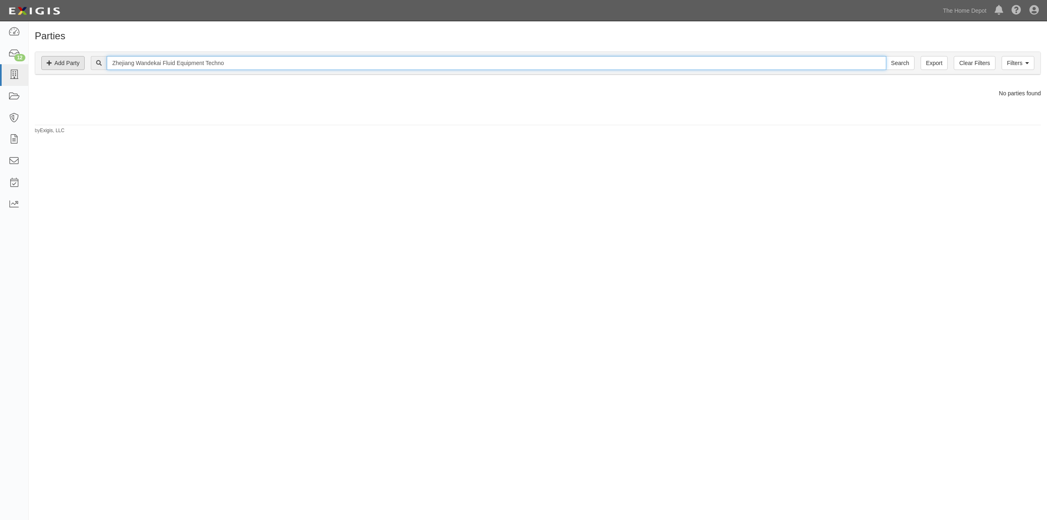
drag, startPoint x: 238, startPoint y: 63, endPoint x: 74, endPoint y: 65, distance: 163.2
click at [74, 65] on div "Filters Add Party Clear Filters Export Zhejiang Wandekai Fluid Equipment Techno…" at bounding box center [537, 63] width 1005 height 22
type input "\"
click at [141, 64] on input "\" at bounding box center [496, 63] width 779 height 14
type input "Zhejiang Yichen Hardware Corp"
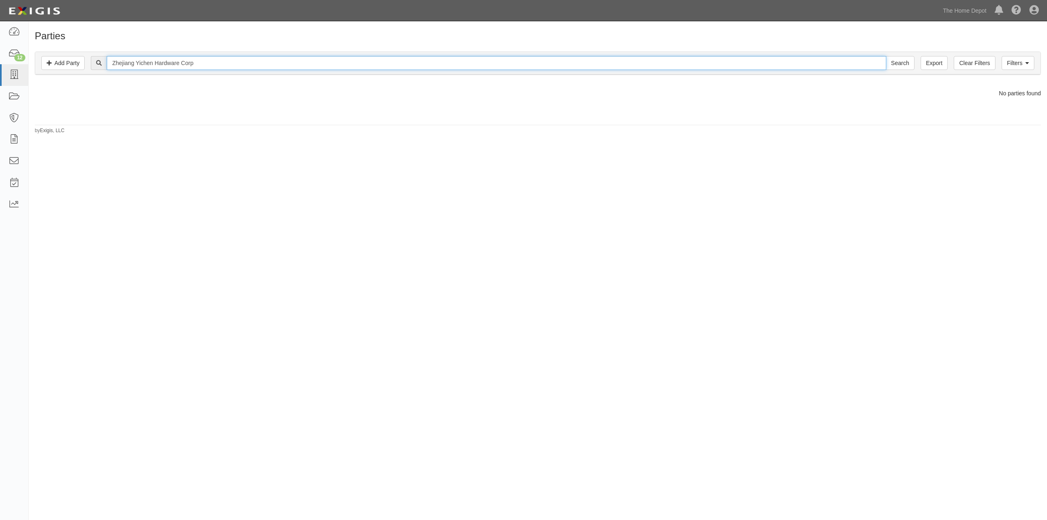
click at [886, 56] on input "Search" at bounding box center [900, 63] width 29 height 14
